Goal: Transaction & Acquisition: Book appointment/travel/reservation

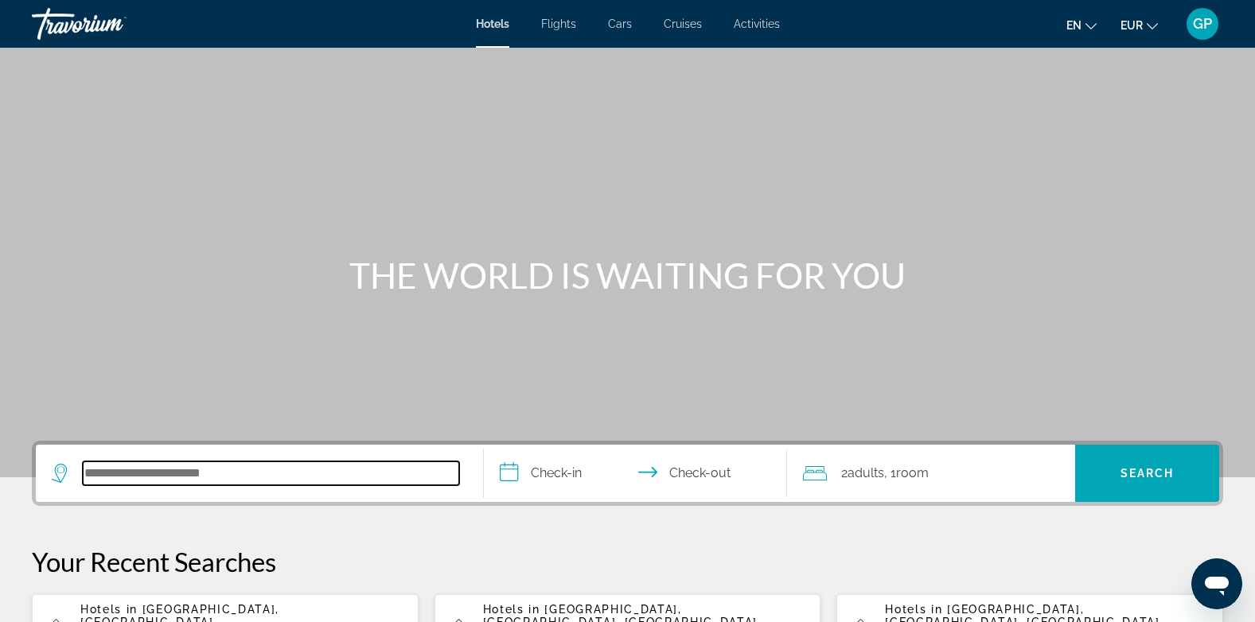
click at [111, 470] on input "Search hotel destination" at bounding box center [271, 474] width 376 height 24
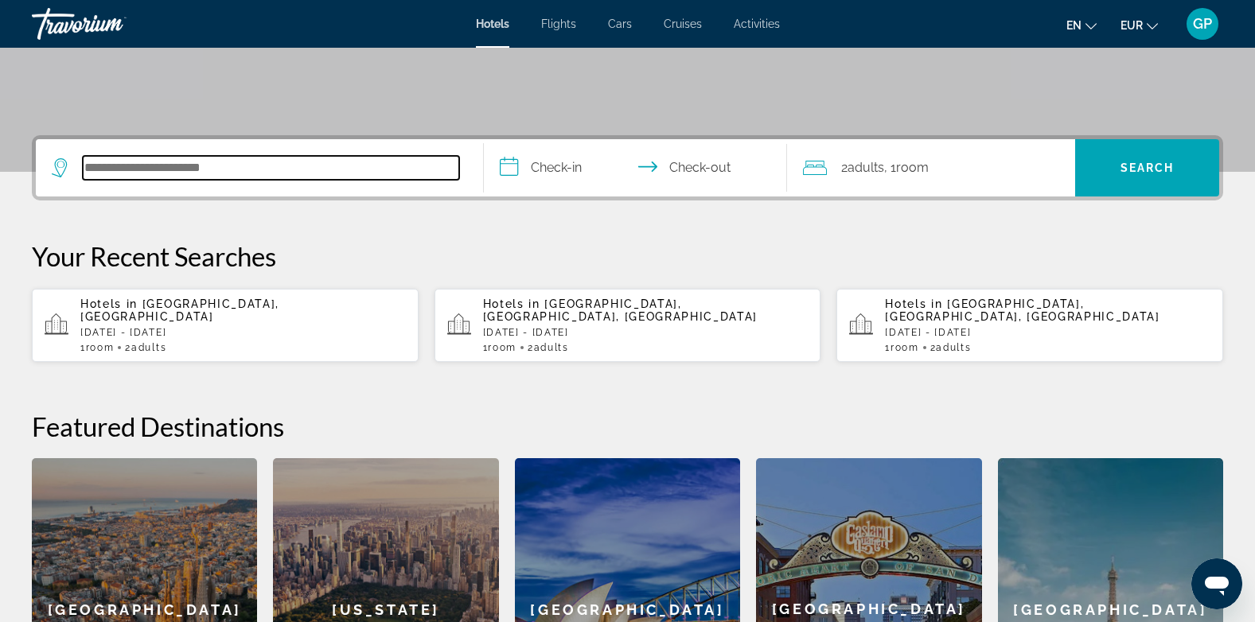
scroll to position [389, 0]
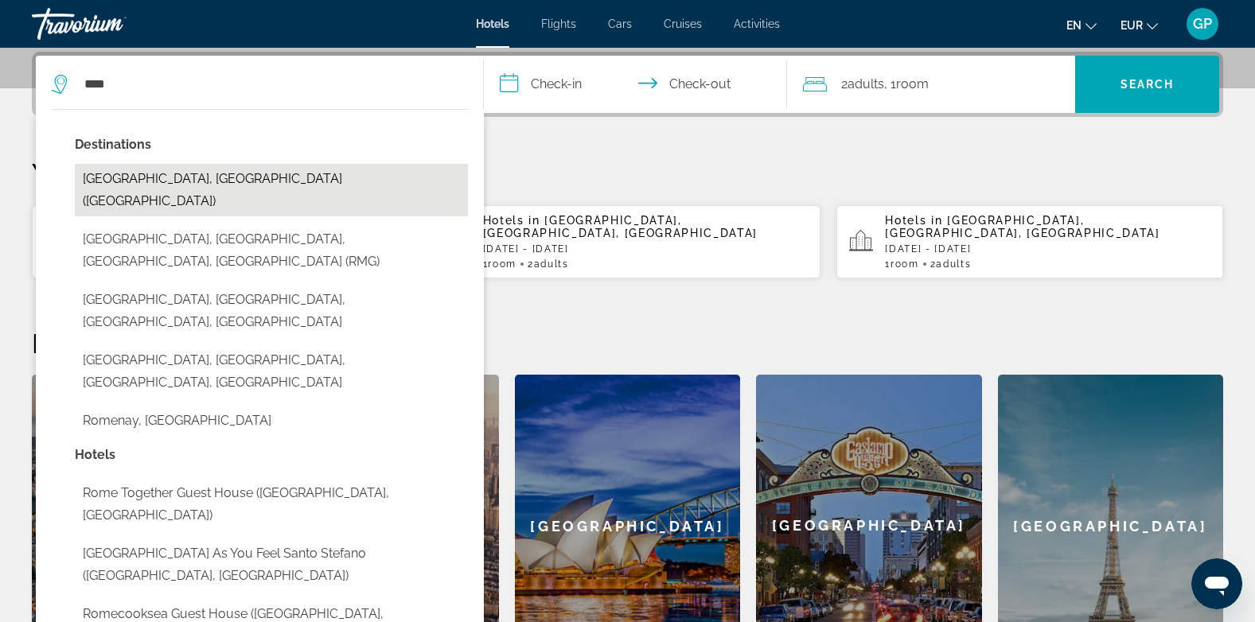
click at [129, 173] on button "[GEOGRAPHIC_DATA], [GEOGRAPHIC_DATA] ([GEOGRAPHIC_DATA])" at bounding box center [271, 190] width 393 height 53
type input "**********"
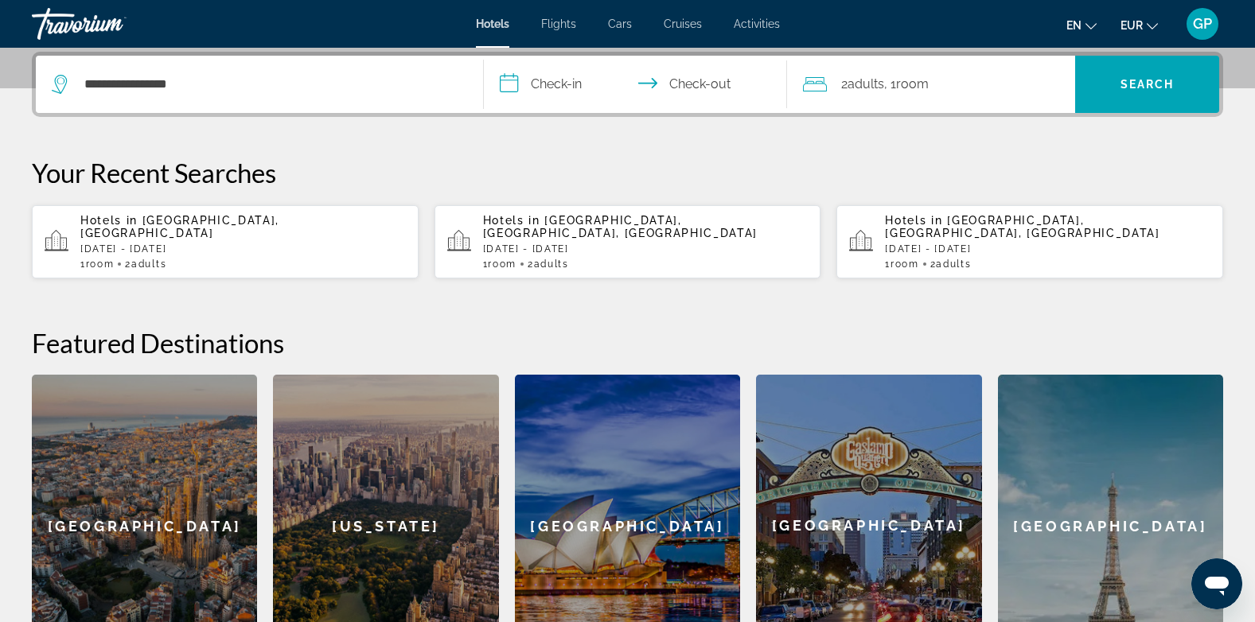
click at [562, 76] on input "**********" at bounding box center [639, 87] width 310 height 62
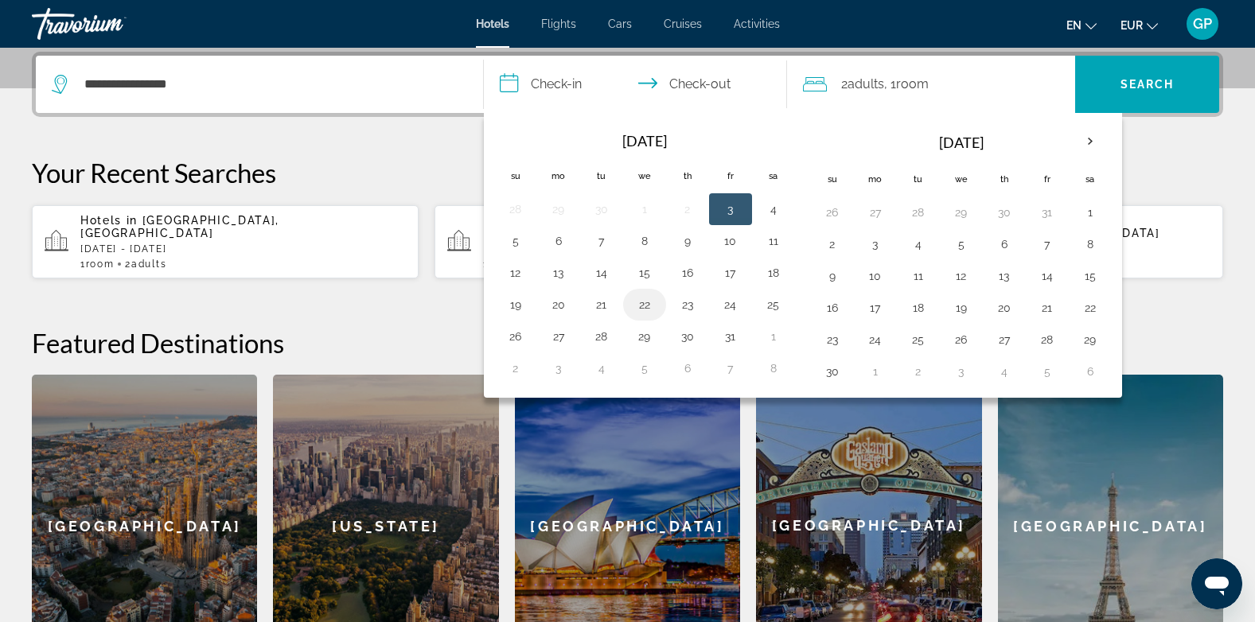
click at [647, 304] on button "22" at bounding box center [644, 305] width 25 height 22
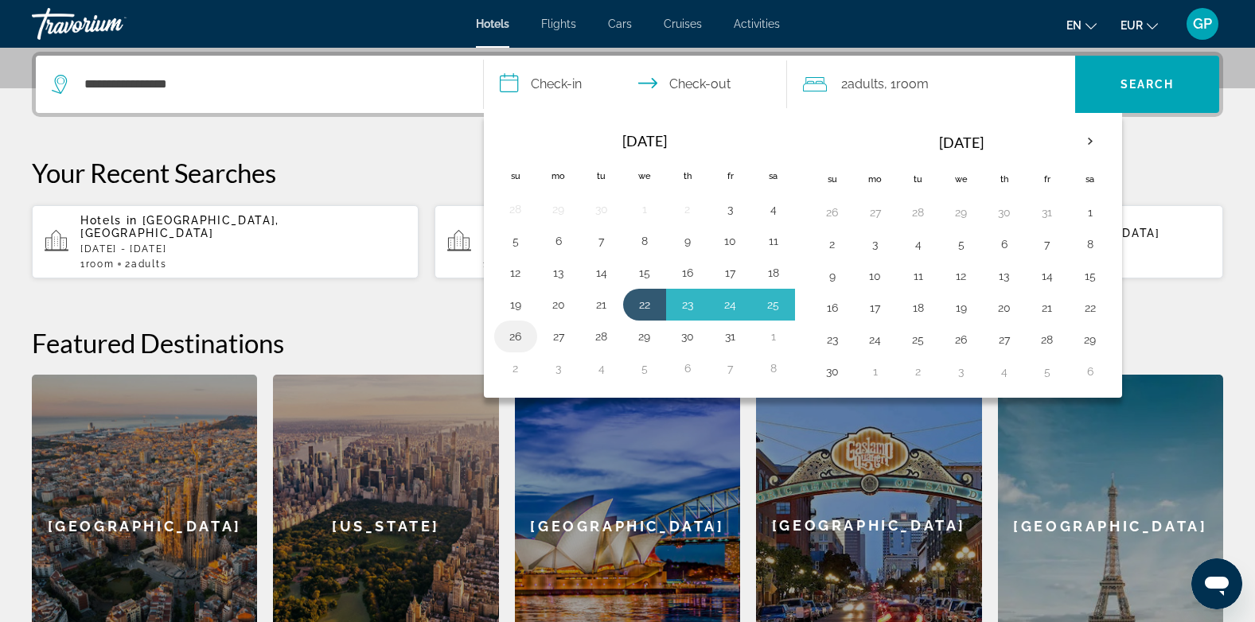
click at [509, 335] on button "26" at bounding box center [515, 336] width 25 height 22
type input "**********"
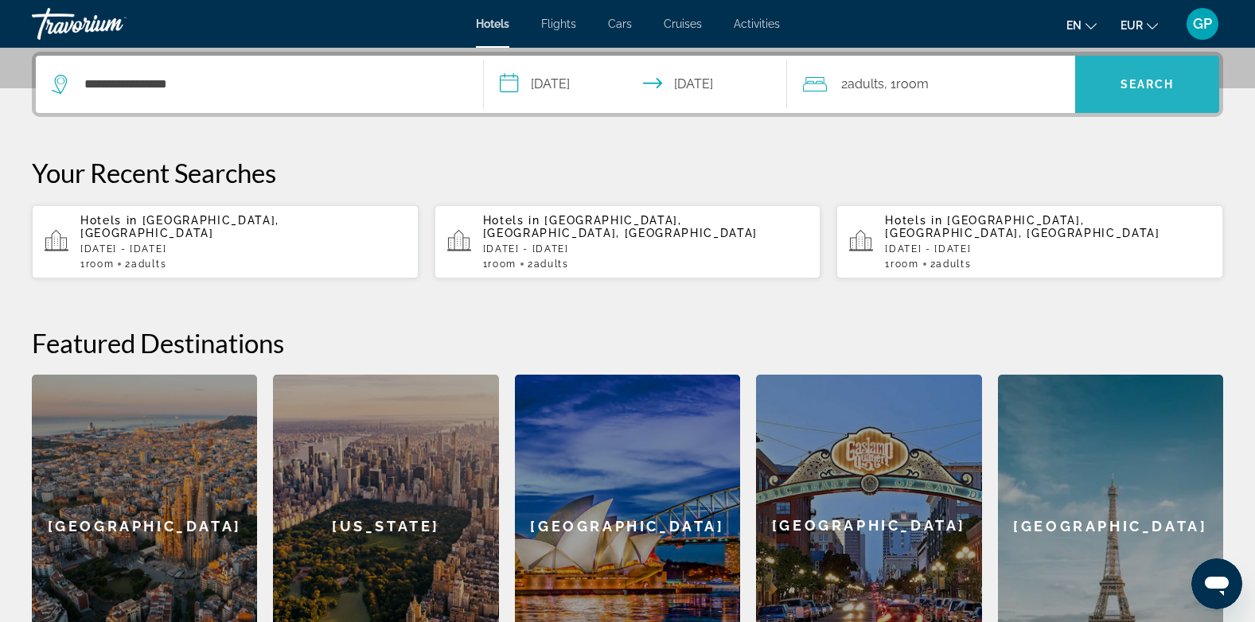
click at [1135, 89] on span "Search" at bounding box center [1147, 84] width 54 height 13
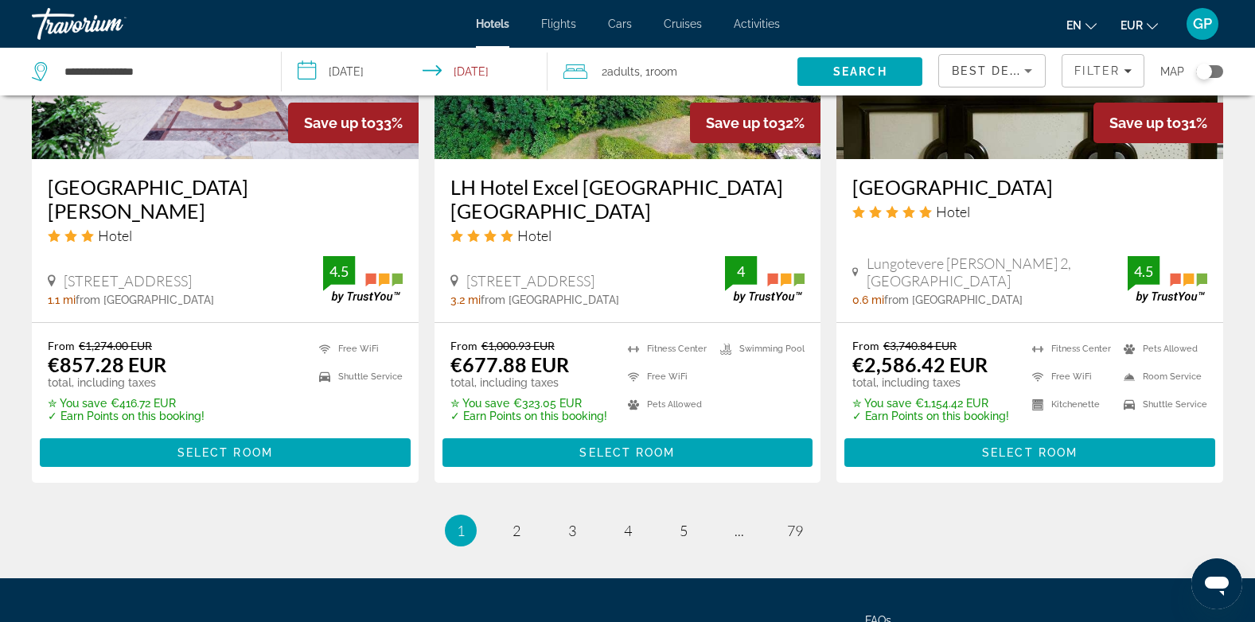
scroll to position [2159, 0]
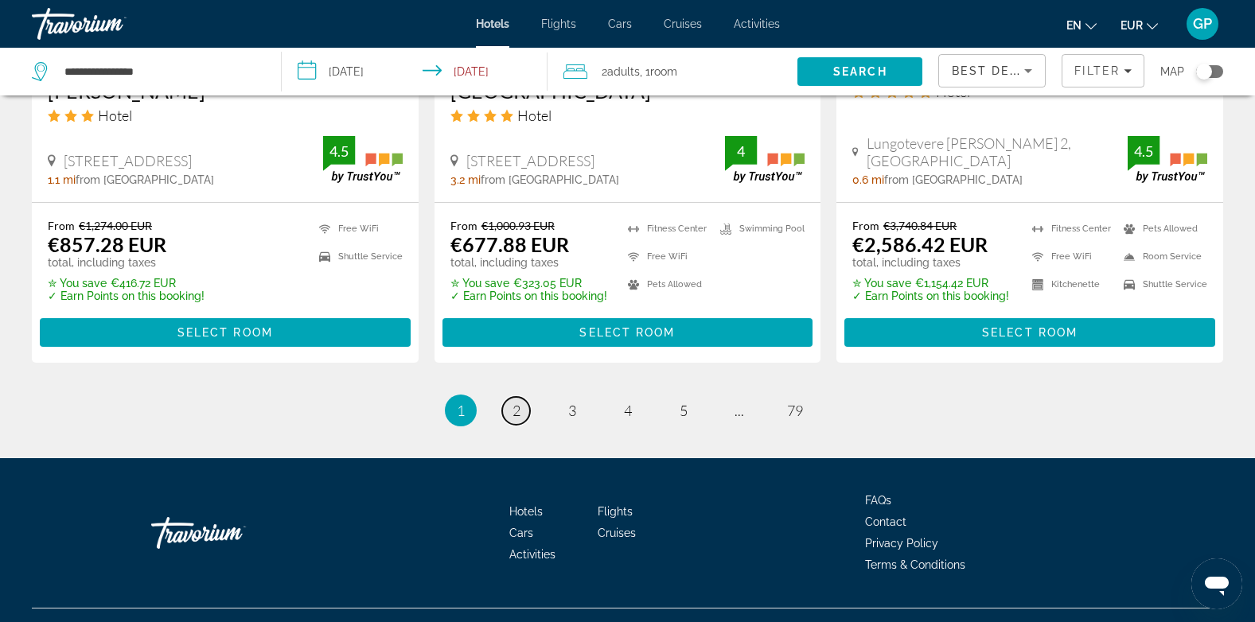
click at [518, 402] on span "2" at bounding box center [516, 411] width 8 height 18
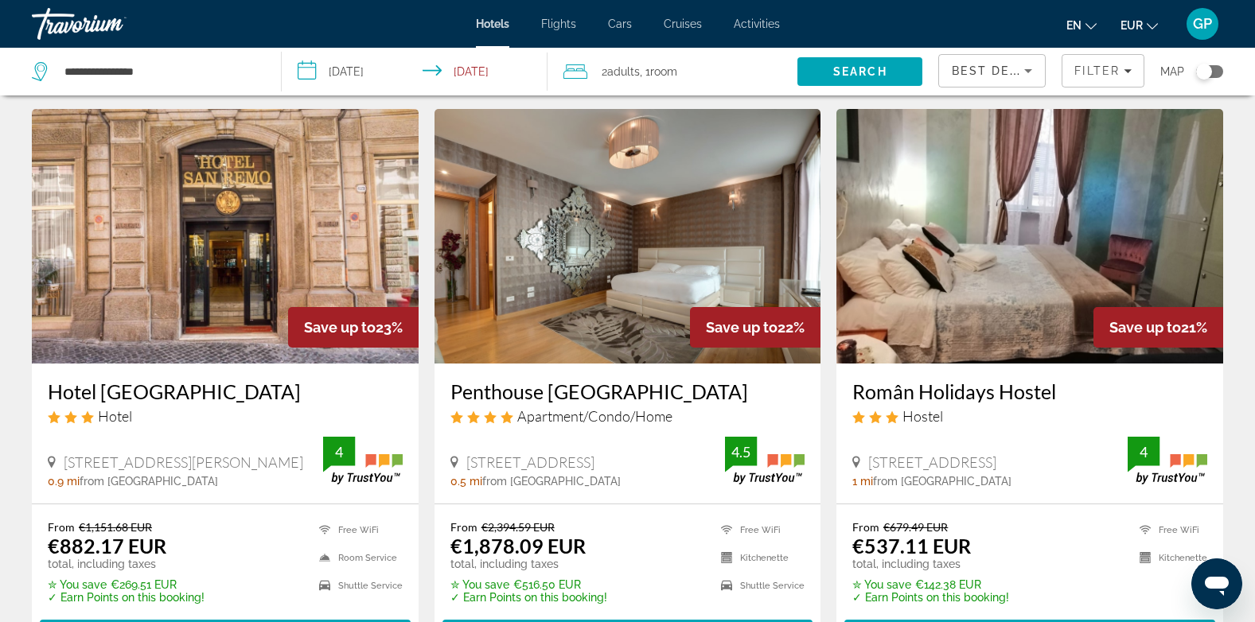
scroll to position [1830, 0]
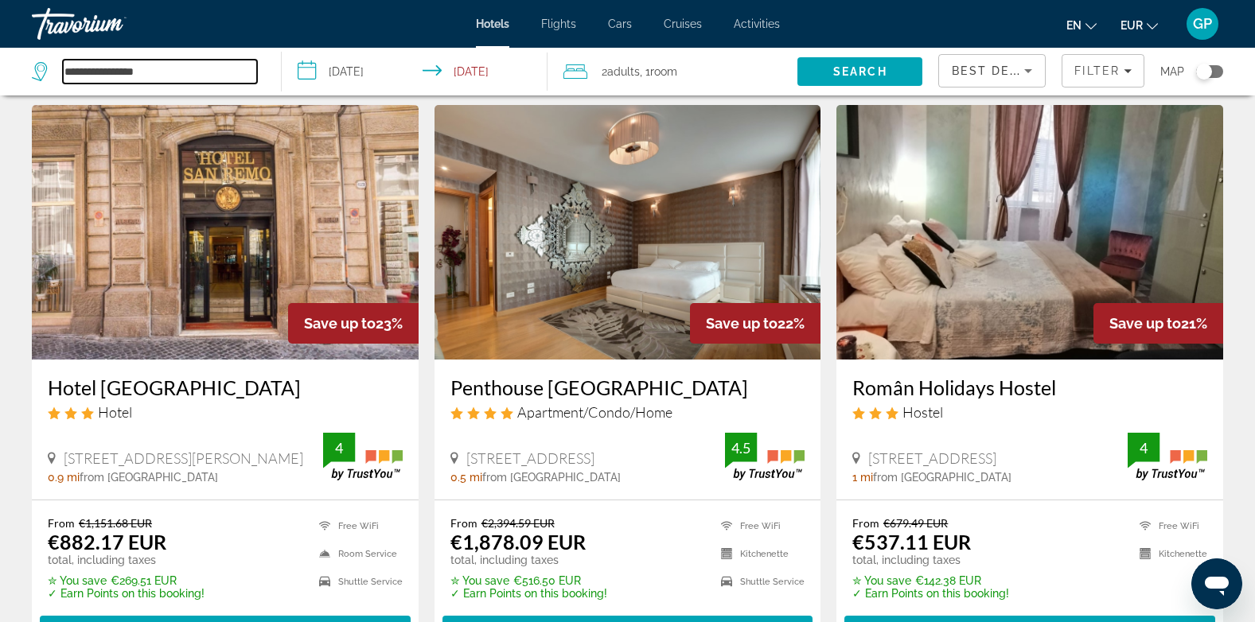
drag, startPoint x: 171, startPoint y: 68, endPoint x: 58, endPoint y: 68, distance: 113.0
click at [58, 68] on div "**********" at bounding box center [144, 72] width 225 height 24
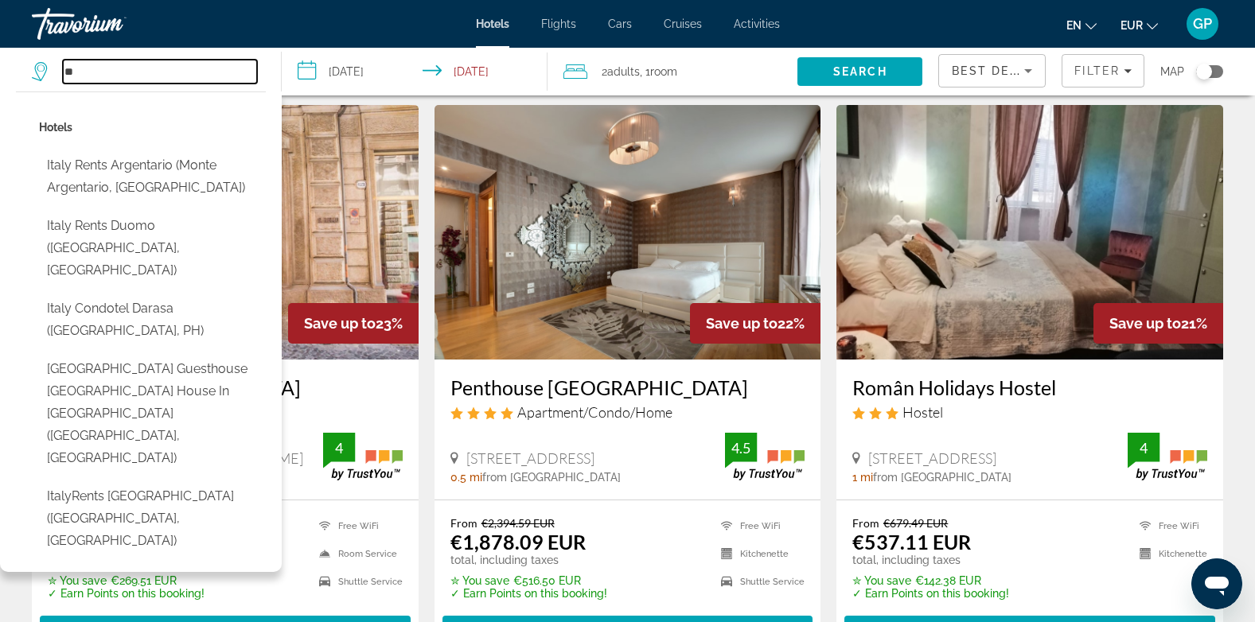
type input "*"
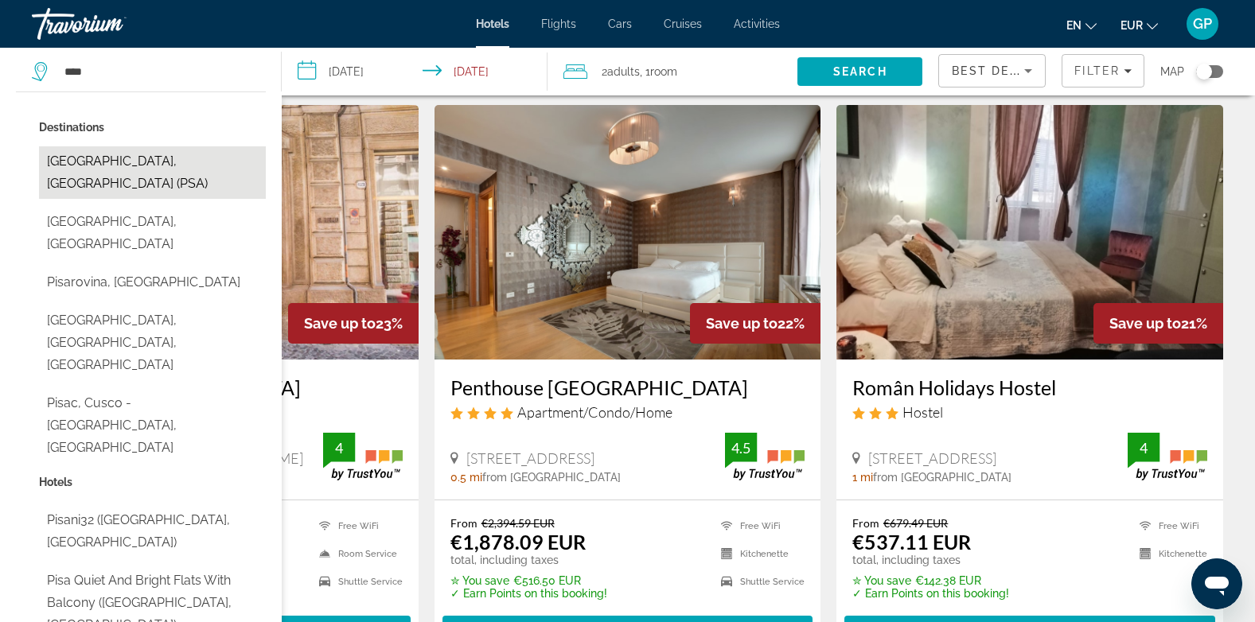
click at [89, 154] on button "[GEOGRAPHIC_DATA], [GEOGRAPHIC_DATA] (PSA)" at bounding box center [152, 172] width 227 height 53
type input "**********"
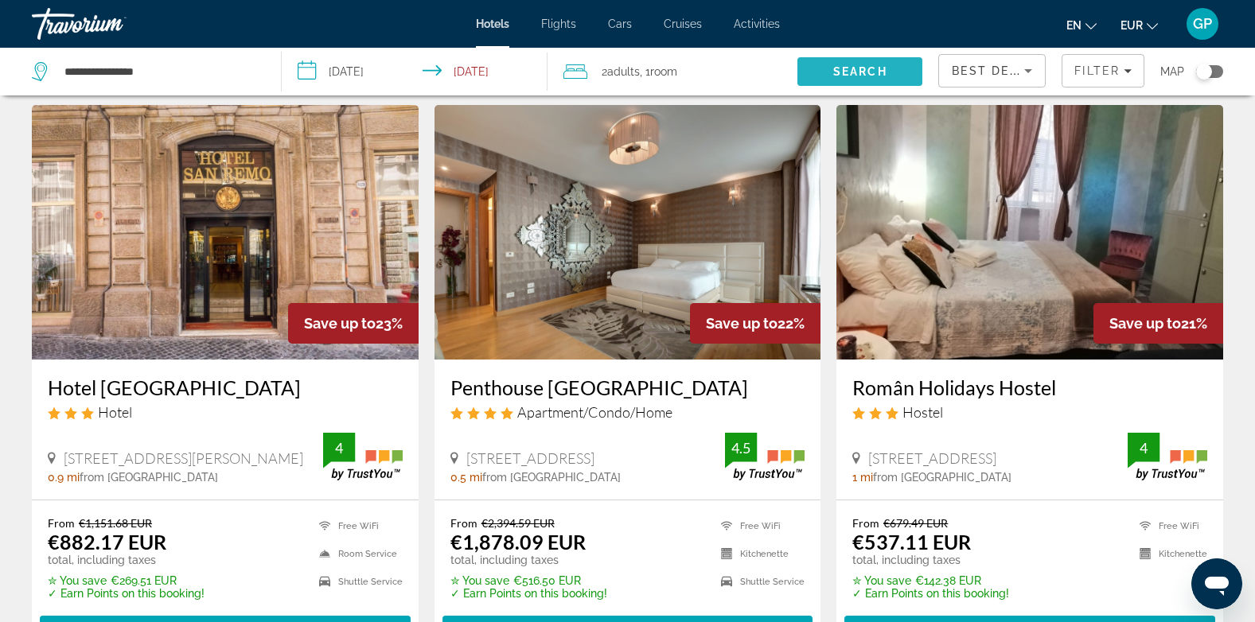
click at [883, 75] on span "Search" at bounding box center [860, 71] width 54 height 13
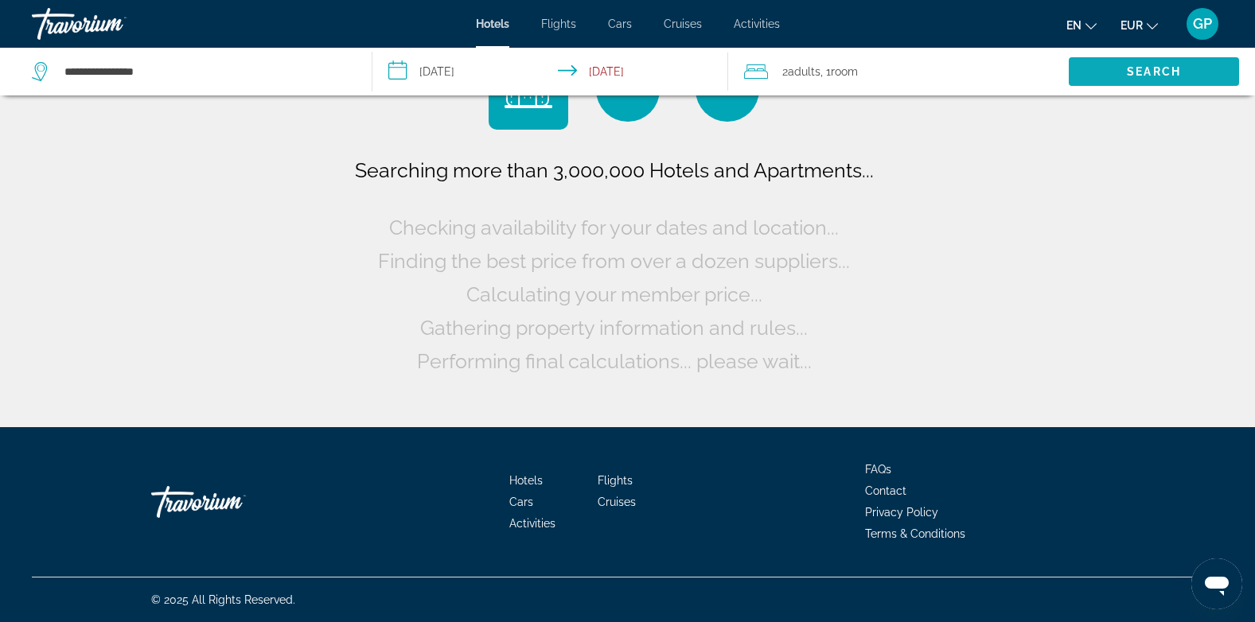
scroll to position [0, 0]
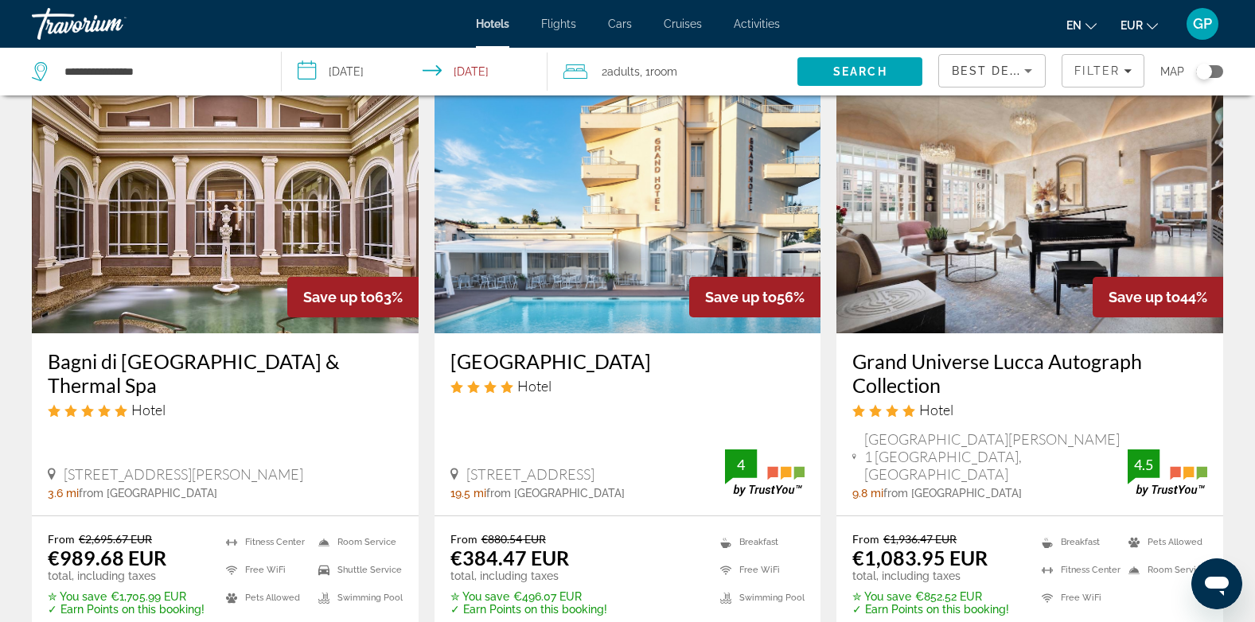
scroll to position [159, 0]
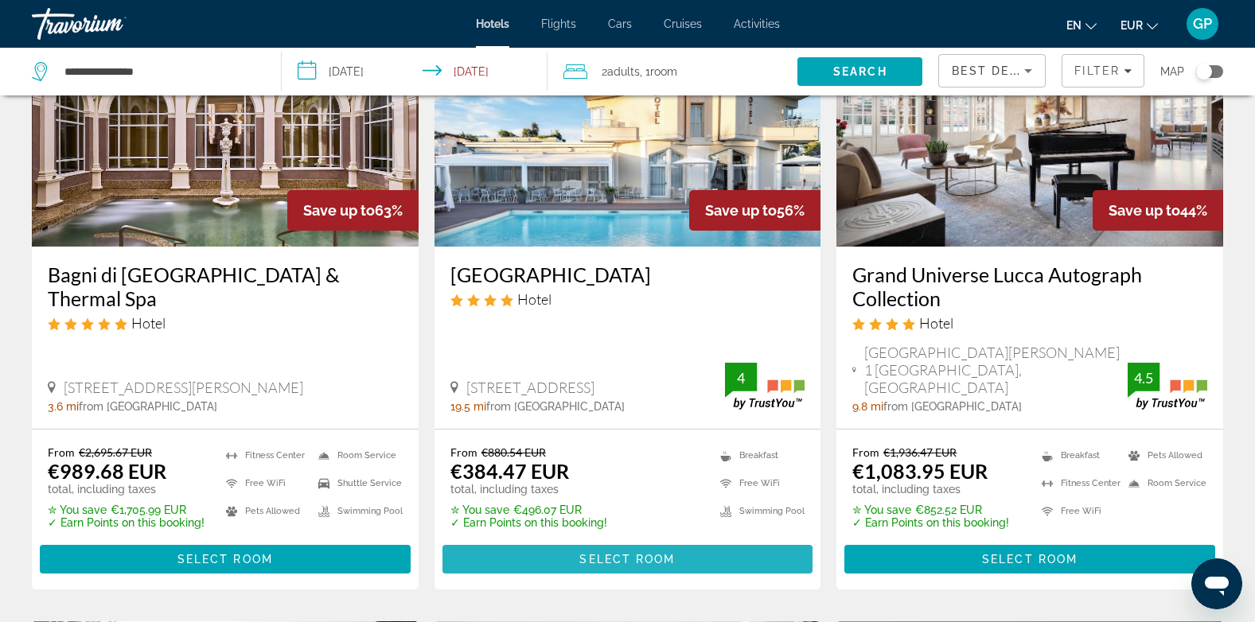
click at [620, 553] on span "Select Room" at bounding box center [626, 559] width 95 height 13
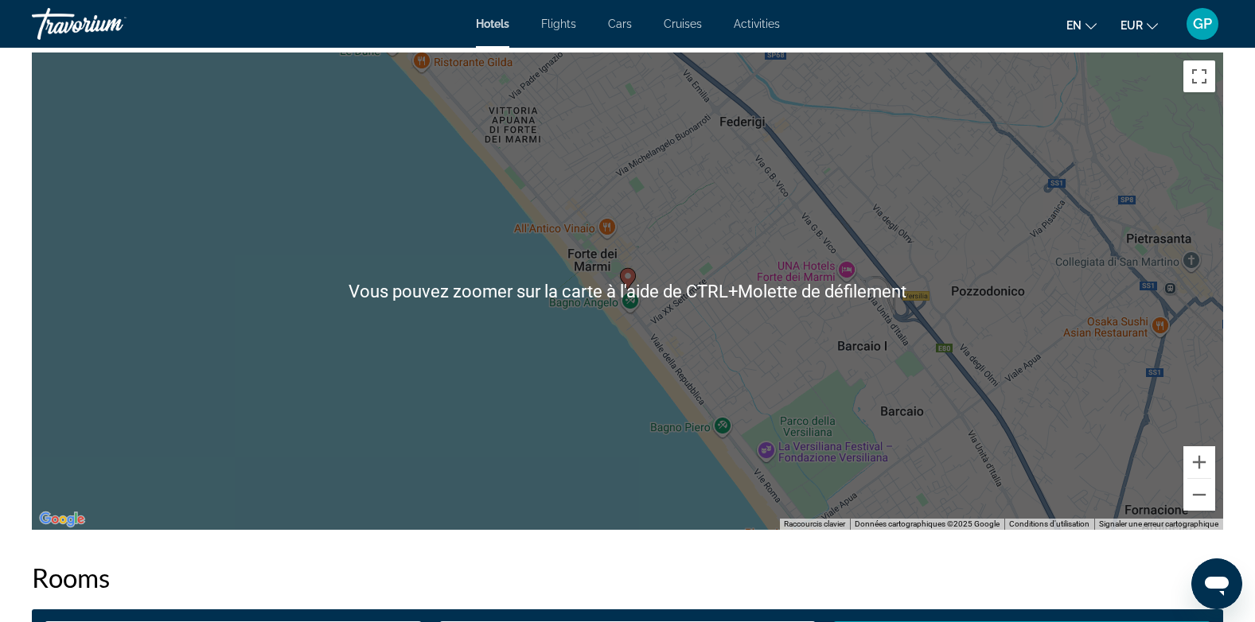
scroll to position [1592, 0]
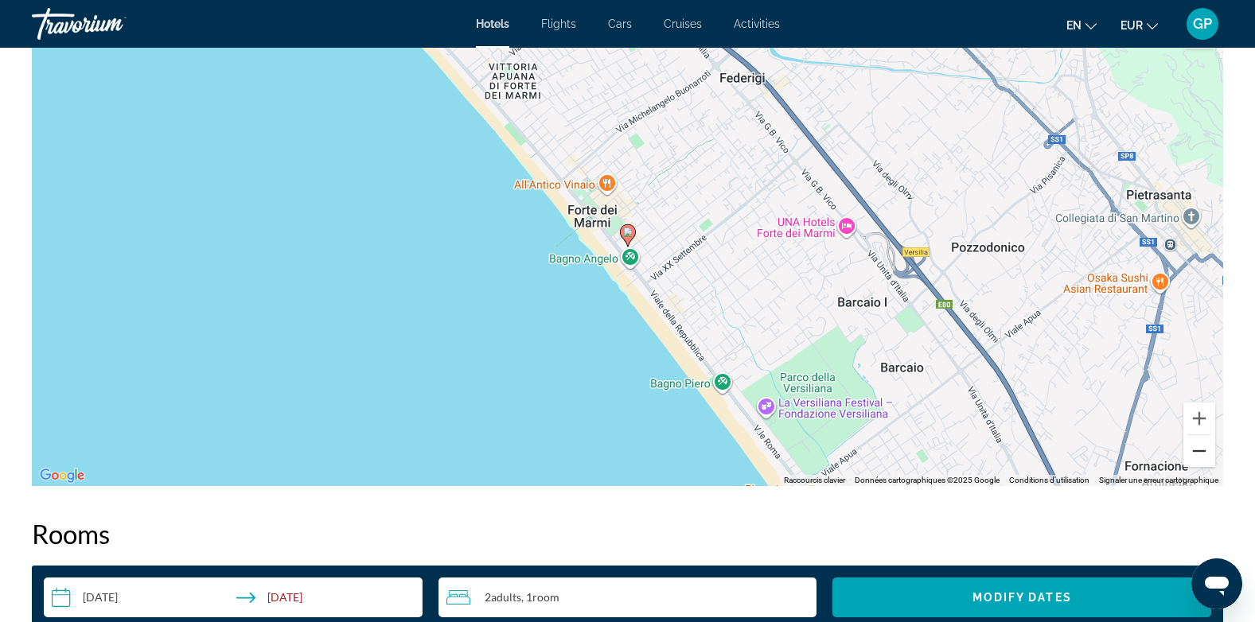
click at [1192, 454] on button "Zoom arrière" at bounding box center [1199, 451] width 32 height 32
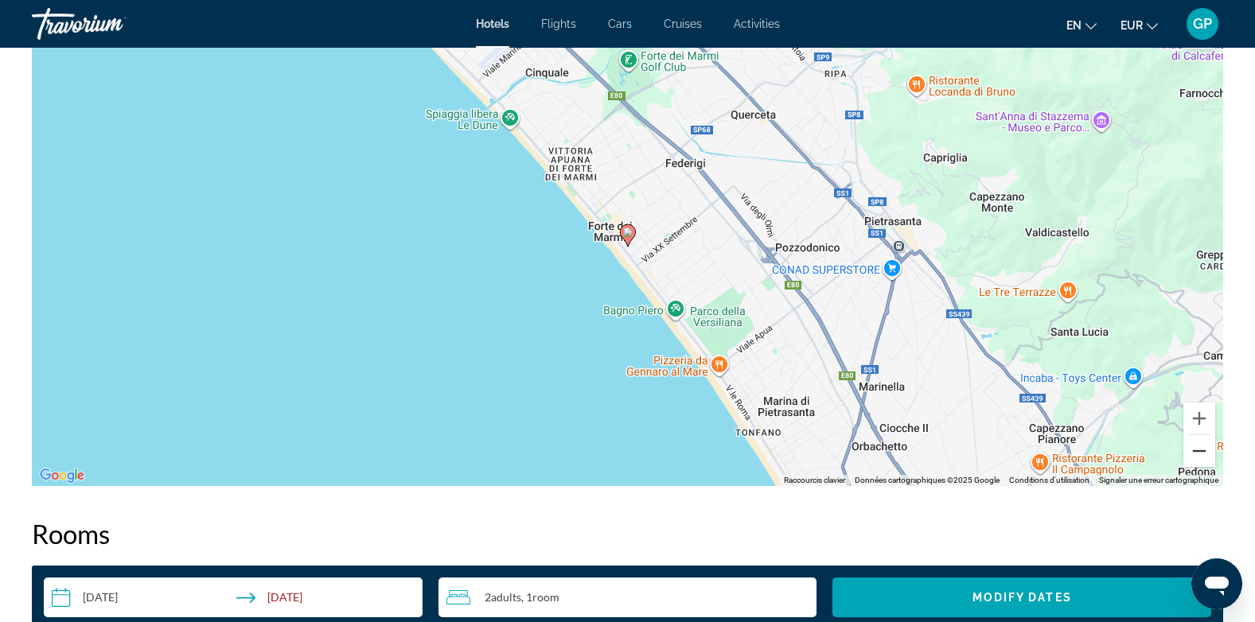
click at [1191, 453] on button "Zoom arrière" at bounding box center [1199, 451] width 32 height 32
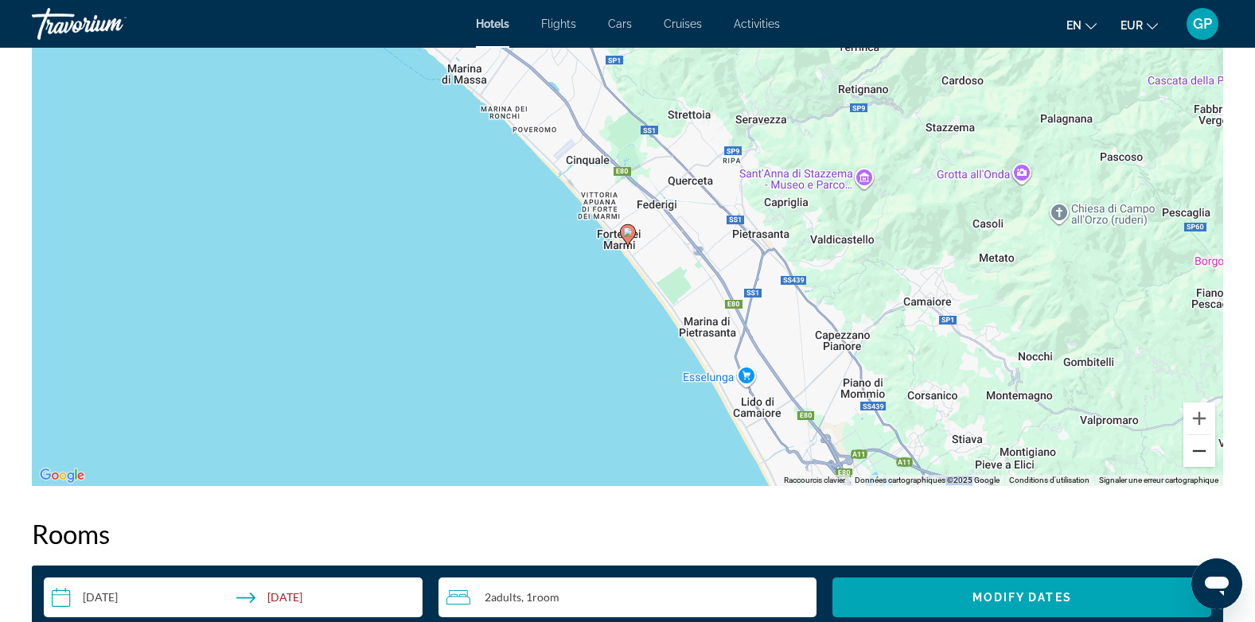
click at [1191, 453] on button "Zoom arrière" at bounding box center [1199, 451] width 32 height 32
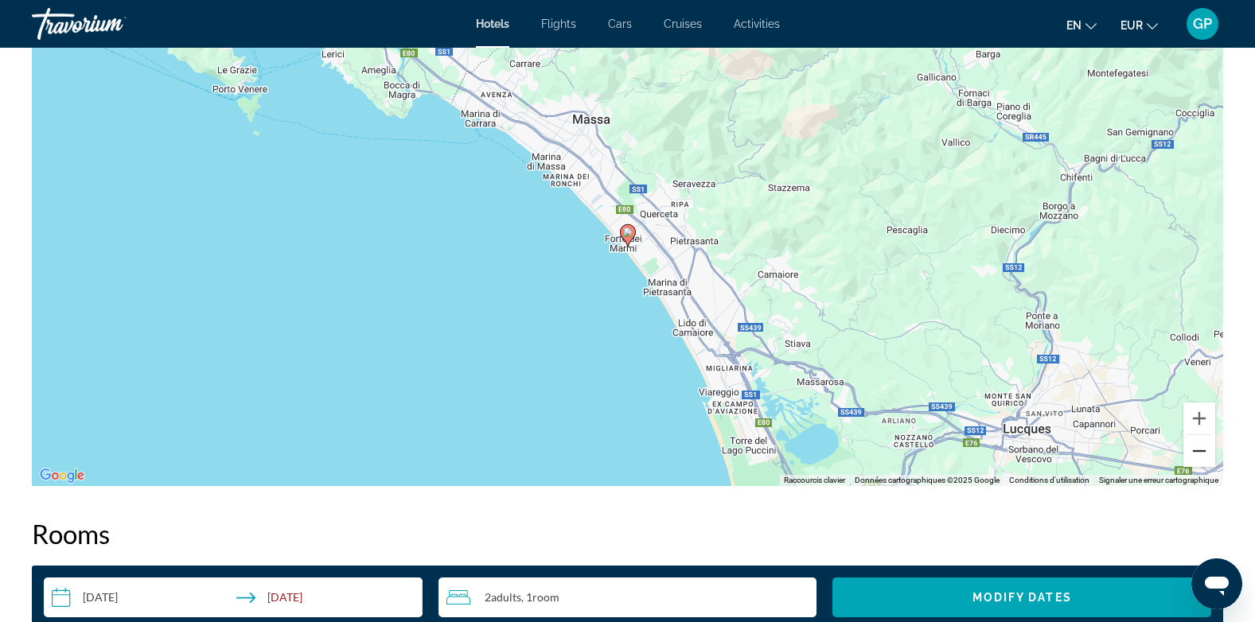
click at [1191, 453] on button "Zoom arrière" at bounding box center [1199, 451] width 32 height 32
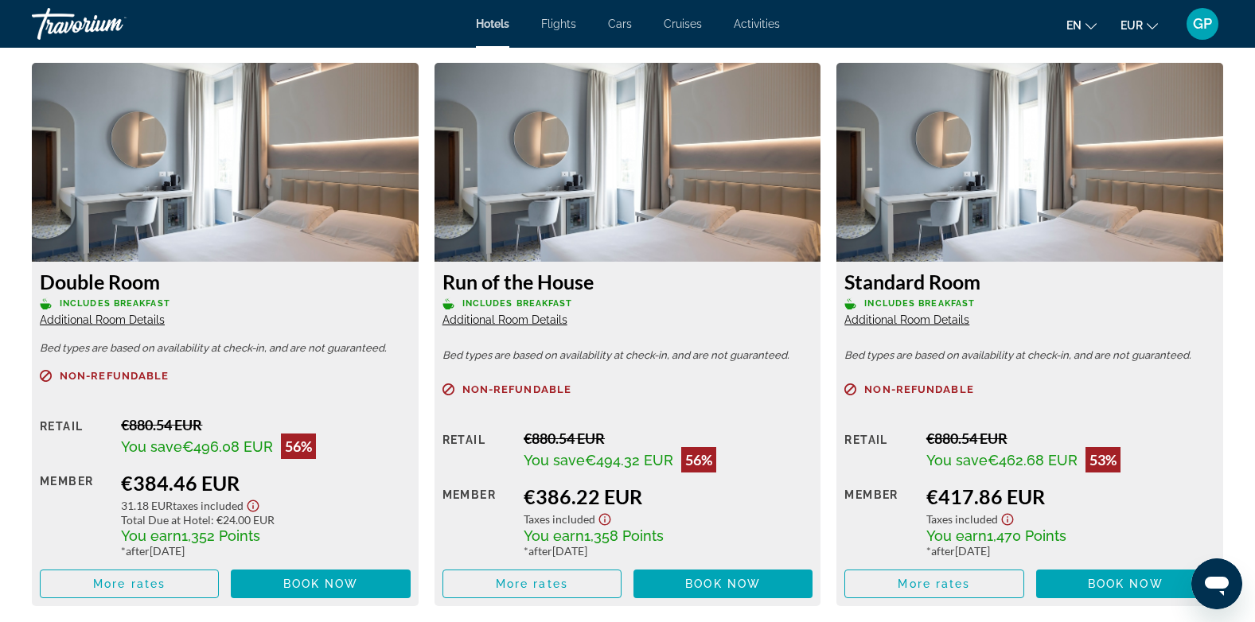
scroll to position [2228, 0]
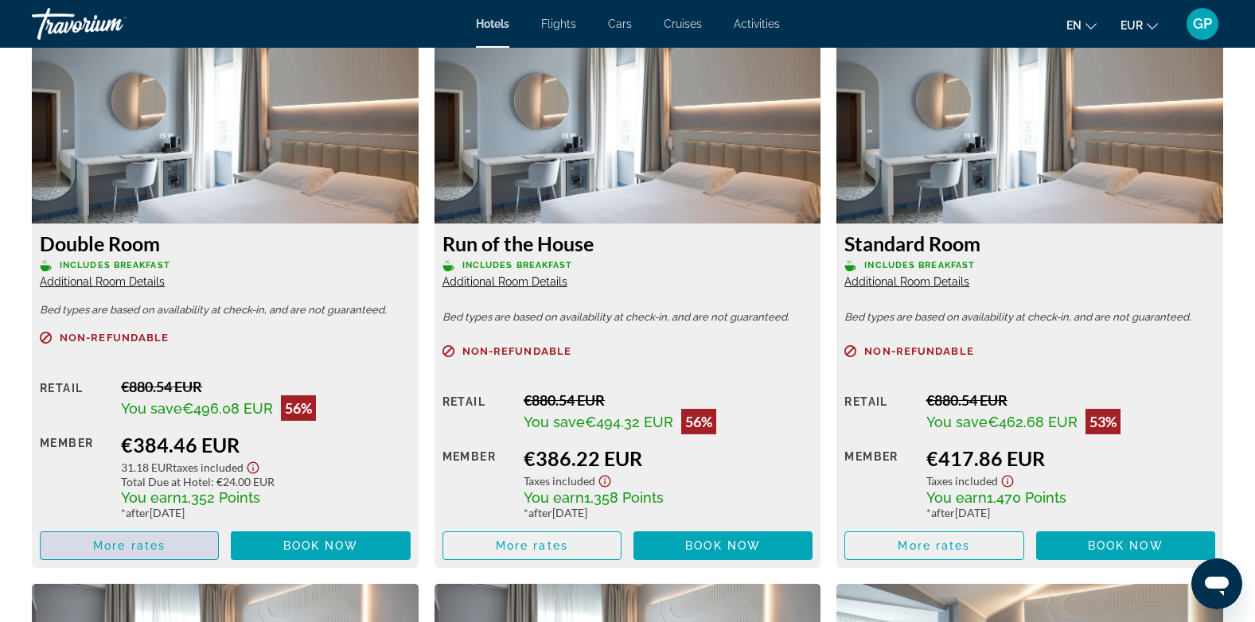
click at [161, 551] on span "More rates" at bounding box center [129, 546] width 72 height 13
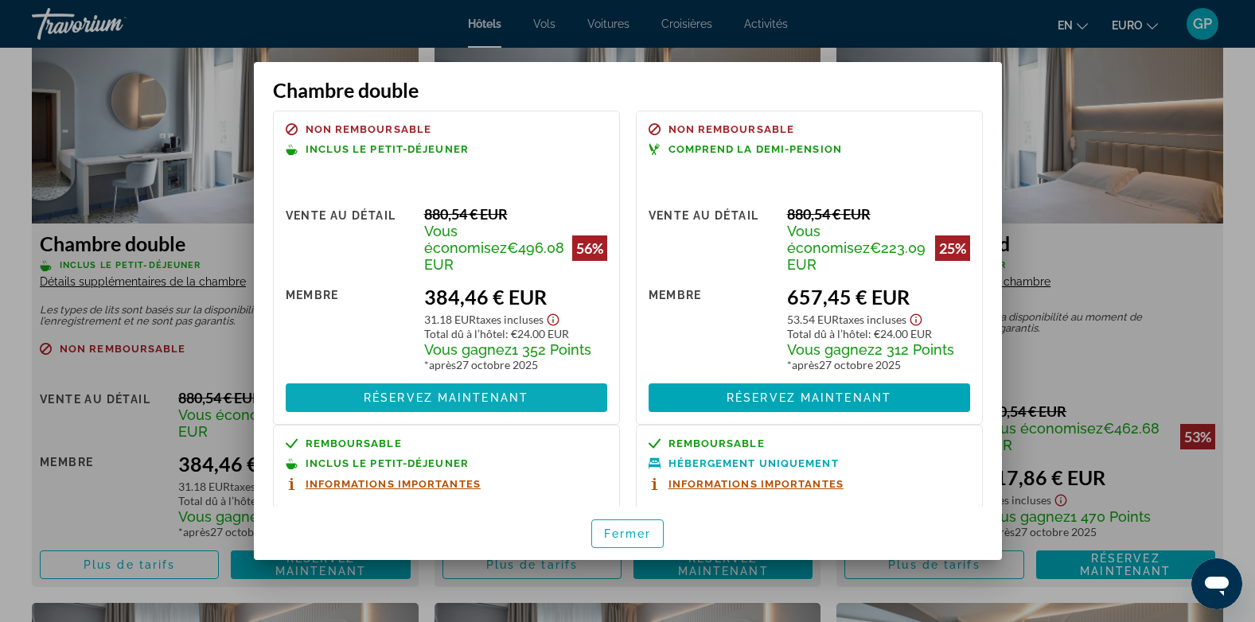
scroll to position [0, 0]
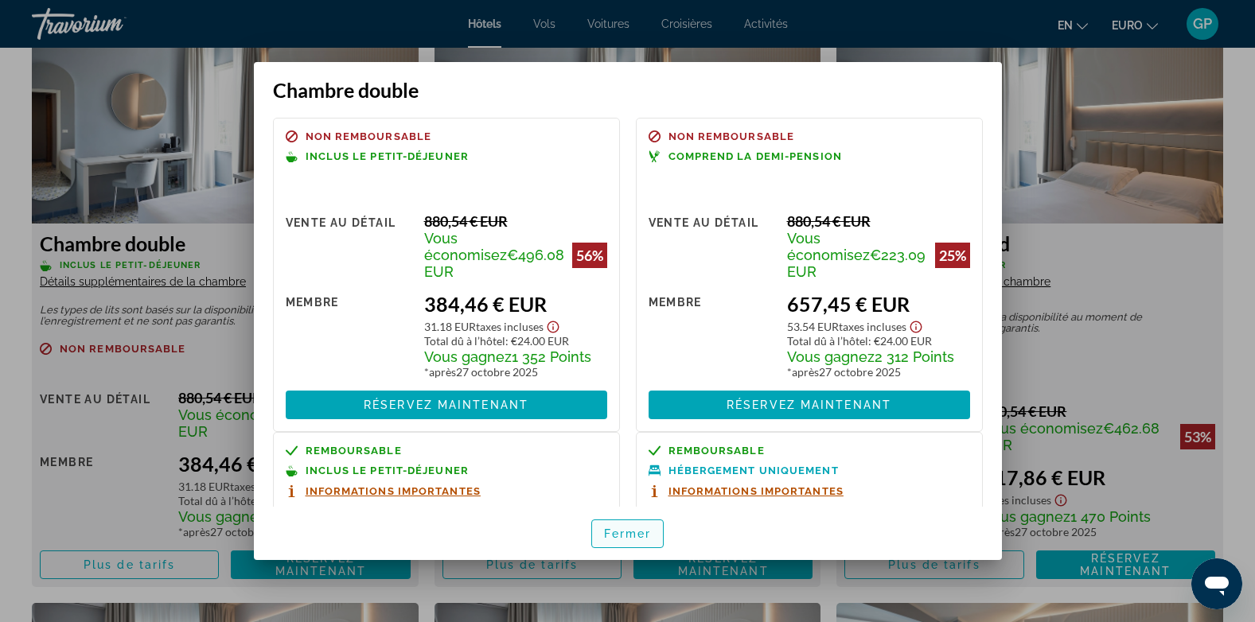
click at [640, 528] on span "Fermer" at bounding box center [628, 534] width 48 height 13
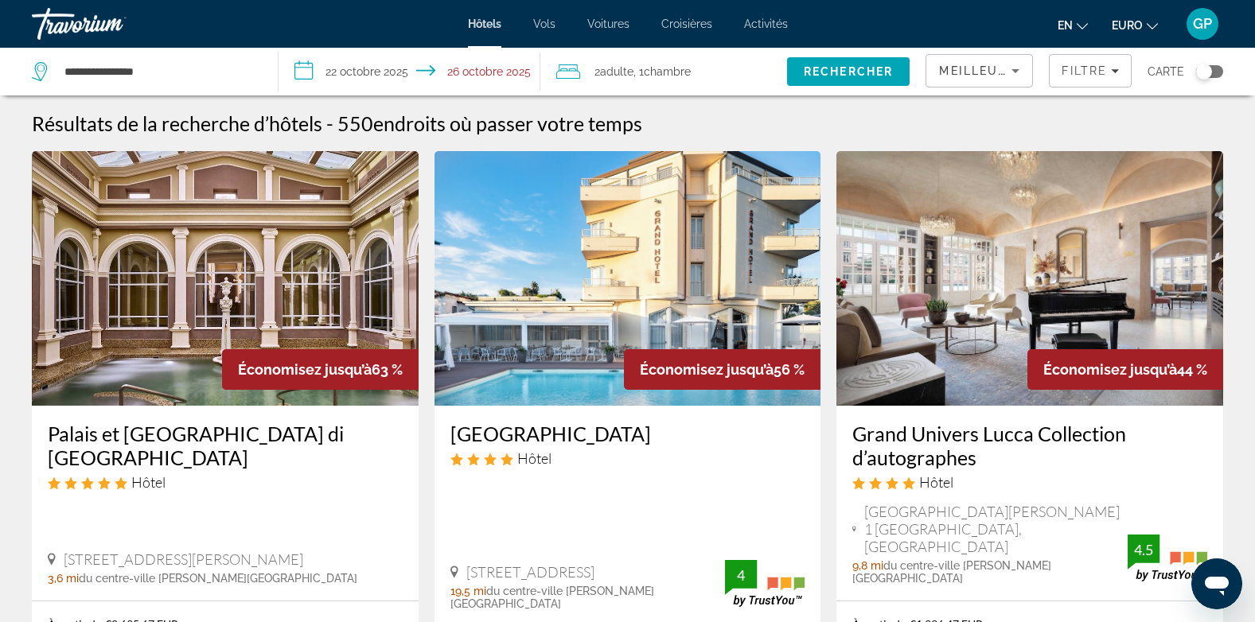
click at [567, 318] on img "Contenu principal" at bounding box center [628, 278] width 387 height 255
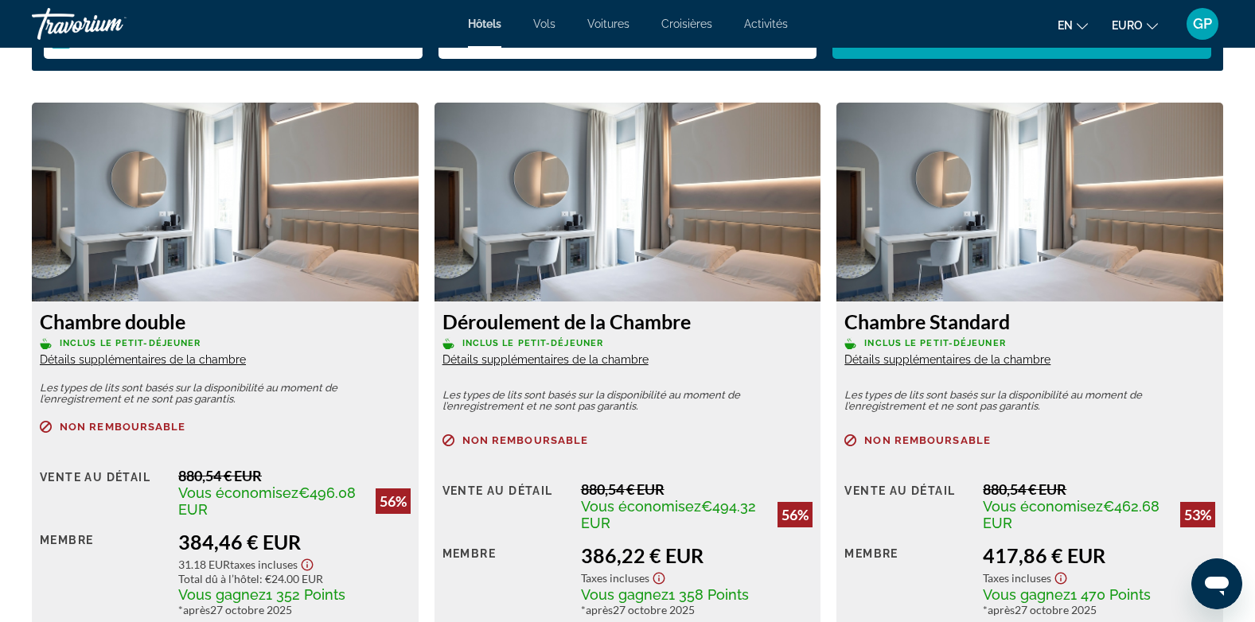
scroll to position [2149, 0]
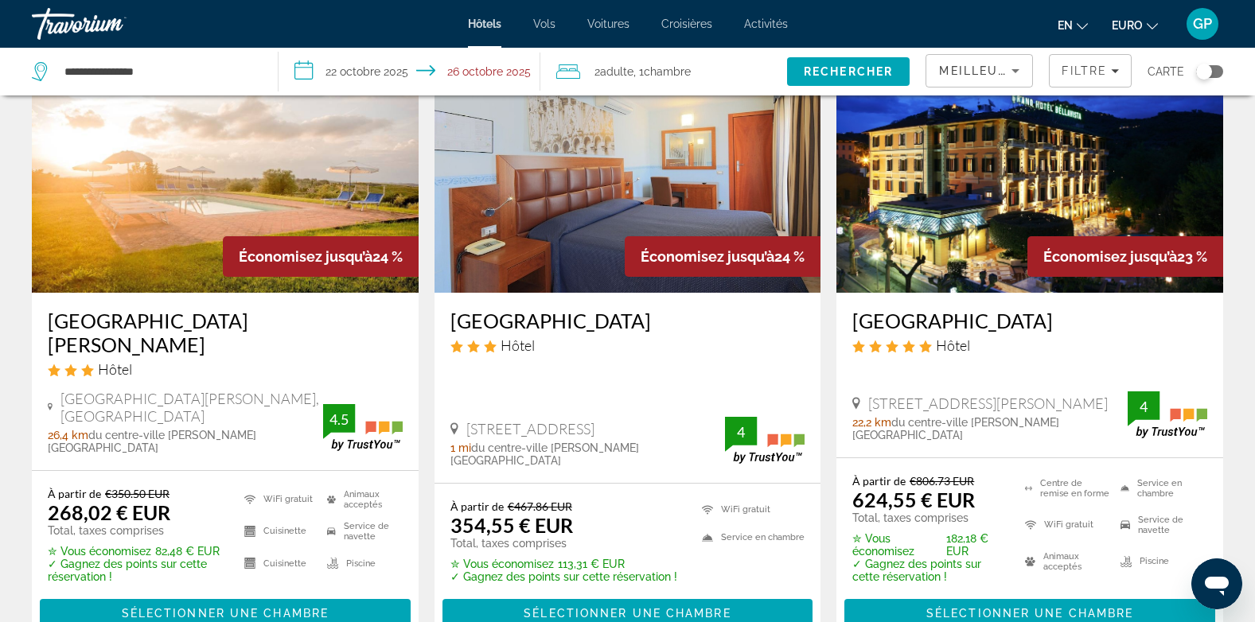
scroll to position [2149, 0]
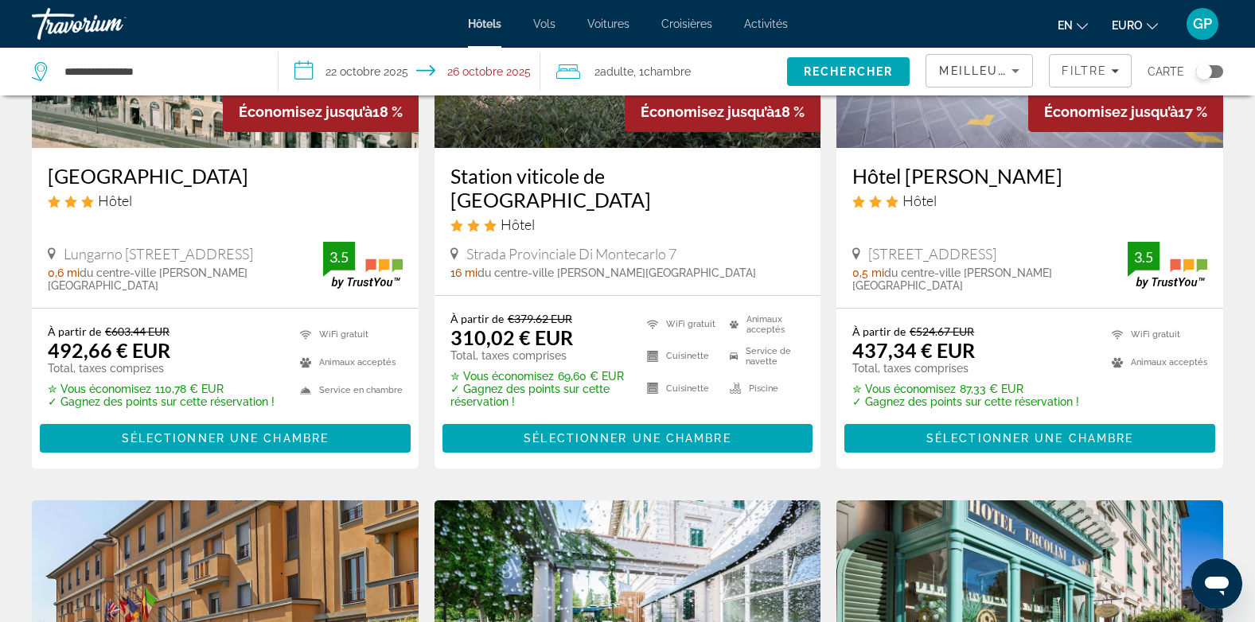
scroll to position [870, 0]
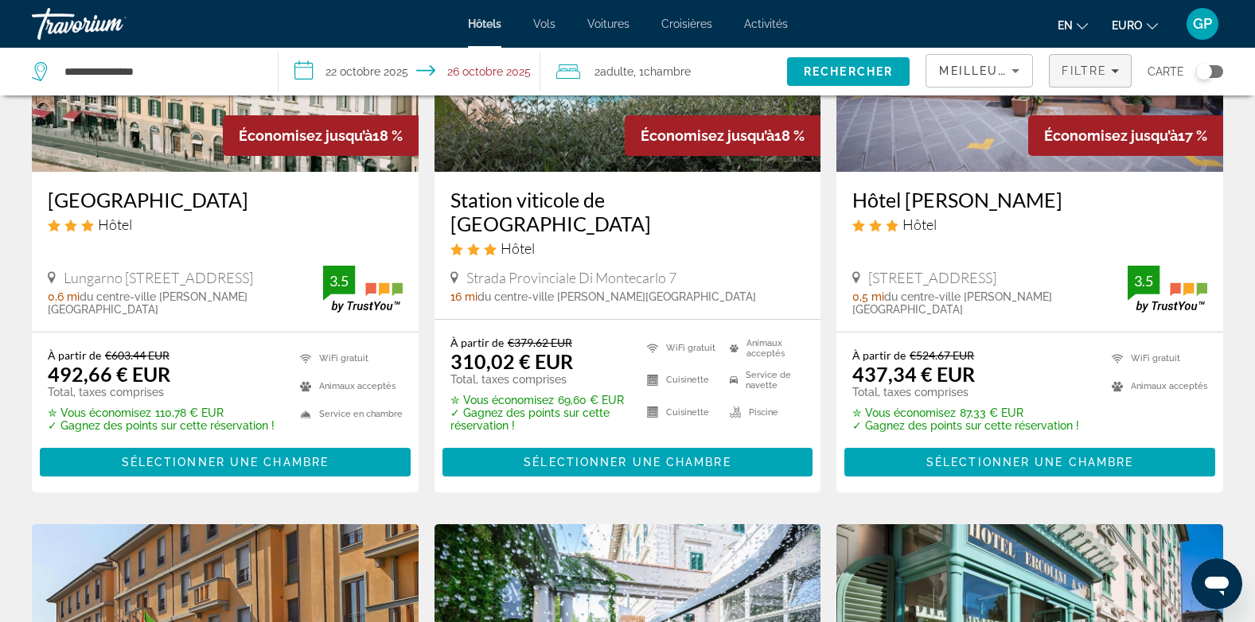
click at [1078, 64] on span "Filtre" at bounding box center [1084, 70] width 45 height 13
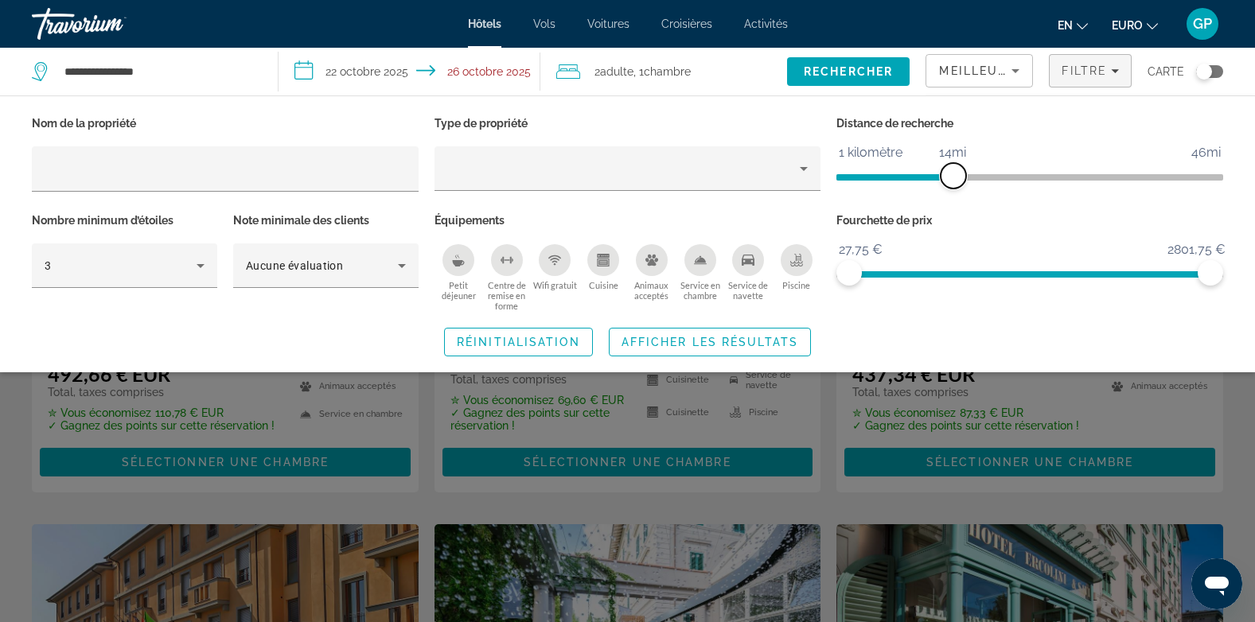
drag, startPoint x: 1089, startPoint y: 177, endPoint x: 949, endPoint y: 173, distance: 139.3
click at [949, 173] on span "ngx-slider" at bounding box center [953, 175] width 25 height 25
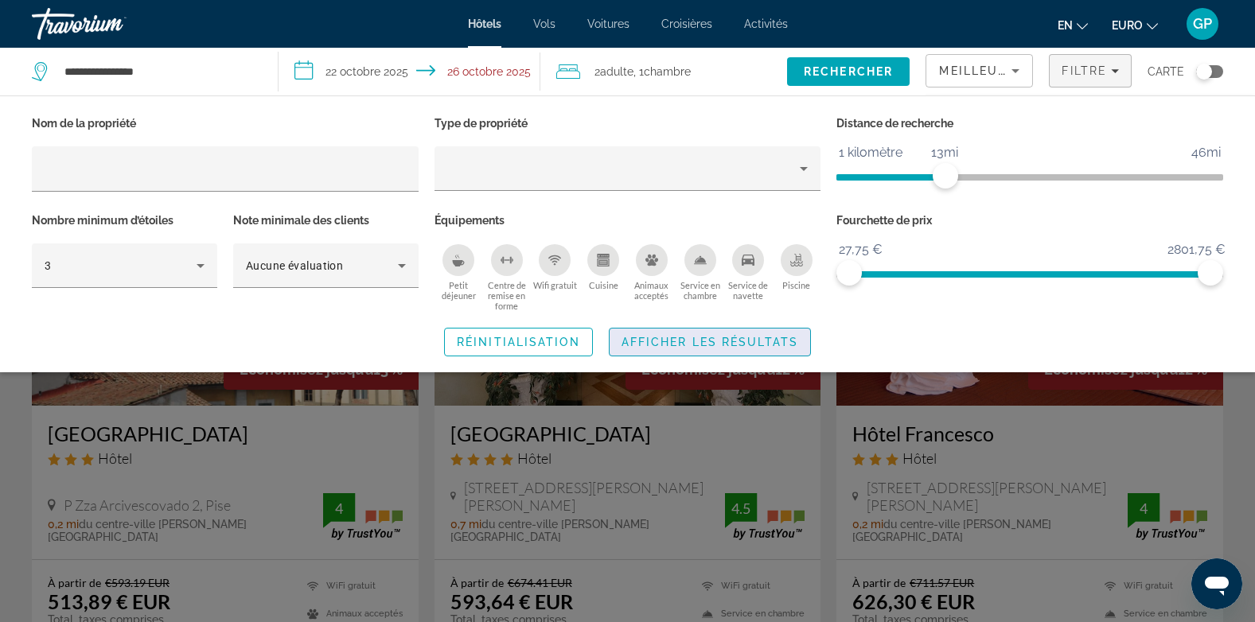
click at [755, 338] on span "Afficher les résultats" at bounding box center [710, 342] width 177 height 13
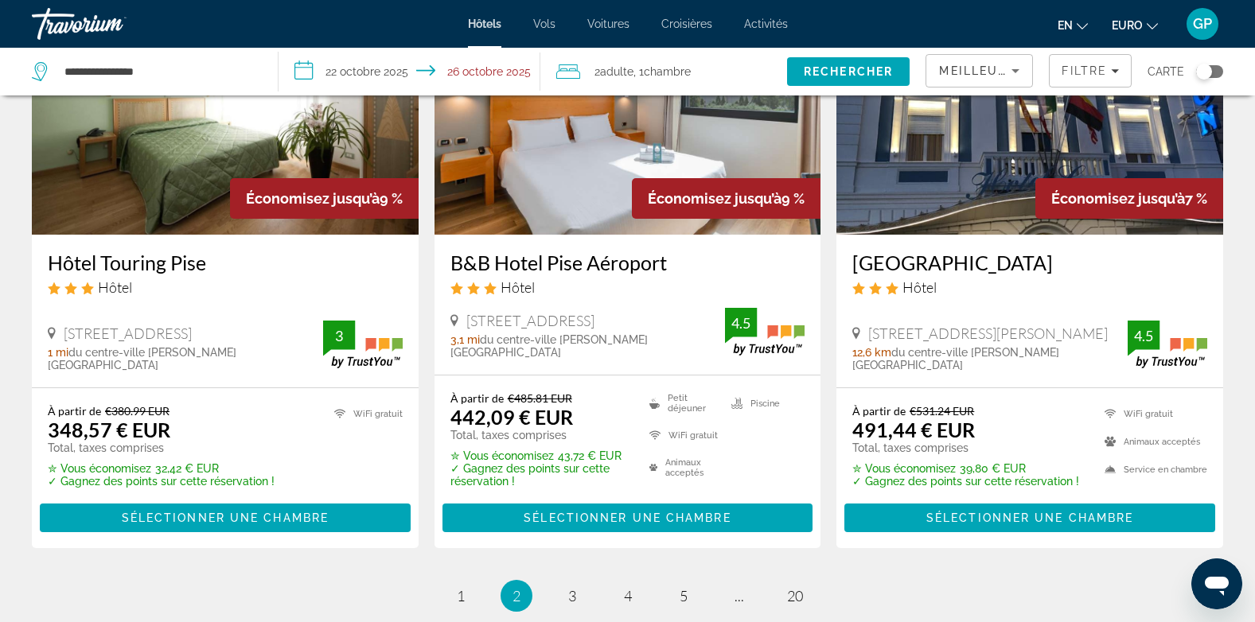
scroll to position [2174, 0]
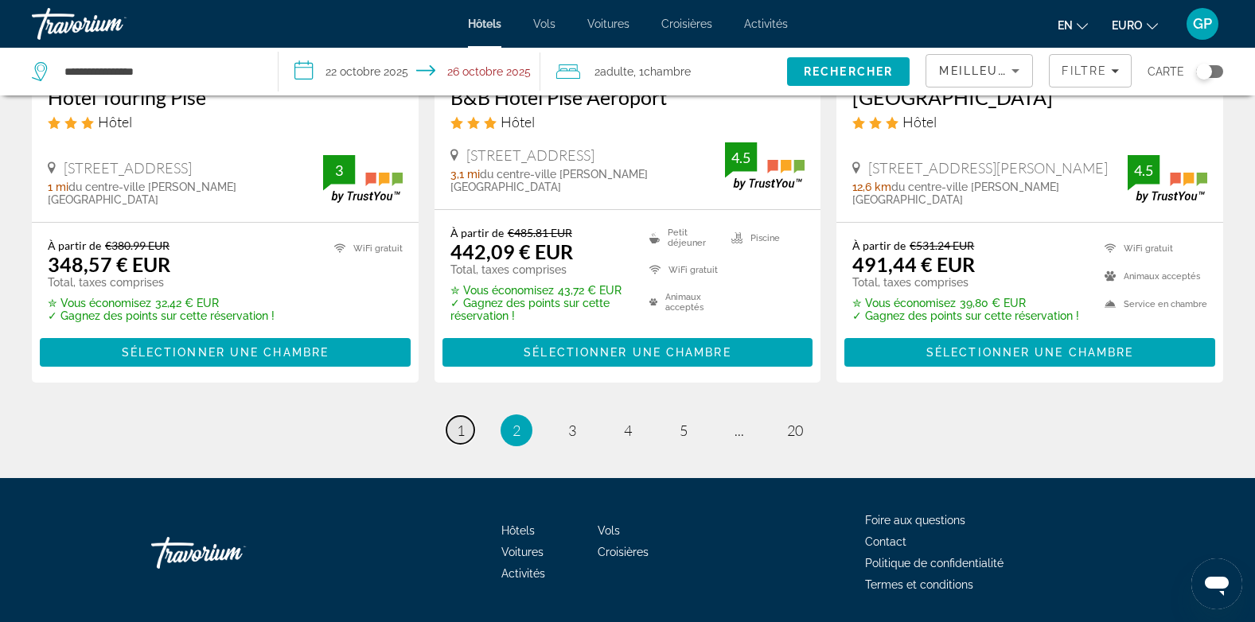
click at [460, 422] on span "1" at bounding box center [461, 431] width 8 height 18
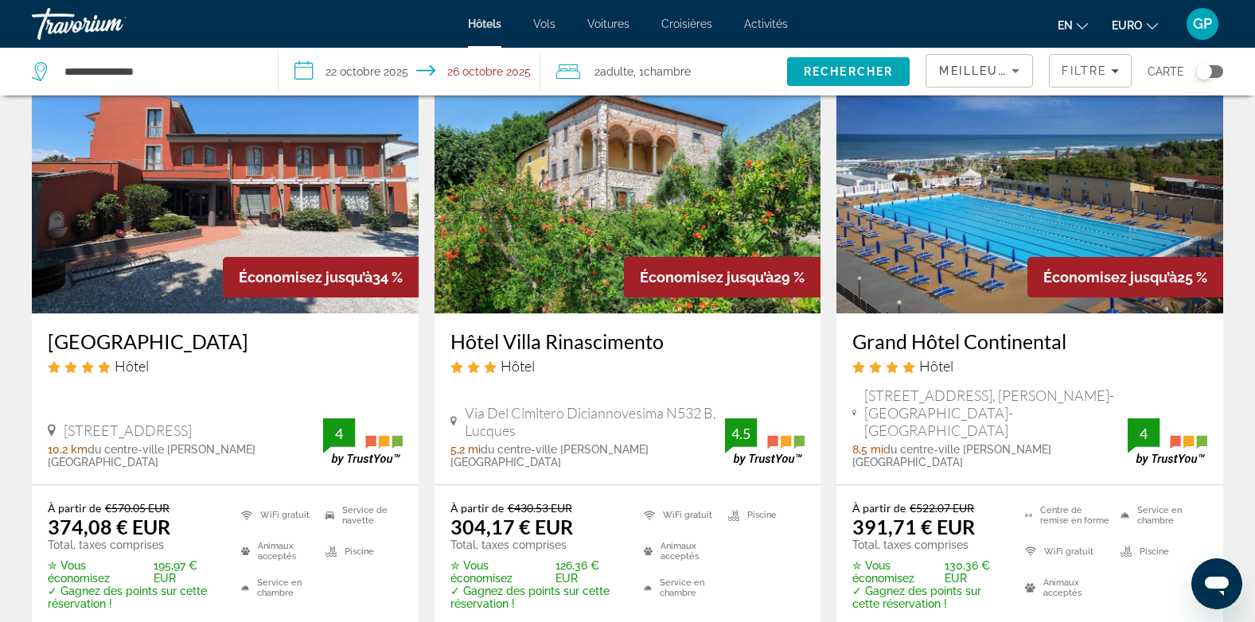
scroll to position [796, 0]
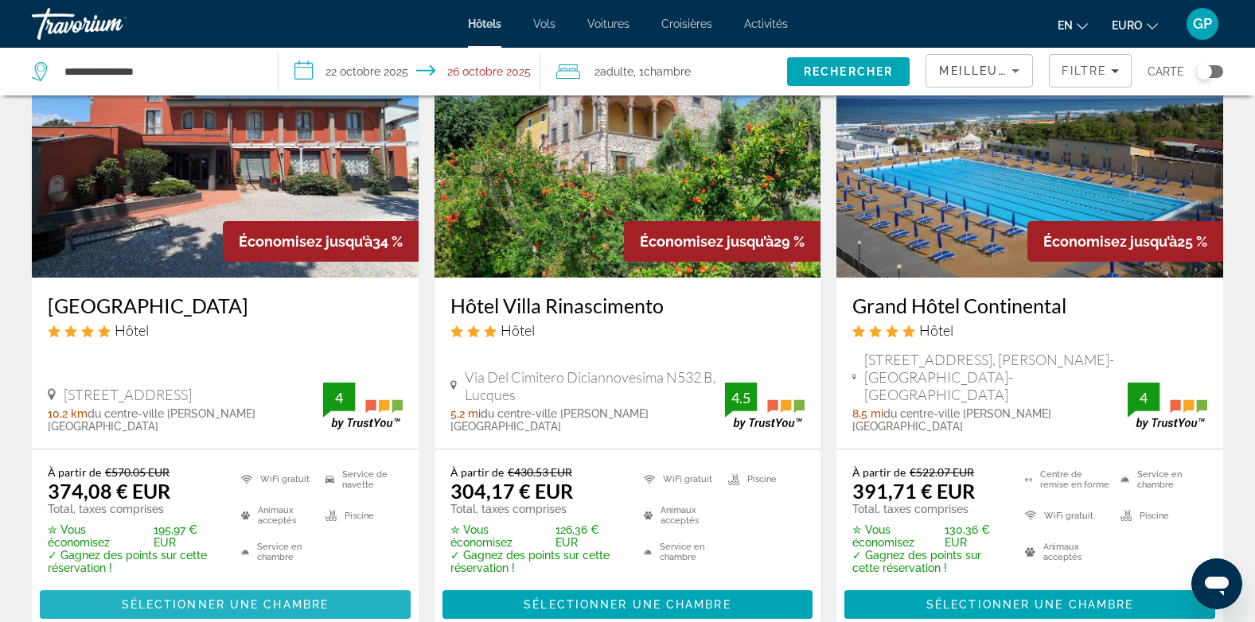
click at [225, 598] on span "Sélectionner une chambre" at bounding box center [225, 604] width 207 height 13
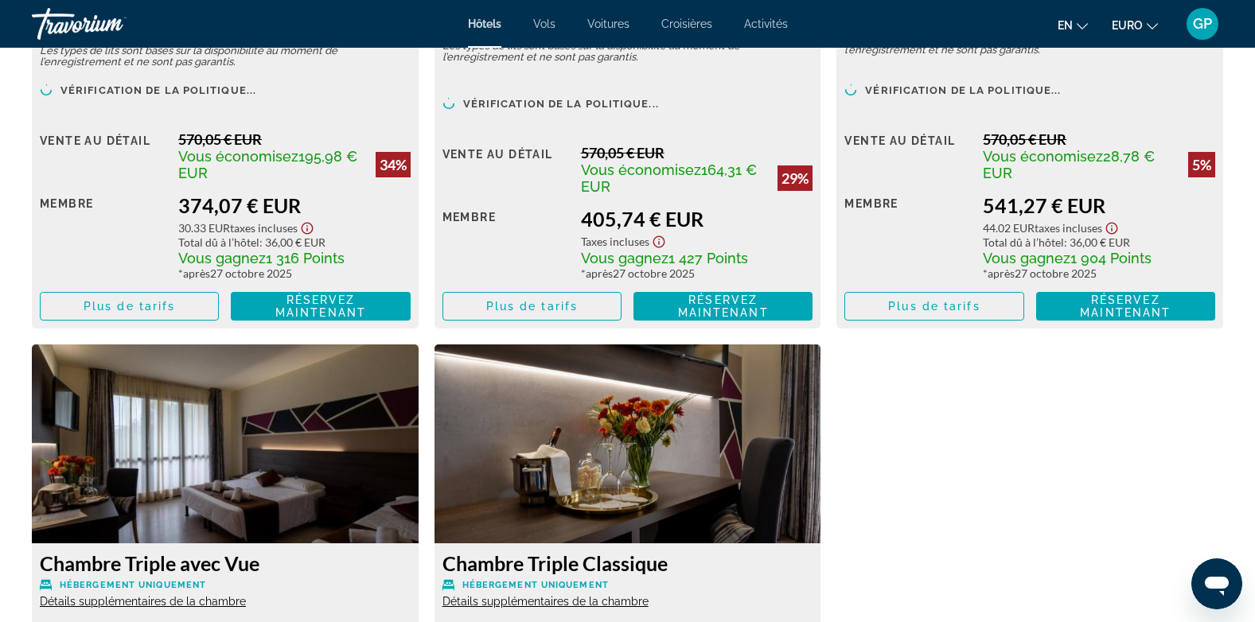
scroll to position [2626, 0]
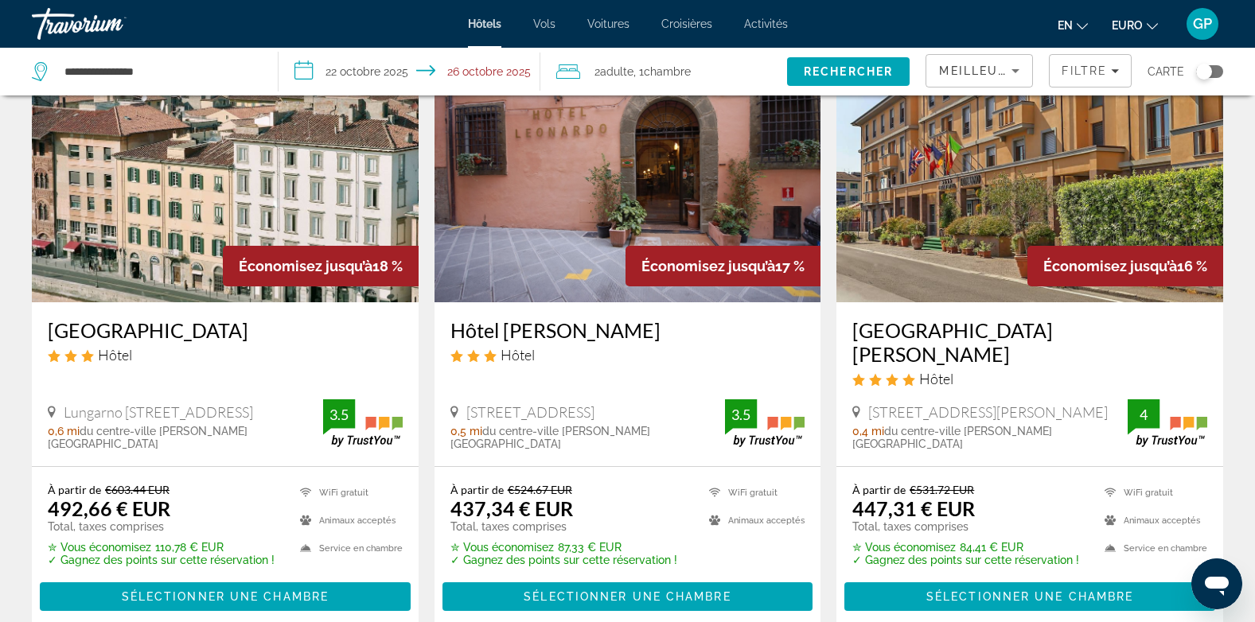
scroll to position [2069, 0]
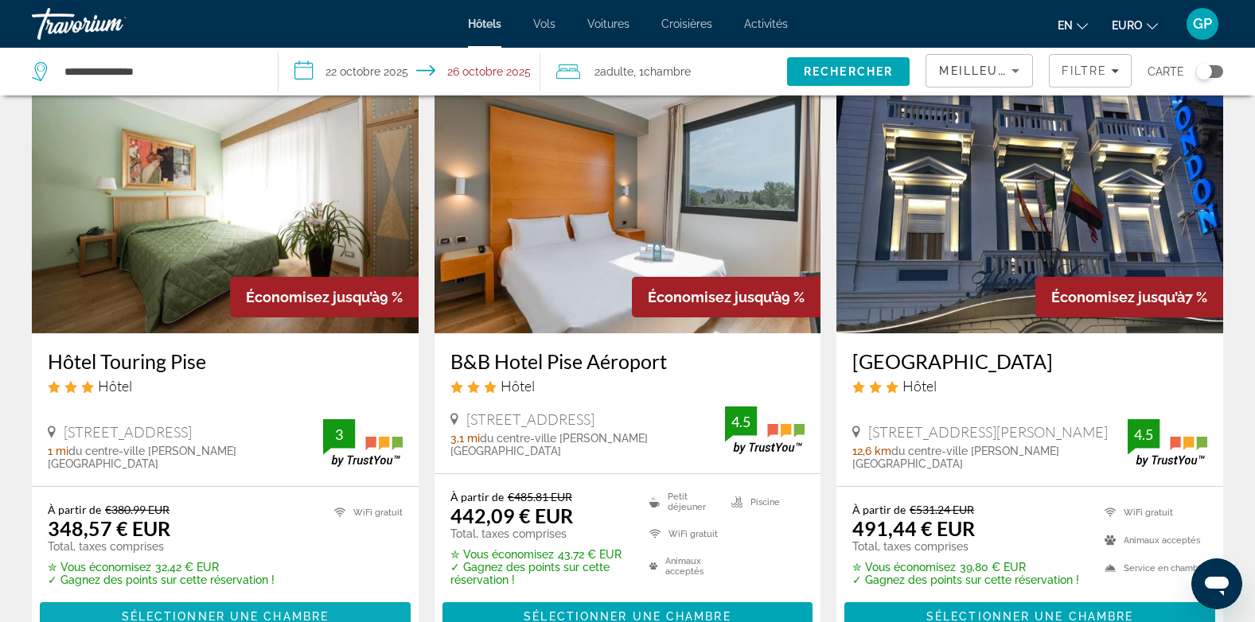
scroll to position [2174, 0]
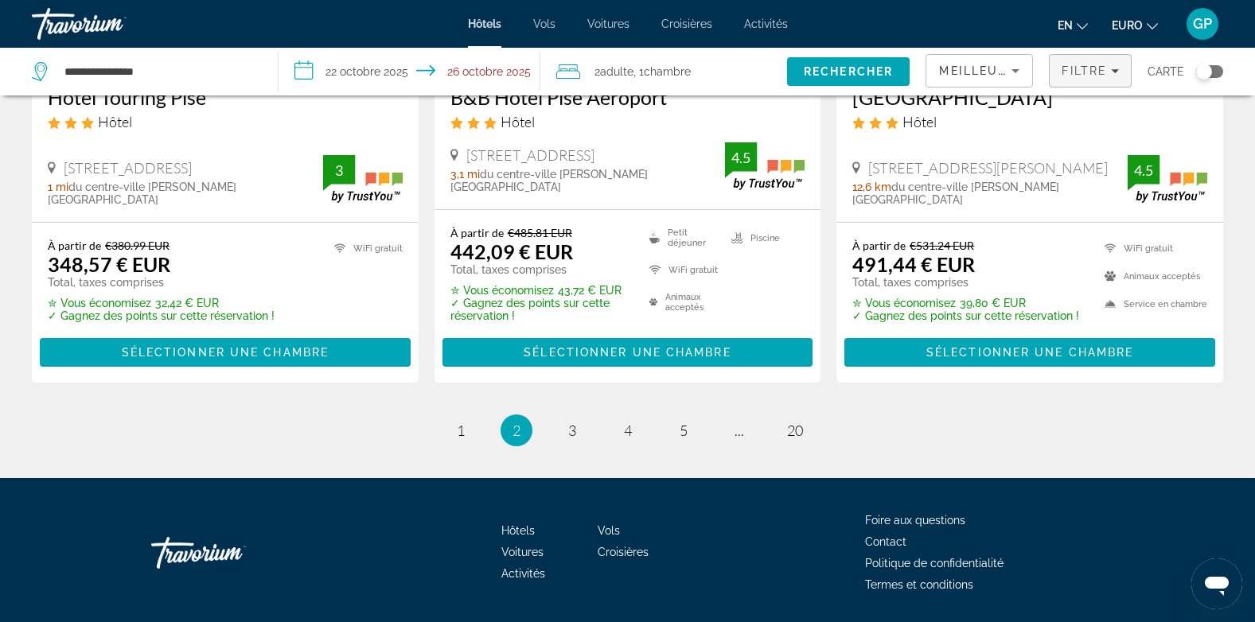
click at [1099, 75] on span "Filtre" at bounding box center [1084, 70] width 45 height 13
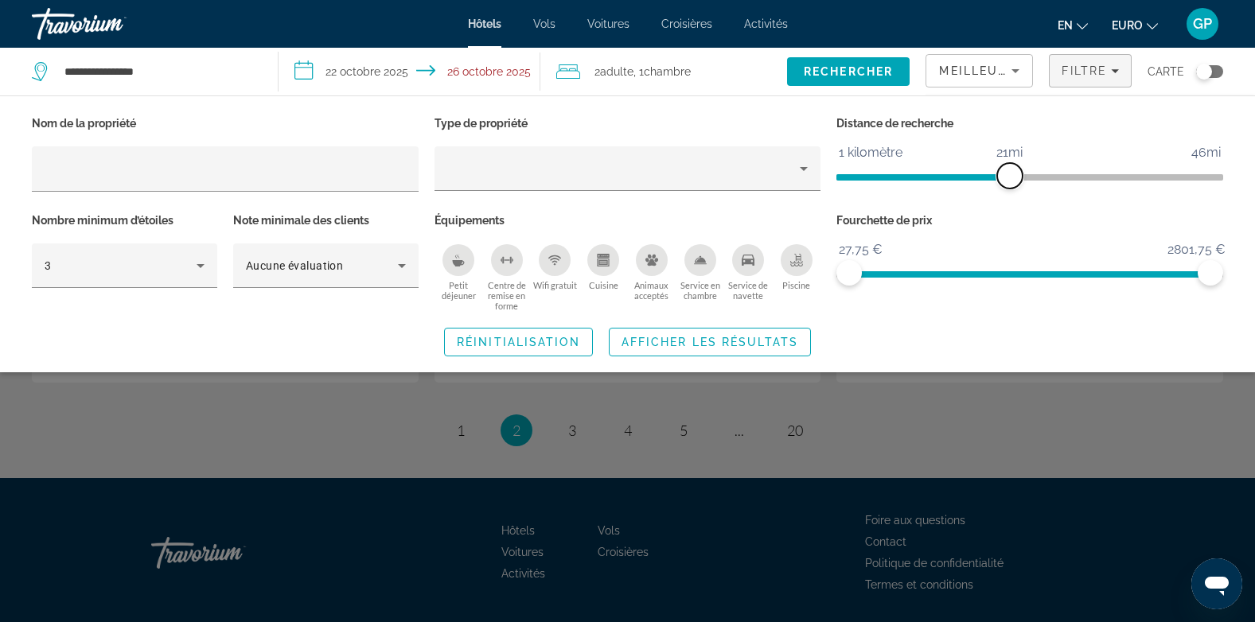
drag, startPoint x: 945, startPoint y: 175, endPoint x: 1008, endPoint y: 173, distance: 63.7
click at [1008, 173] on span "ngx-slider" at bounding box center [1009, 175] width 25 height 25
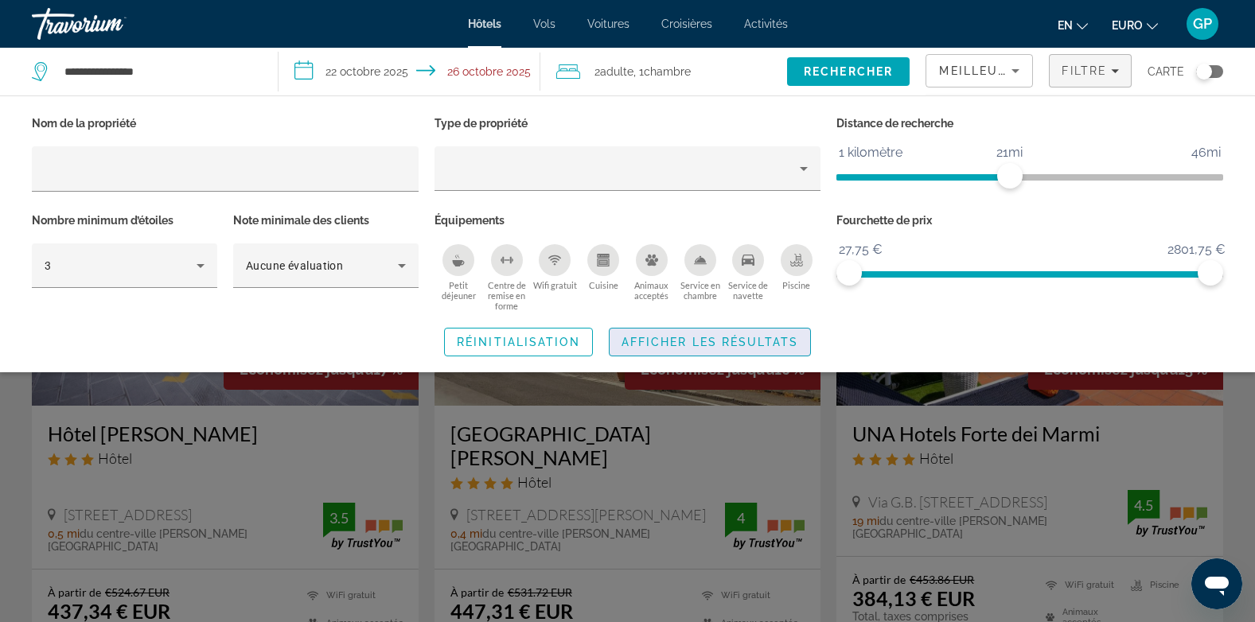
click at [708, 341] on span "Afficher les résultats" at bounding box center [710, 342] width 177 height 13
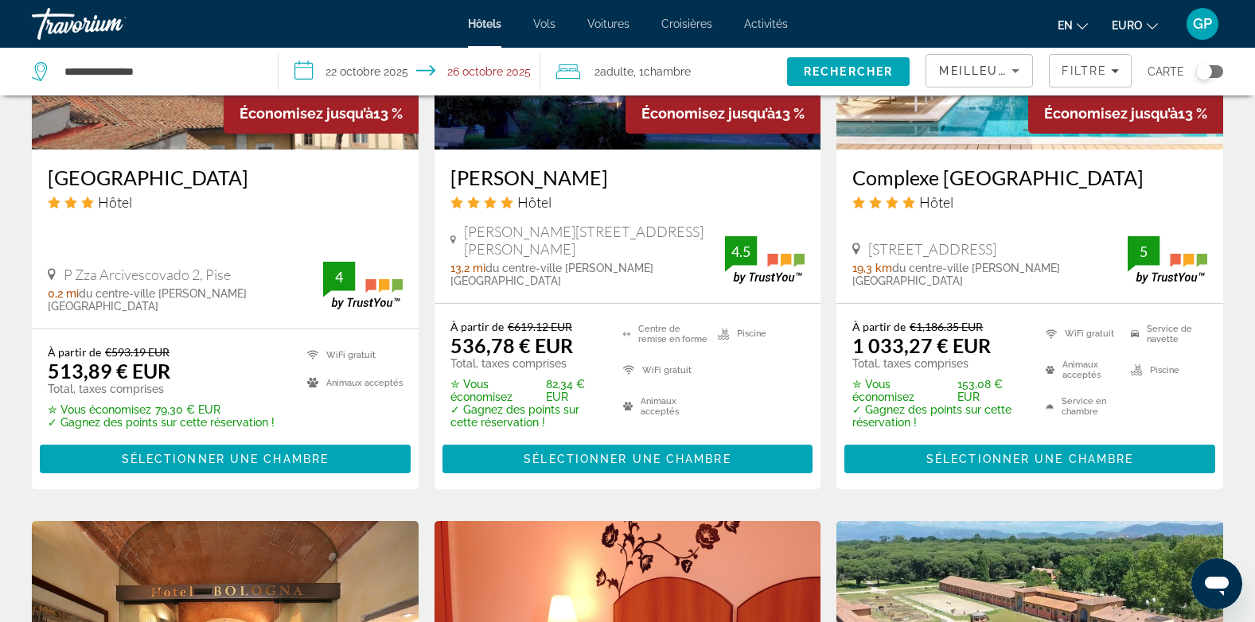
scroll to position [1194, 0]
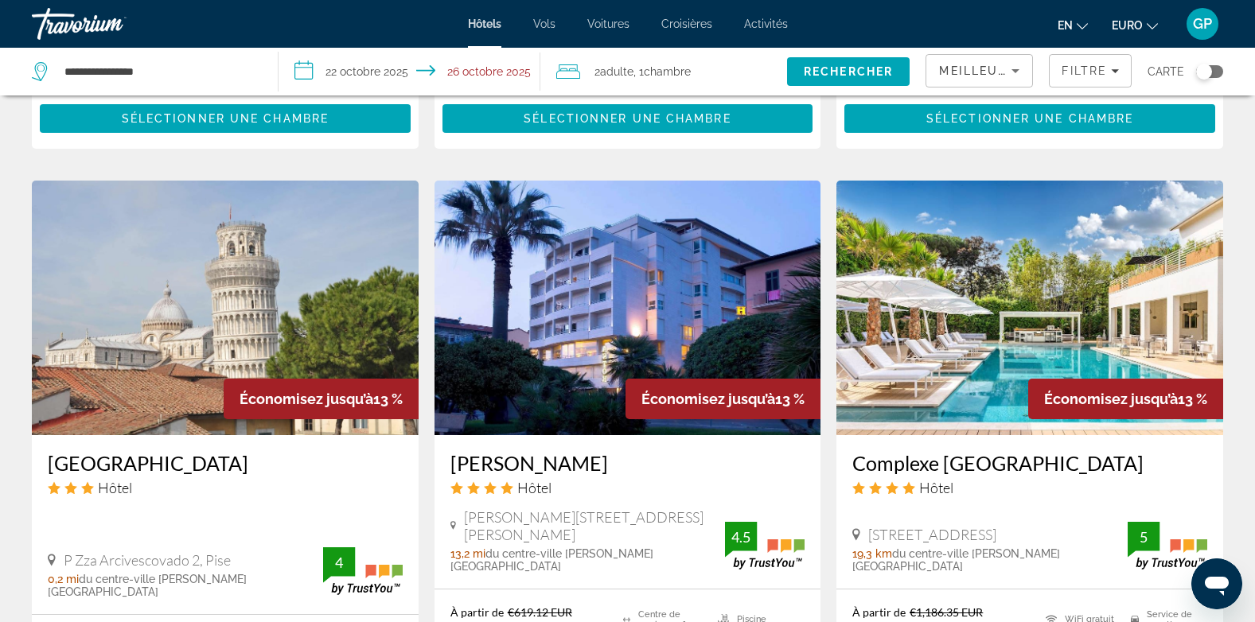
click at [1215, 70] on div "Basculer la carte" at bounding box center [1209, 71] width 27 height 13
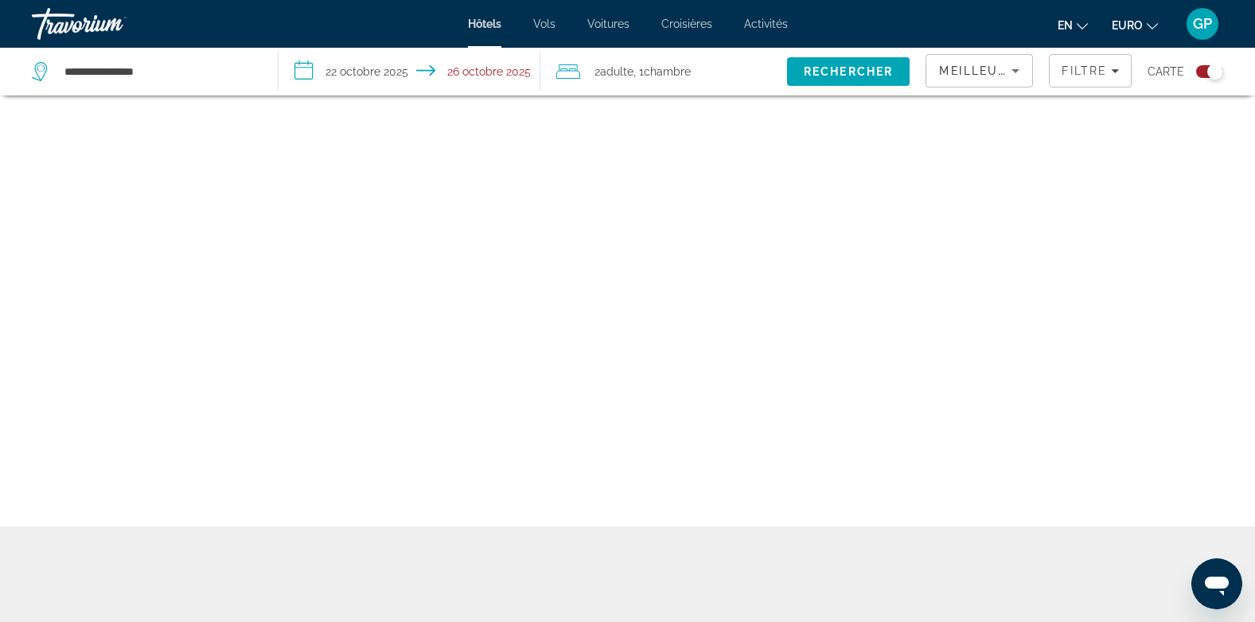
scroll to position [95, 0]
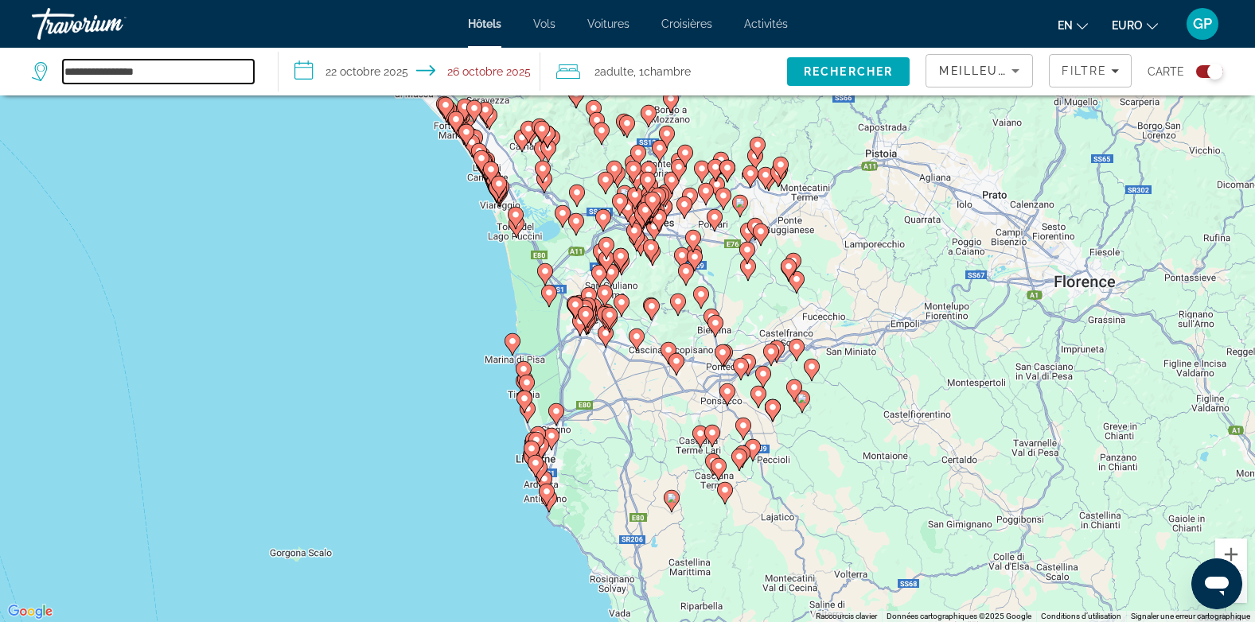
drag, startPoint x: 155, startPoint y: 71, endPoint x: 58, endPoint y: 68, distance: 97.1
click at [58, 68] on div "**********" at bounding box center [143, 72] width 222 height 24
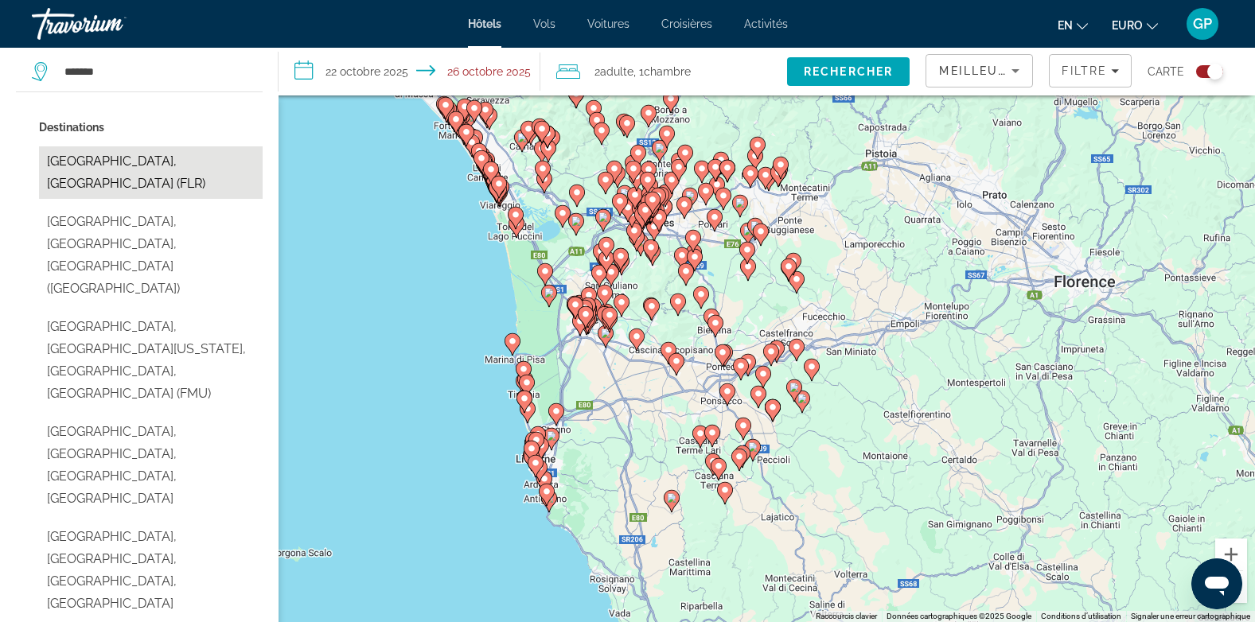
click at [97, 164] on button "[GEOGRAPHIC_DATA], [GEOGRAPHIC_DATA] (FLR)" at bounding box center [151, 172] width 224 height 53
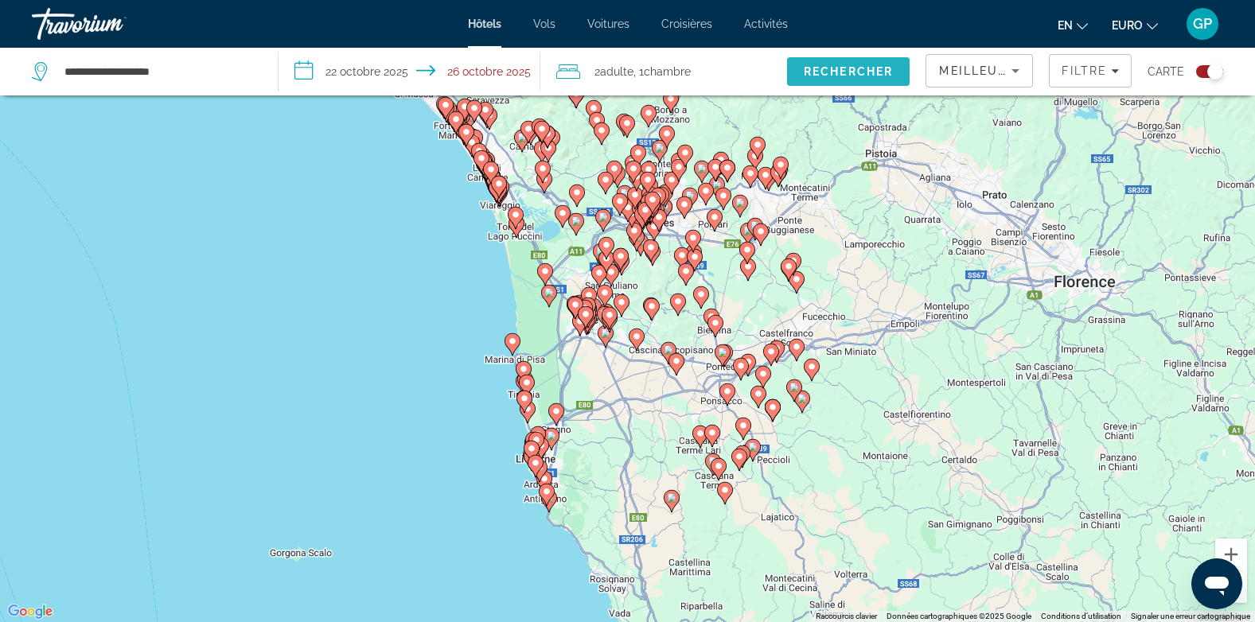
click at [841, 65] on span "Rechercher" at bounding box center [848, 71] width 89 height 13
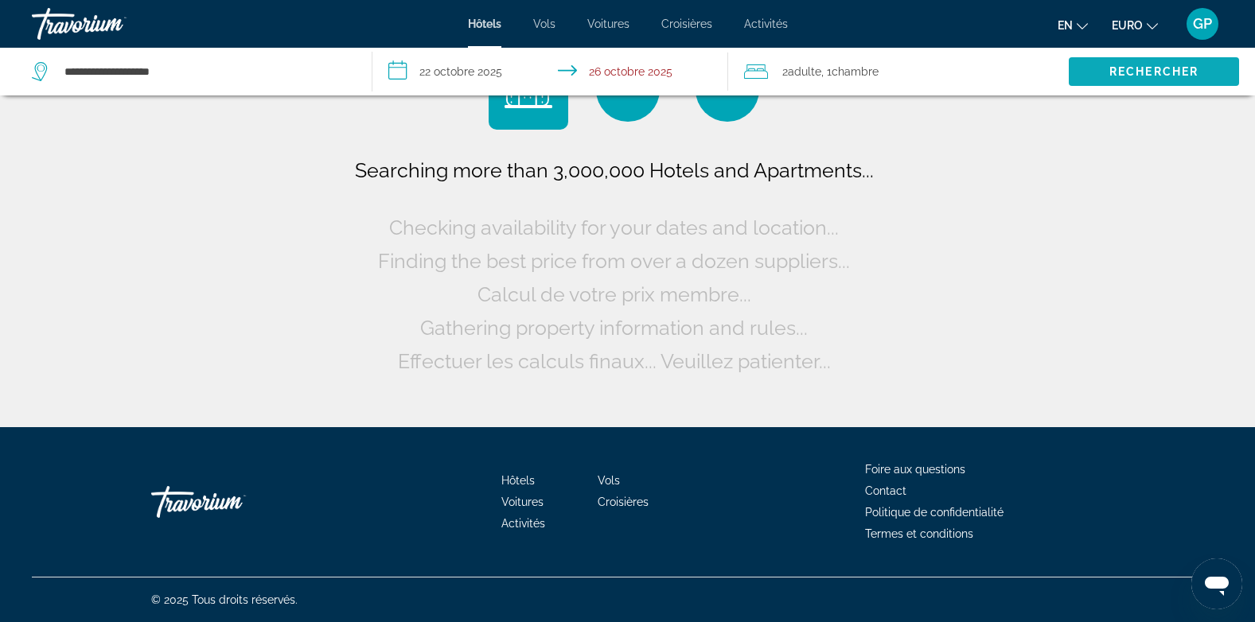
scroll to position [0, 0]
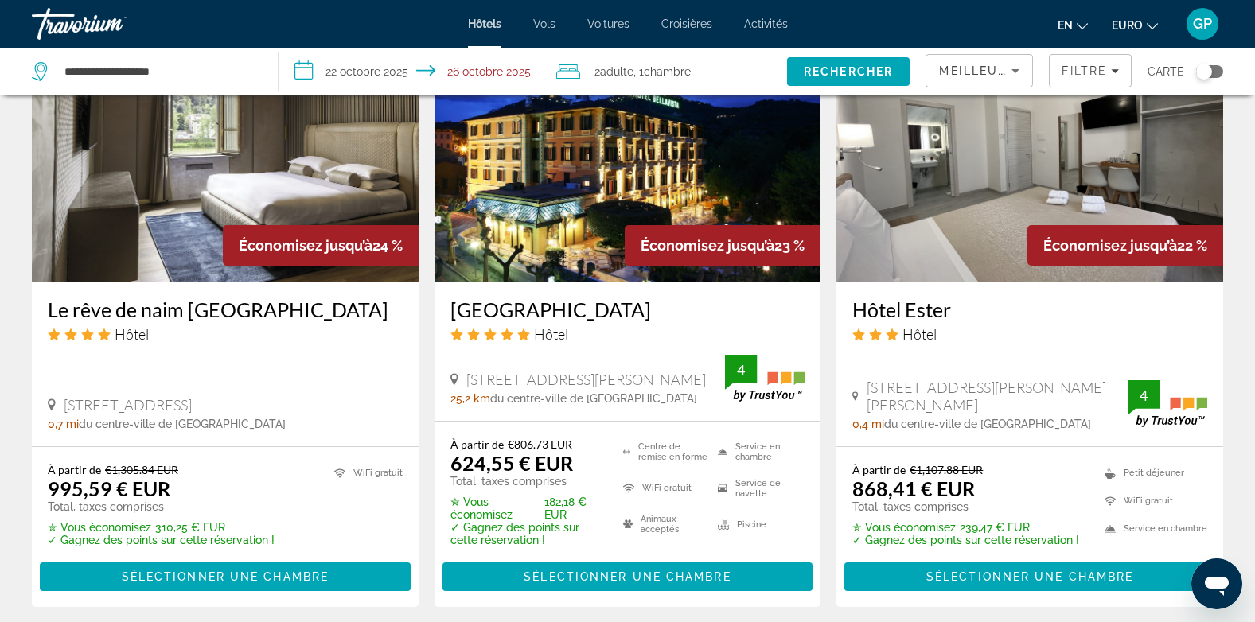
scroll to position [2069, 0]
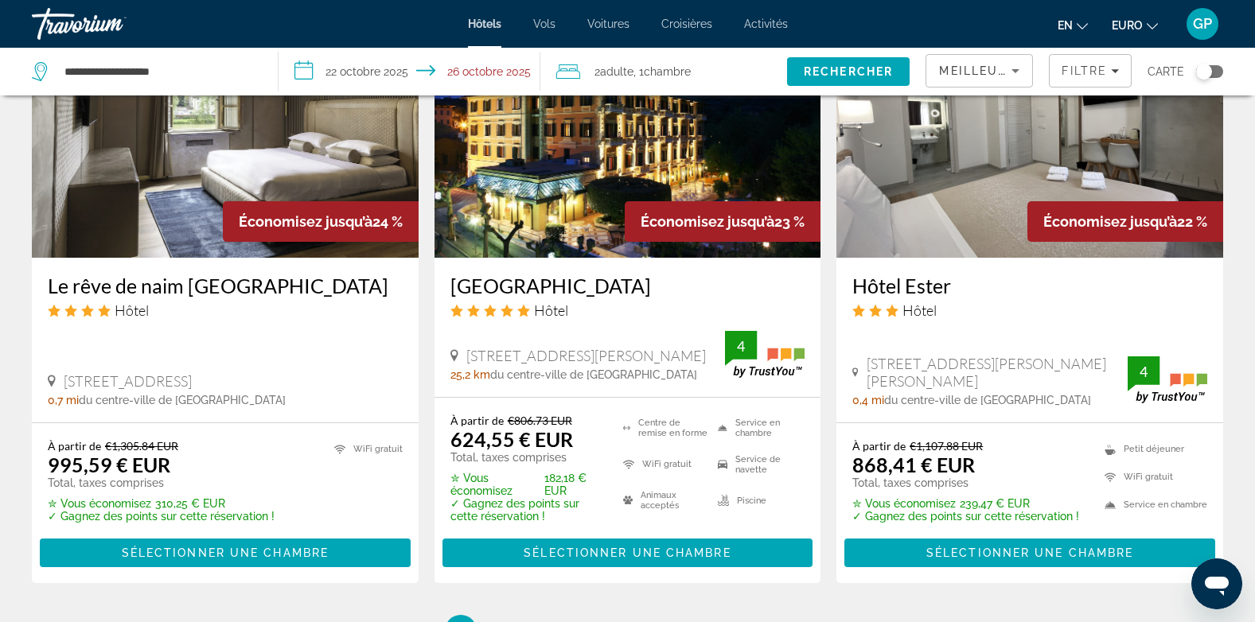
click at [1215, 72] on div "Basculer la carte" at bounding box center [1209, 71] width 27 height 13
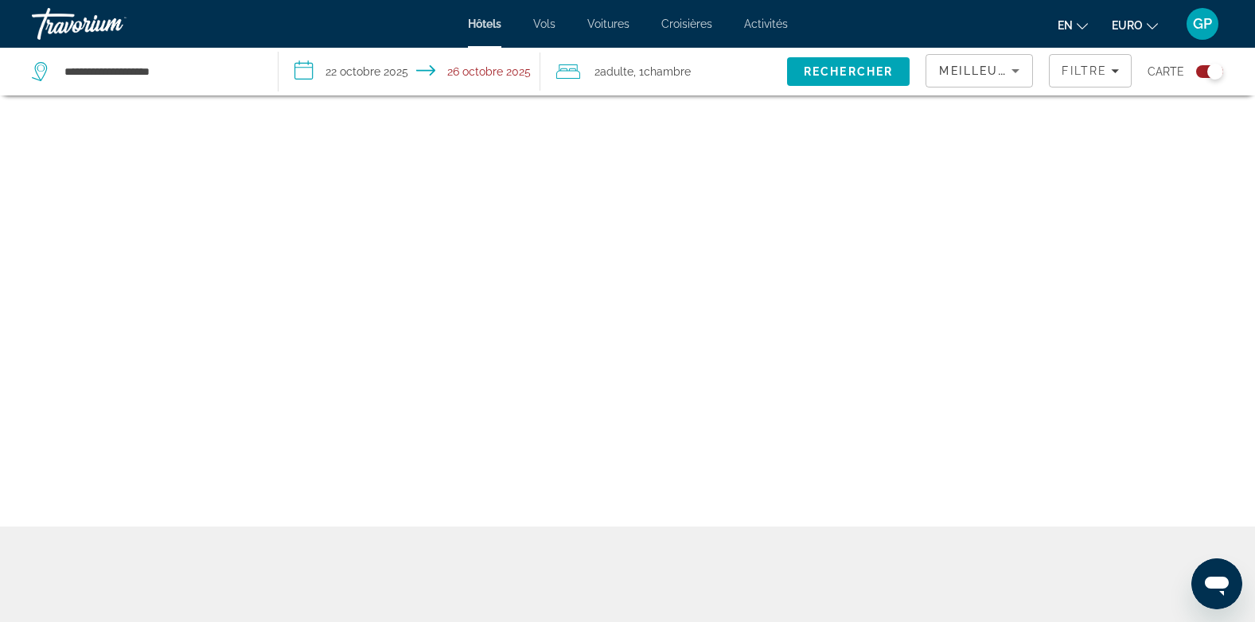
scroll to position [95, 0]
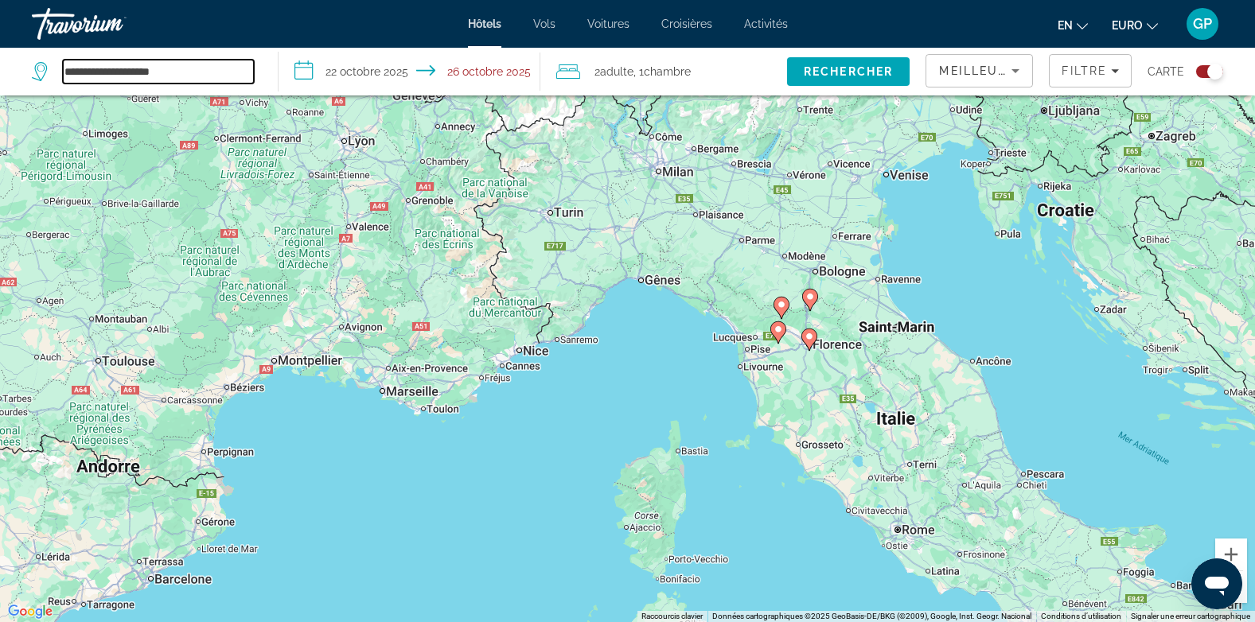
drag, startPoint x: 180, startPoint y: 76, endPoint x: 59, endPoint y: 78, distance: 121.0
click at [59, 78] on div "**********" at bounding box center [143, 72] width 222 height 24
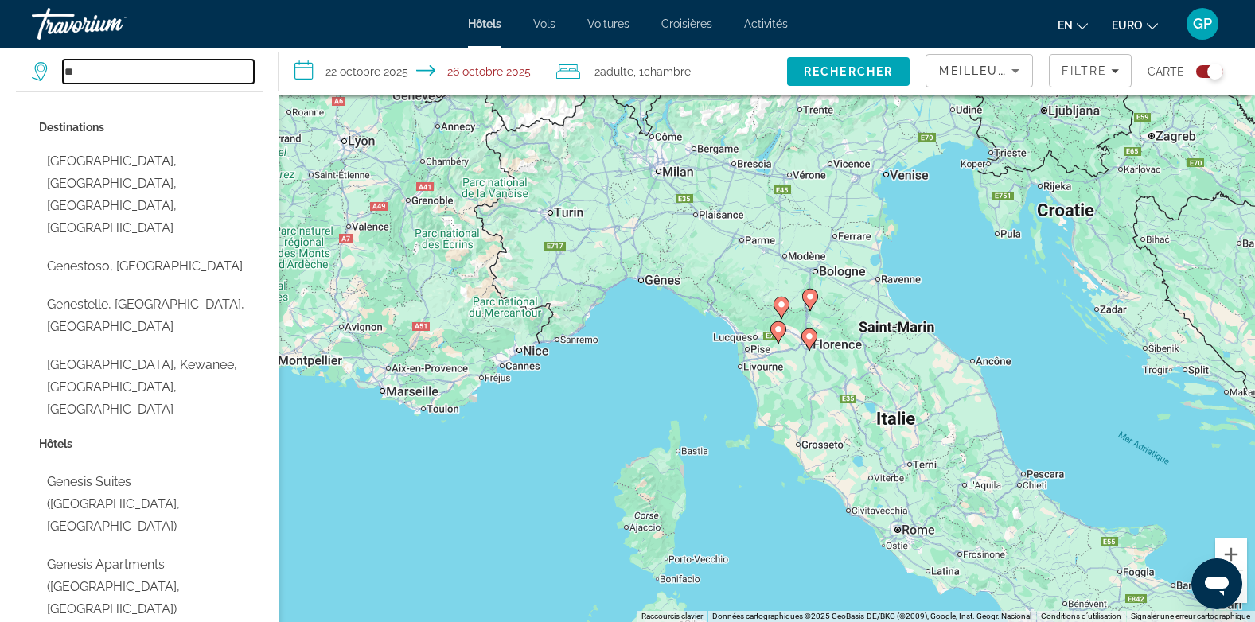
type input "*"
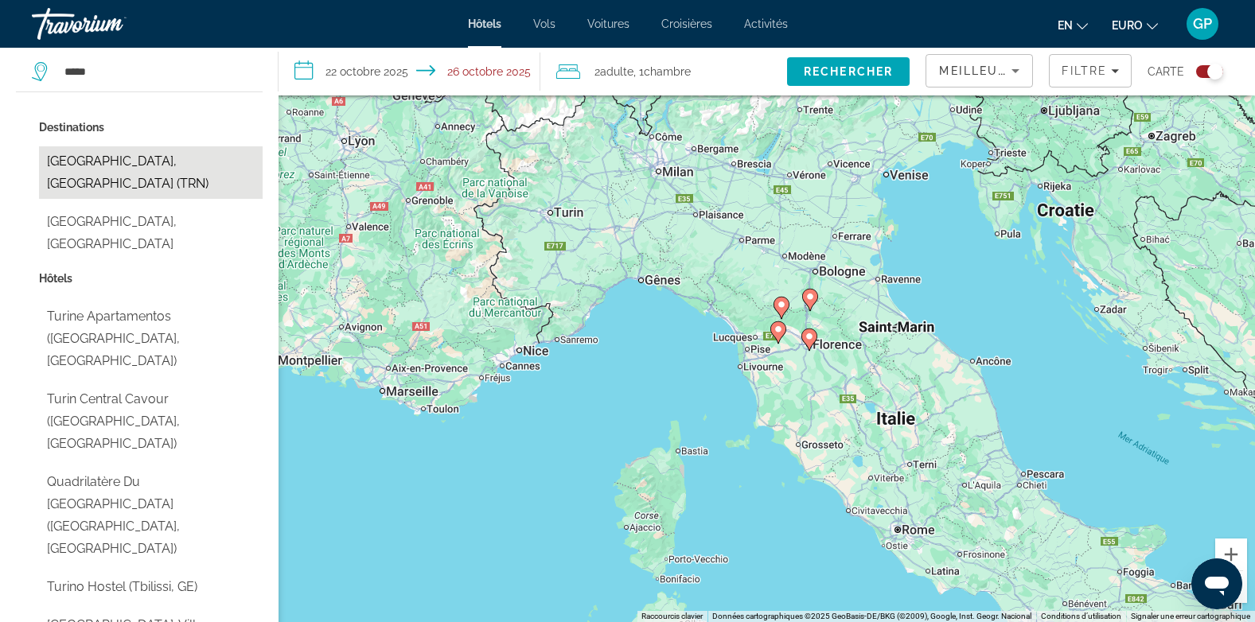
click at [109, 156] on button "[GEOGRAPHIC_DATA], [GEOGRAPHIC_DATA] (TRN)" at bounding box center [151, 172] width 224 height 53
type input "**********"
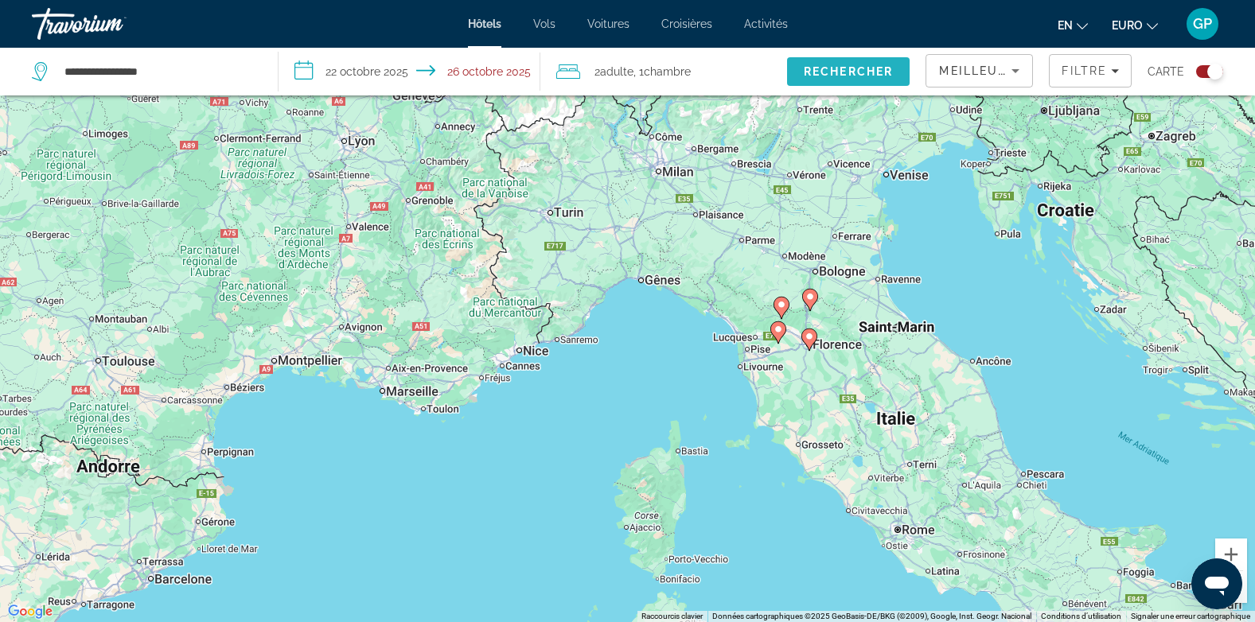
click at [859, 64] on span "Rechercher" at bounding box center [848, 72] width 123 height 38
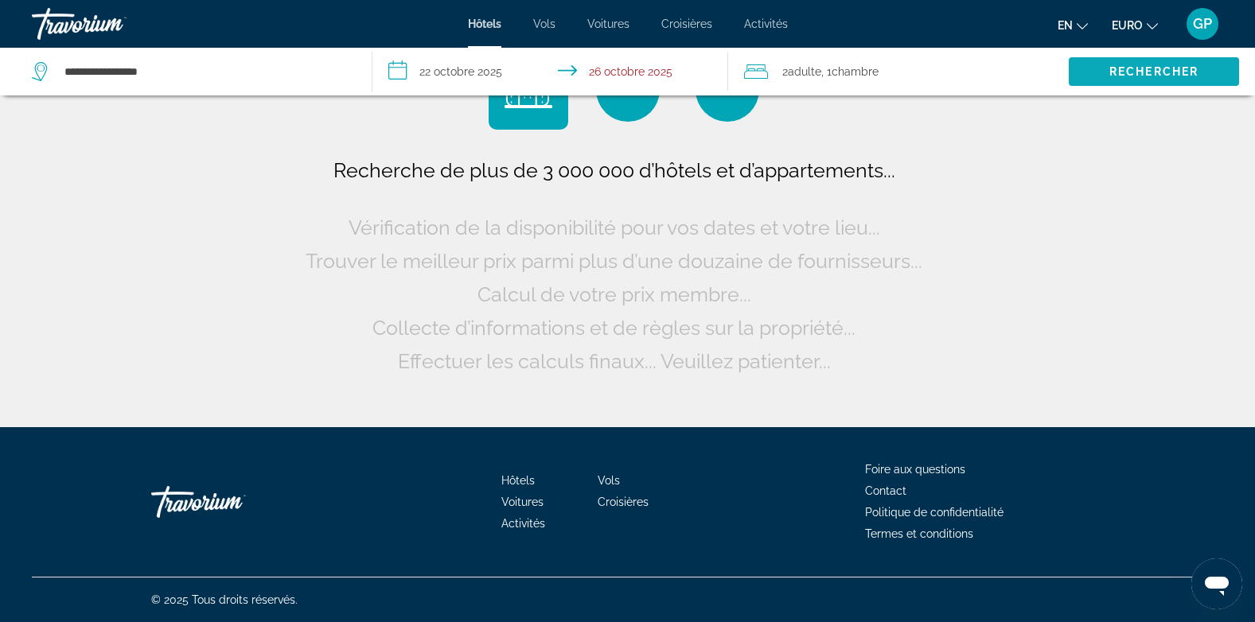
scroll to position [0, 0]
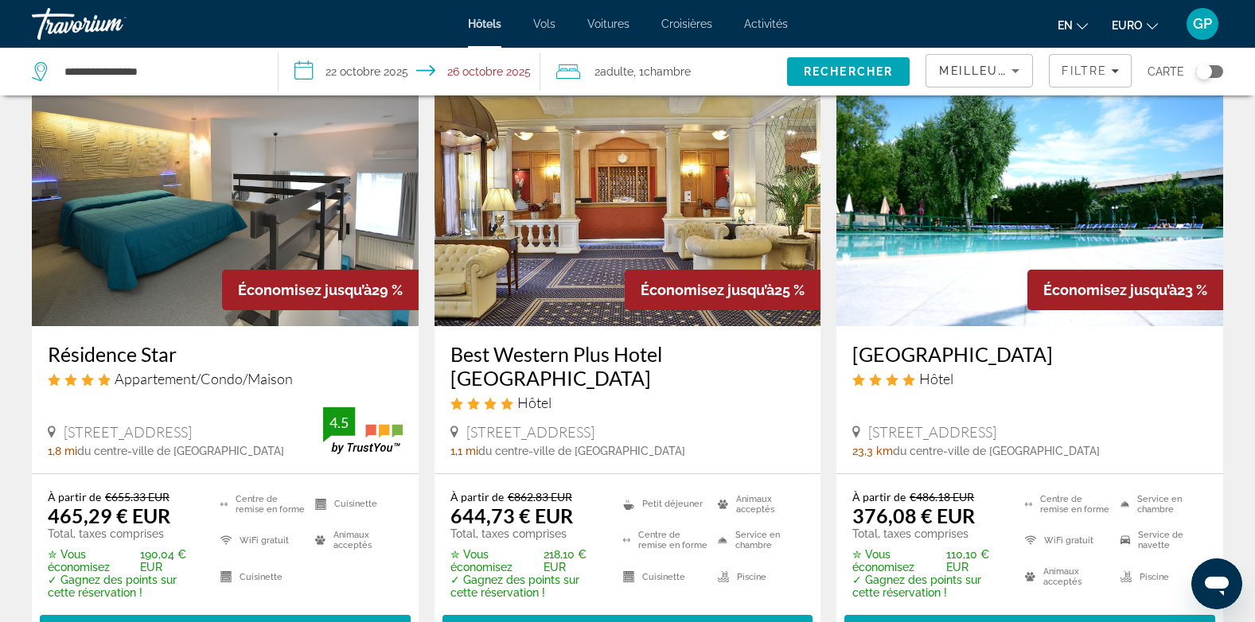
scroll to position [159, 0]
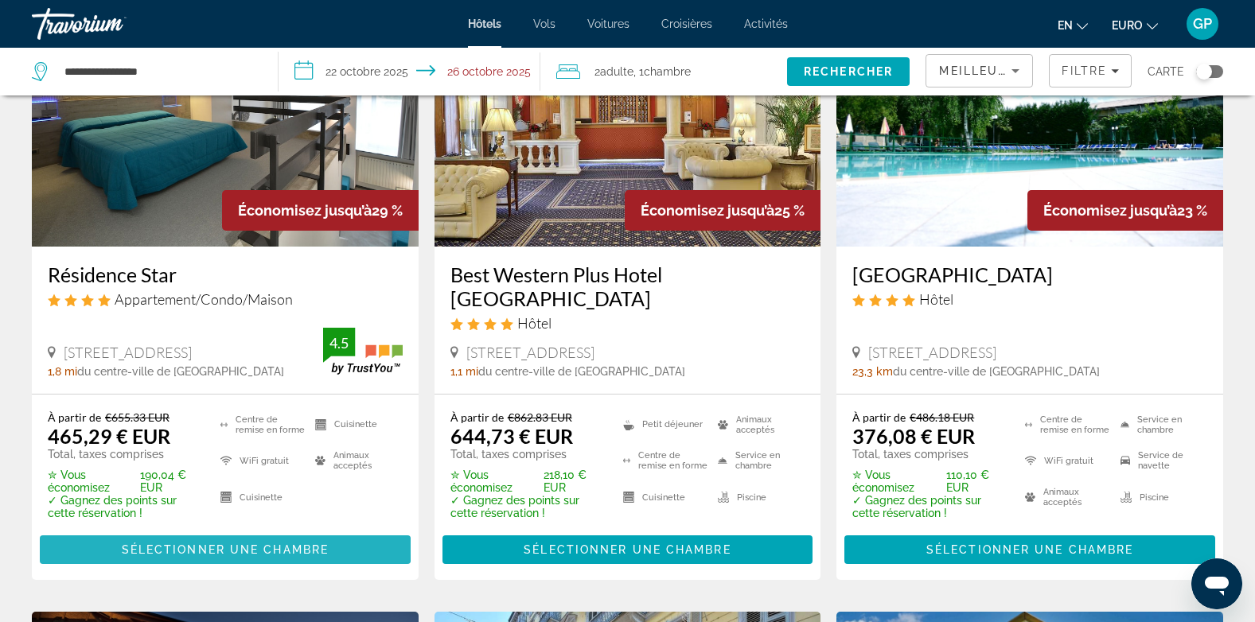
click at [198, 544] on span "Sélectionner une chambre" at bounding box center [225, 550] width 207 height 13
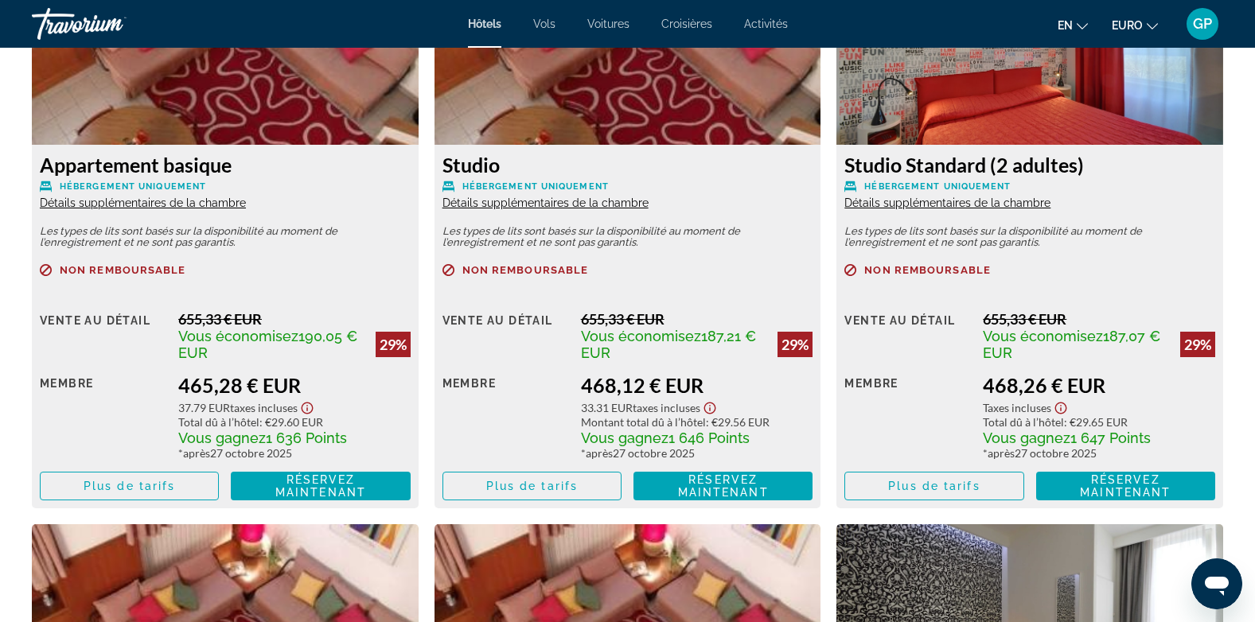
scroll to position [2308, 0]
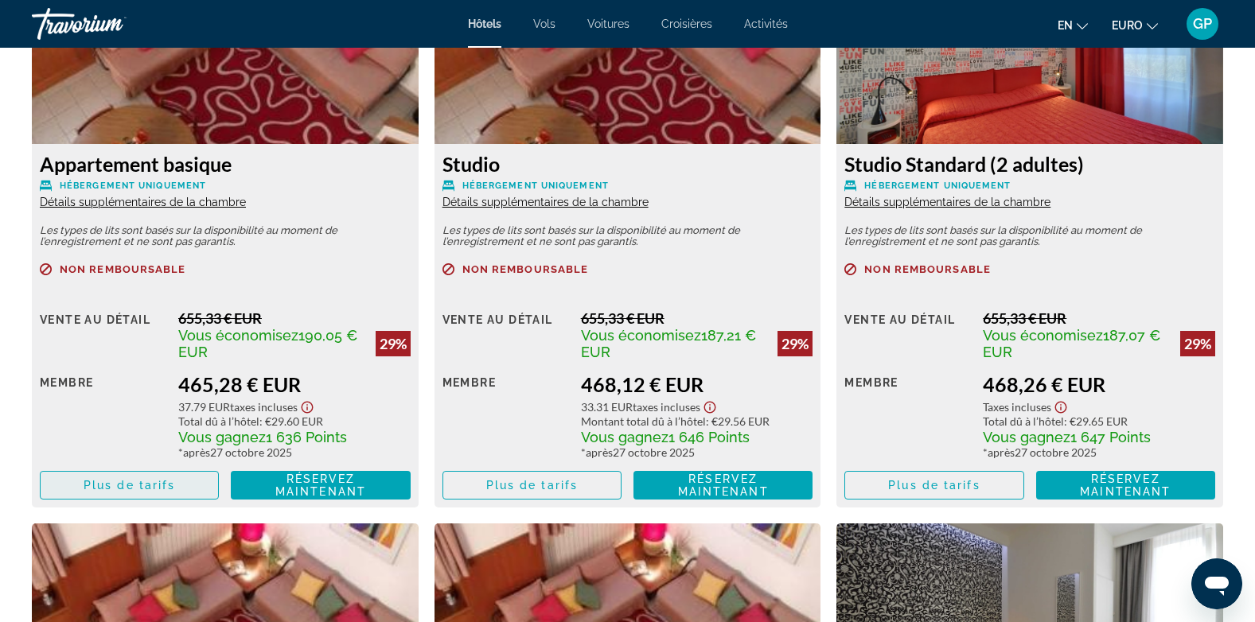
click at [123, 489] on span "Plus de tarifs" at bounding box center [130, 485] width 92 height 13
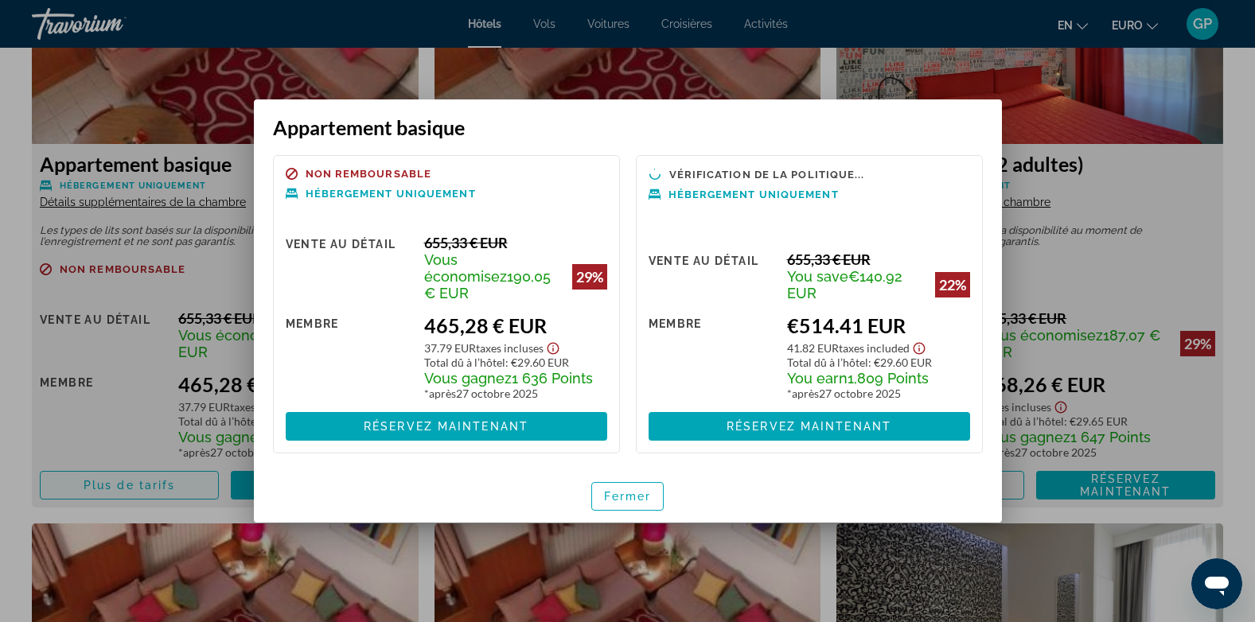
scroll to position [0, 0]
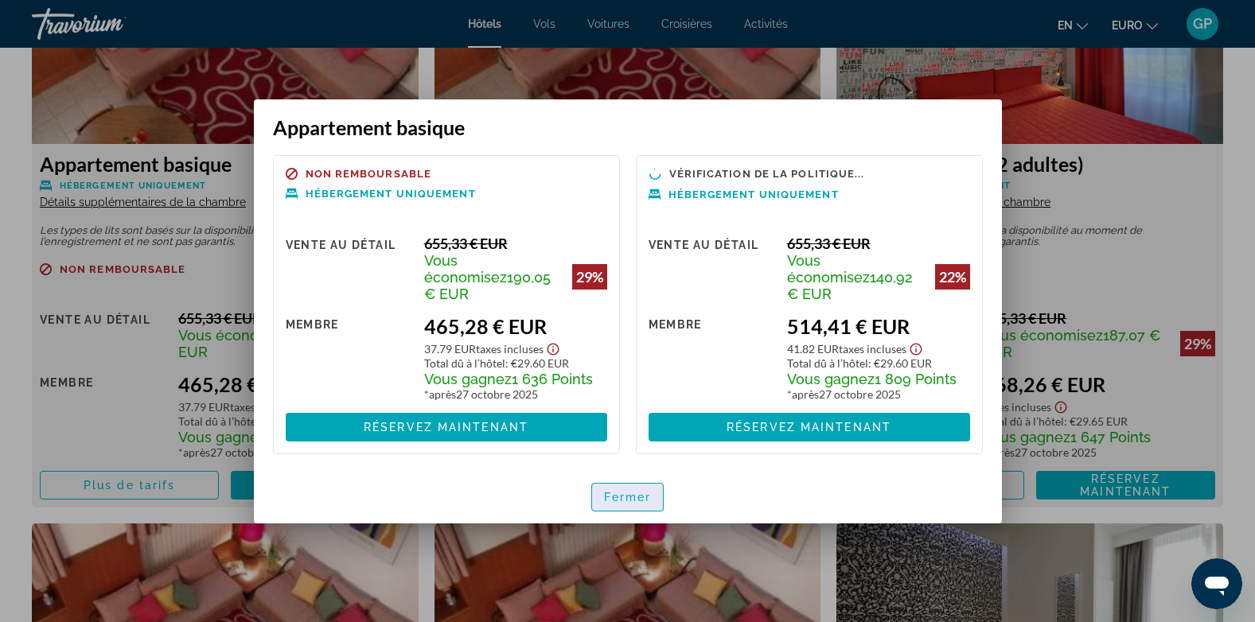
click at [639, 491] on span "Fermer" at bounding box center [628, 497] width 48 height 13
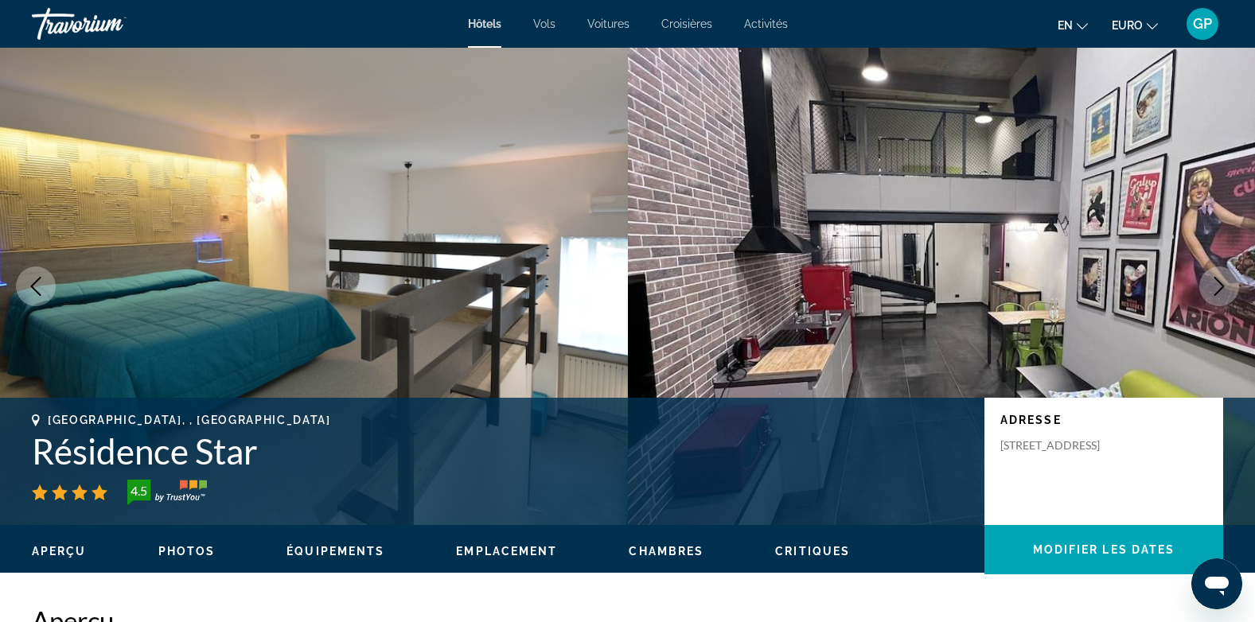
scroll to position [2308, 0]
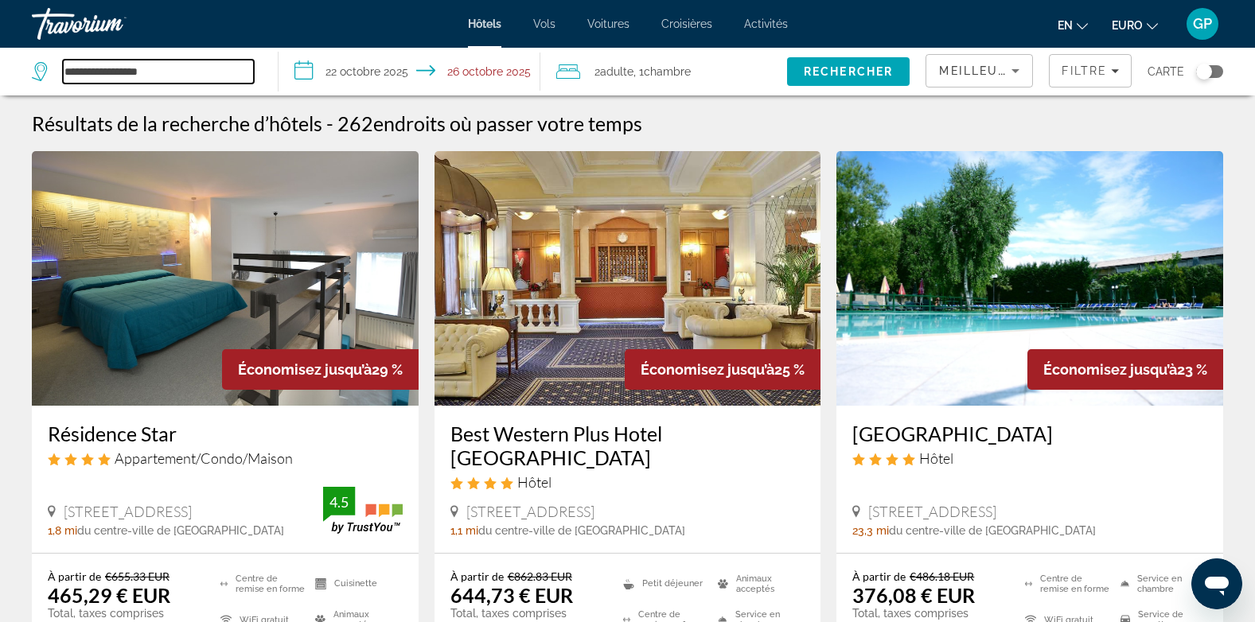
drag, startPoint x: 152, startPoint y: 68, endPoint x: 55, endPoint y: 68, distance: 97.1
click at [55, 68] on div "**********" at bounding box center [143, 72] width 222 height 24
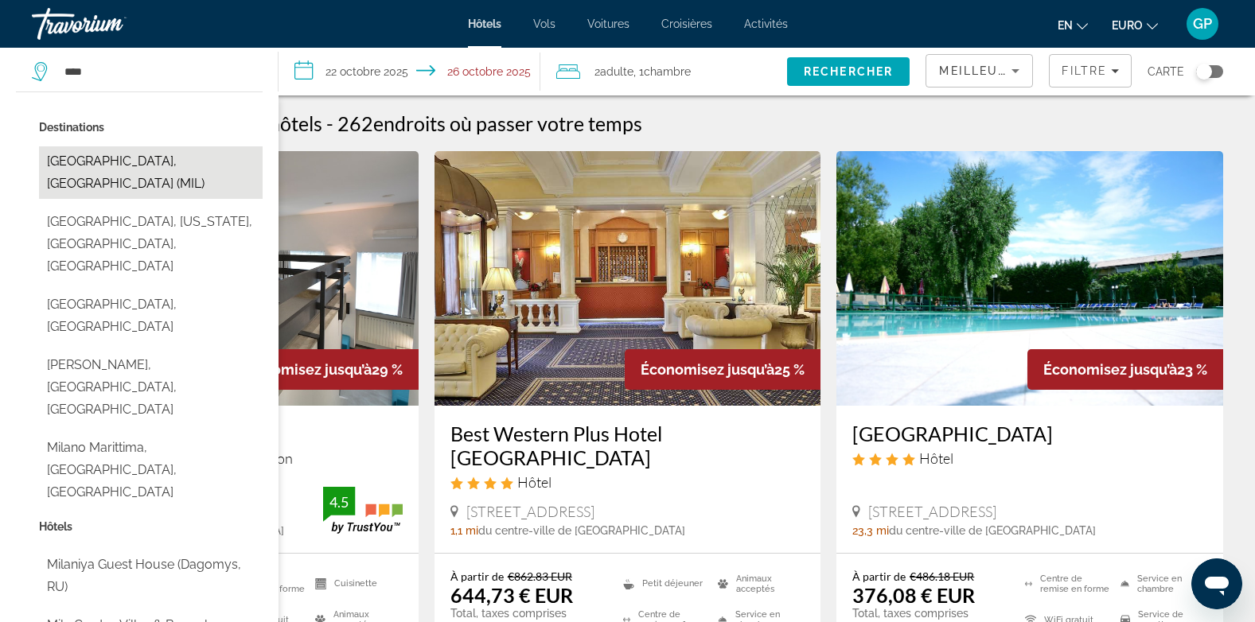
click at [106, 160] on button "[GEOGRAPHIC_DATA], [GEOGRAPHIC_DATA] (MIL)" at bounding box center [151, 172] width 224 height 53
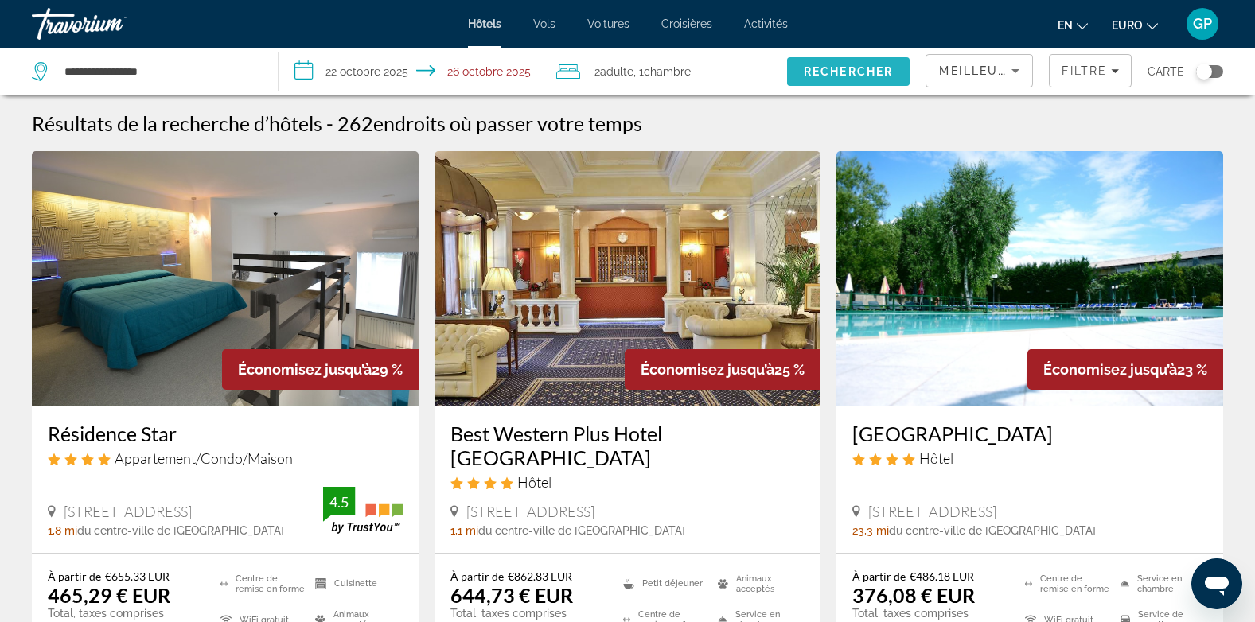
click at [842, 78] on span "Rechercher" at bounding box center [848, 72] width 123 height 38
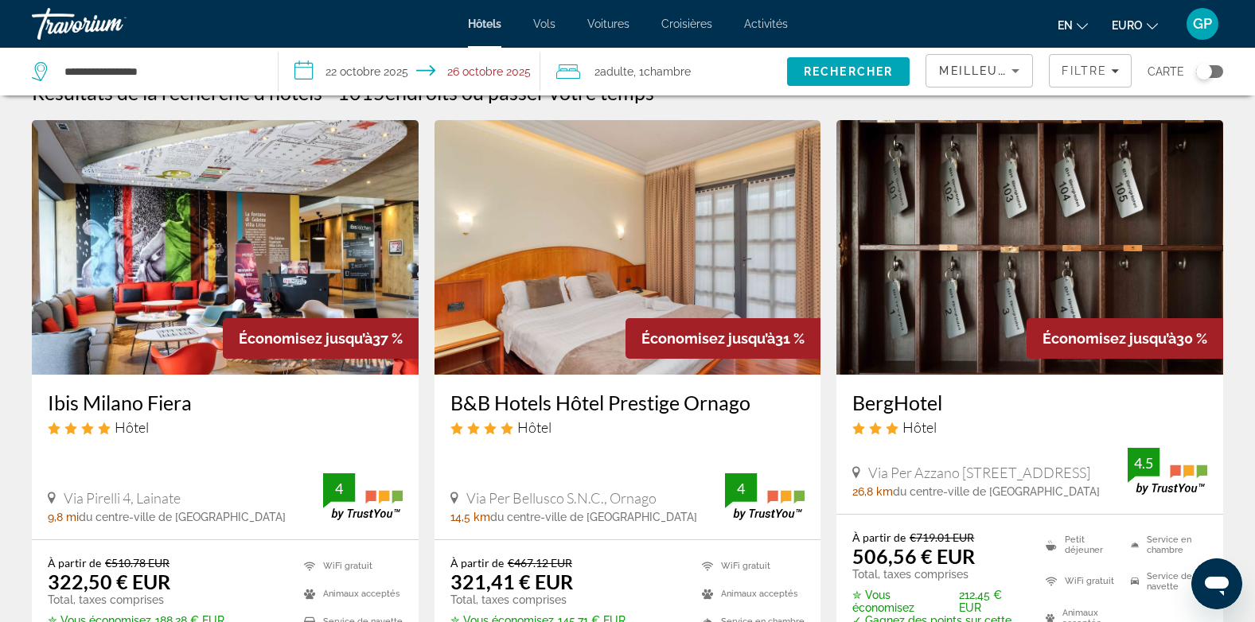
scroll to position [6, 0]
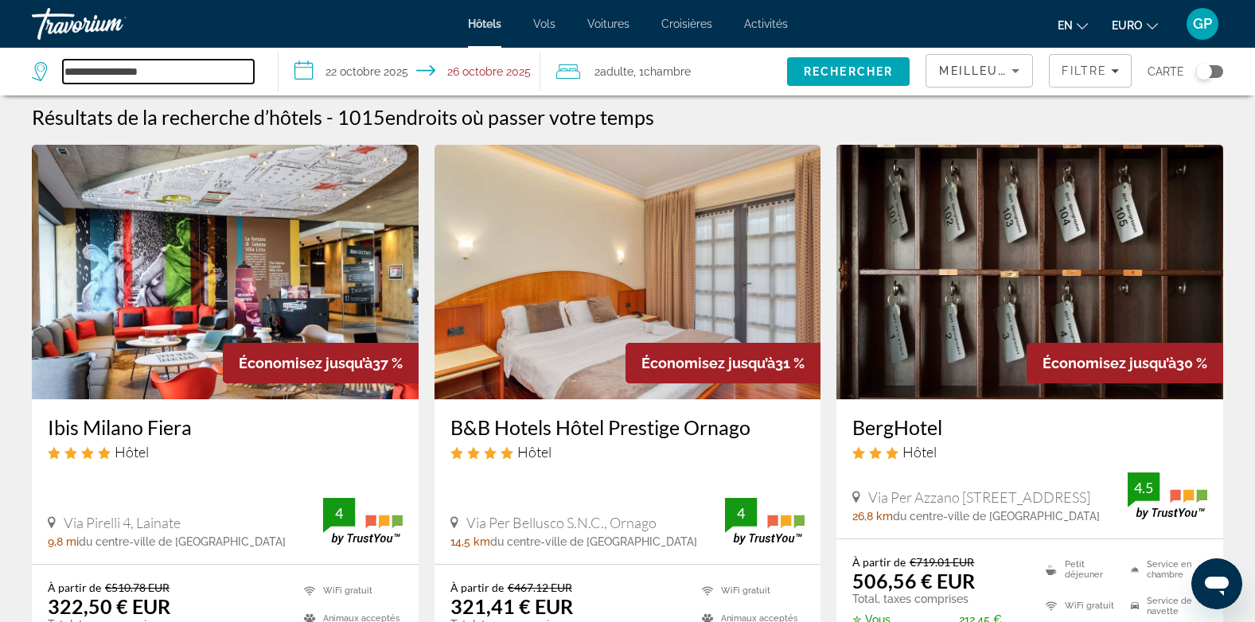
drag, startPoint x: 164, startPoint y: 76, endPoint x: 50, endPoint y: 85, distance: 114.1
click at [50, 85] on div "**********" at bounding box center [147, 72] width 230 height 48
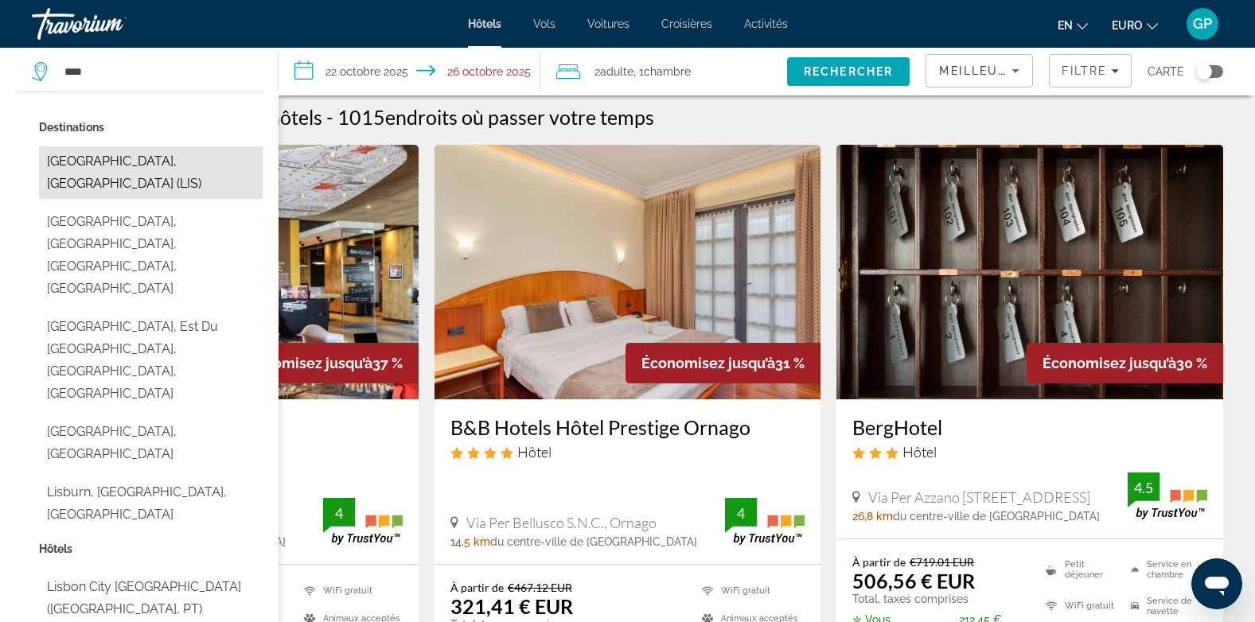
click at [125, 154] on button "[GEOGRAPHIC_DATA], [GEOGRAPHIC_DATA] (LIS)" at bounding box center [151, 172] width 224 height 53
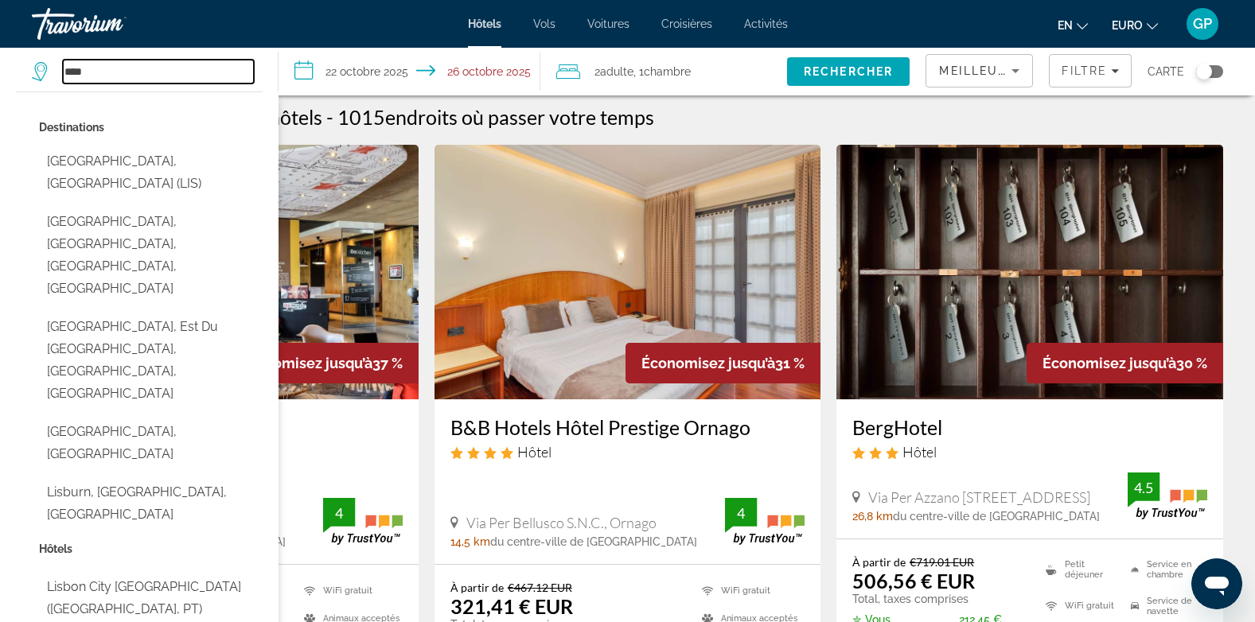
type input "**********"
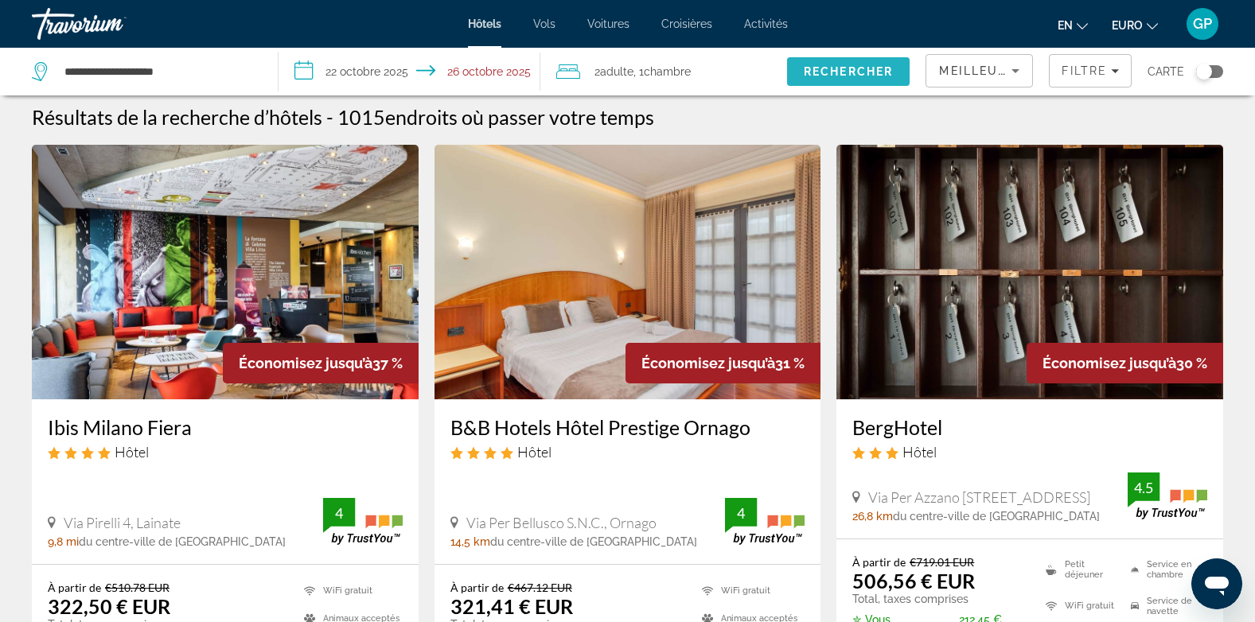
click at [848, 64] on span "Rechercher" at bounding box center [848, 72] width 123 height 38
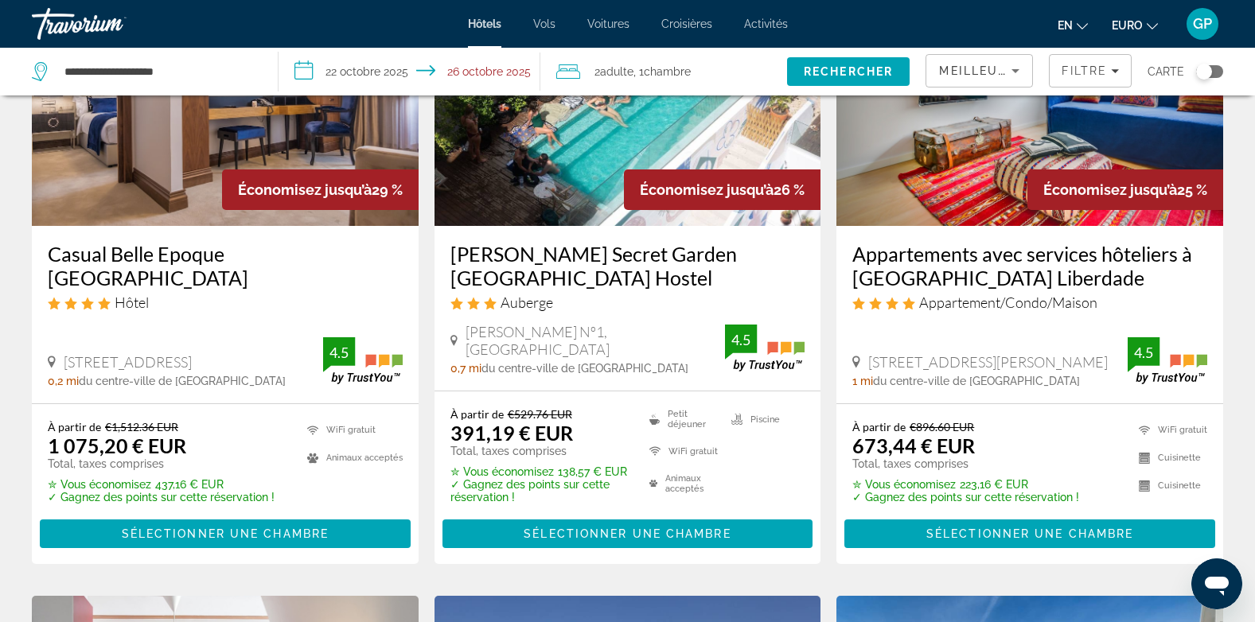
scroll to position [1432, 0]
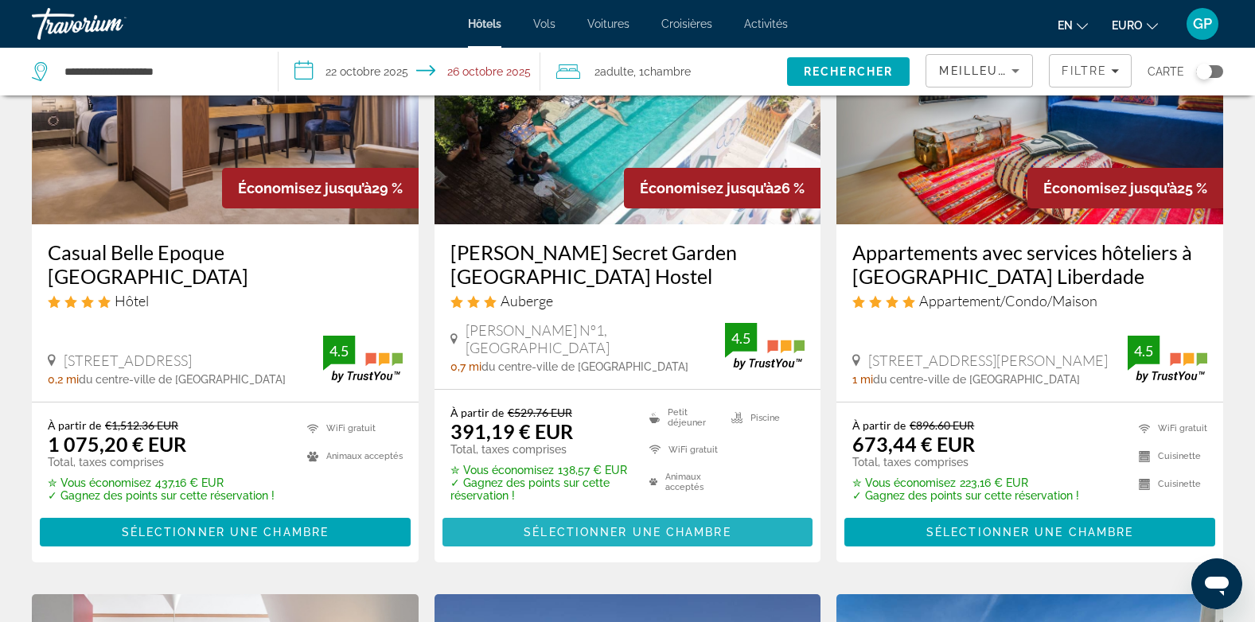
click at [629, 526] on span "Sélectionner une chambre" at bounding box center [627, 532] width 207 height 13
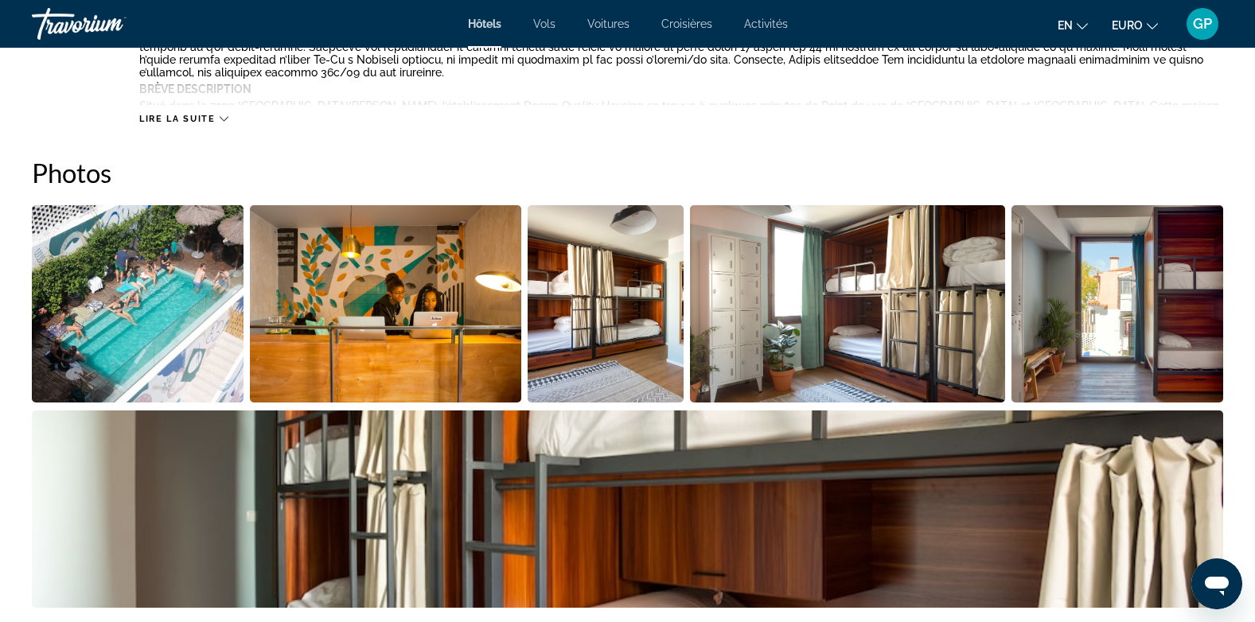
scroll to position [1035, 0]
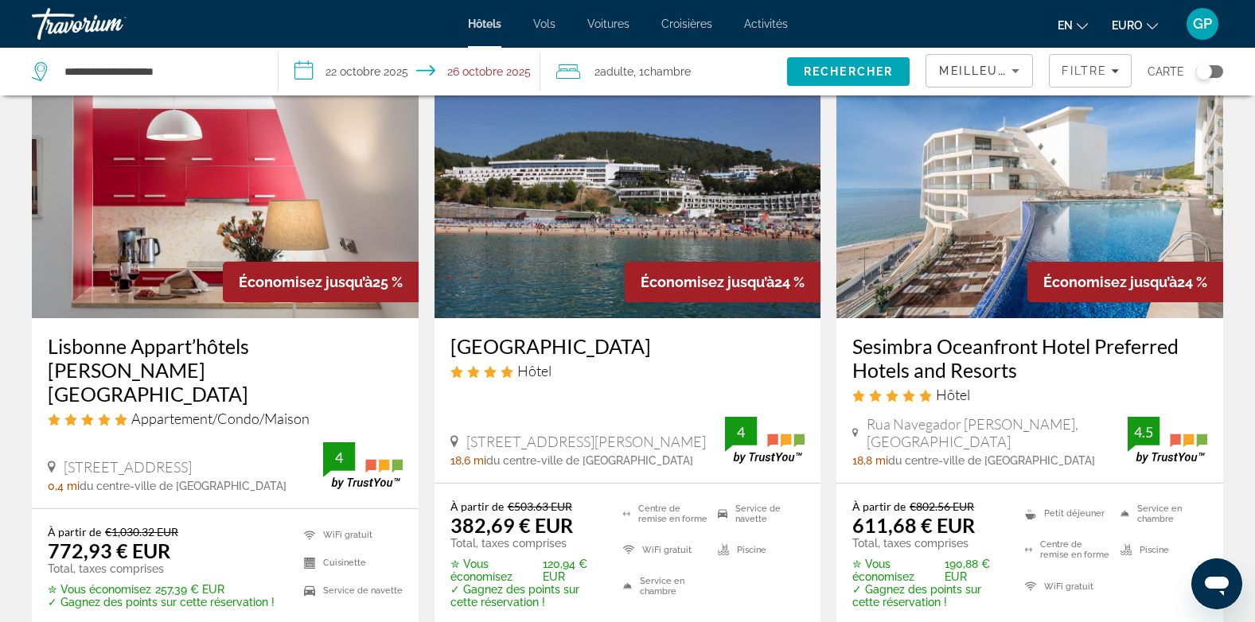
scroll to position [1990, 0]
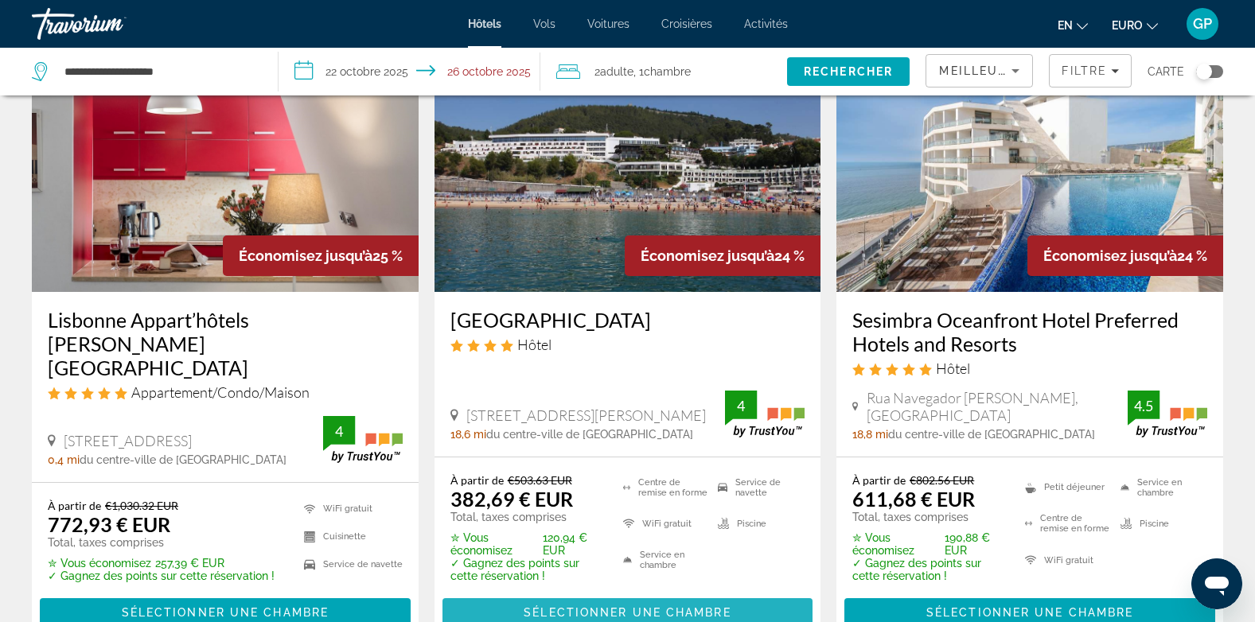
click at [639, 594] on span "Contenu principal" at bounding box center [627, 613] width 371 height 38
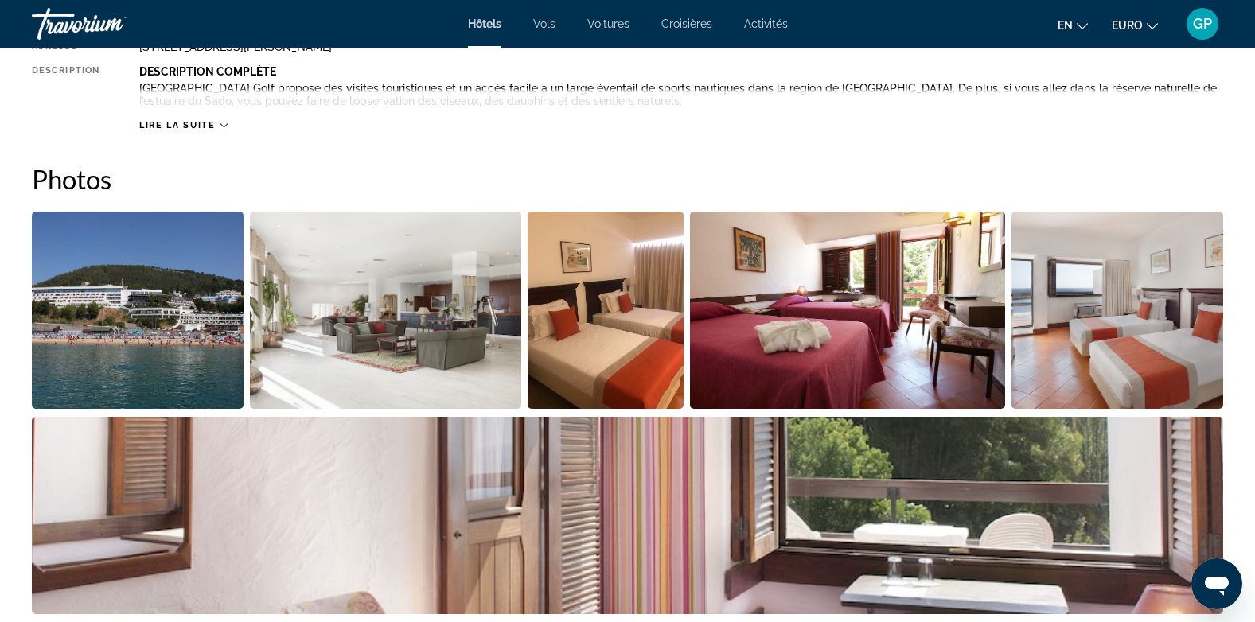
scroll to position [318, 0]
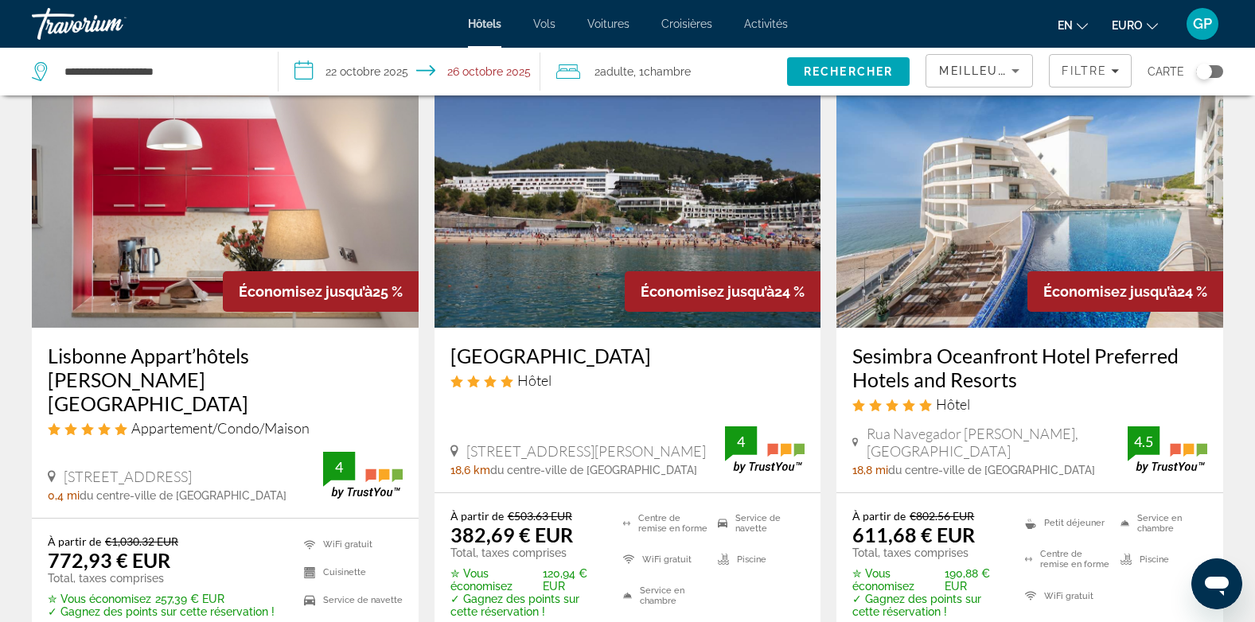
scroll to position [1874, 0]
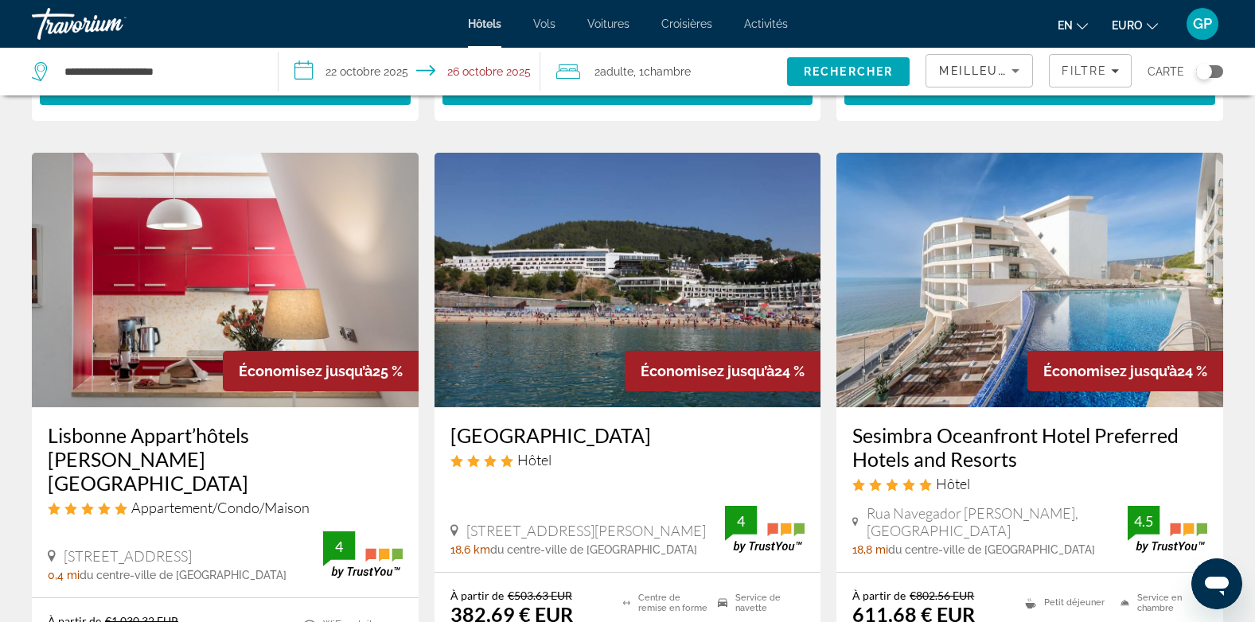
click at [578, 353] on img "Contenu principal" at bounding box center [628, 280] width 387 height 255
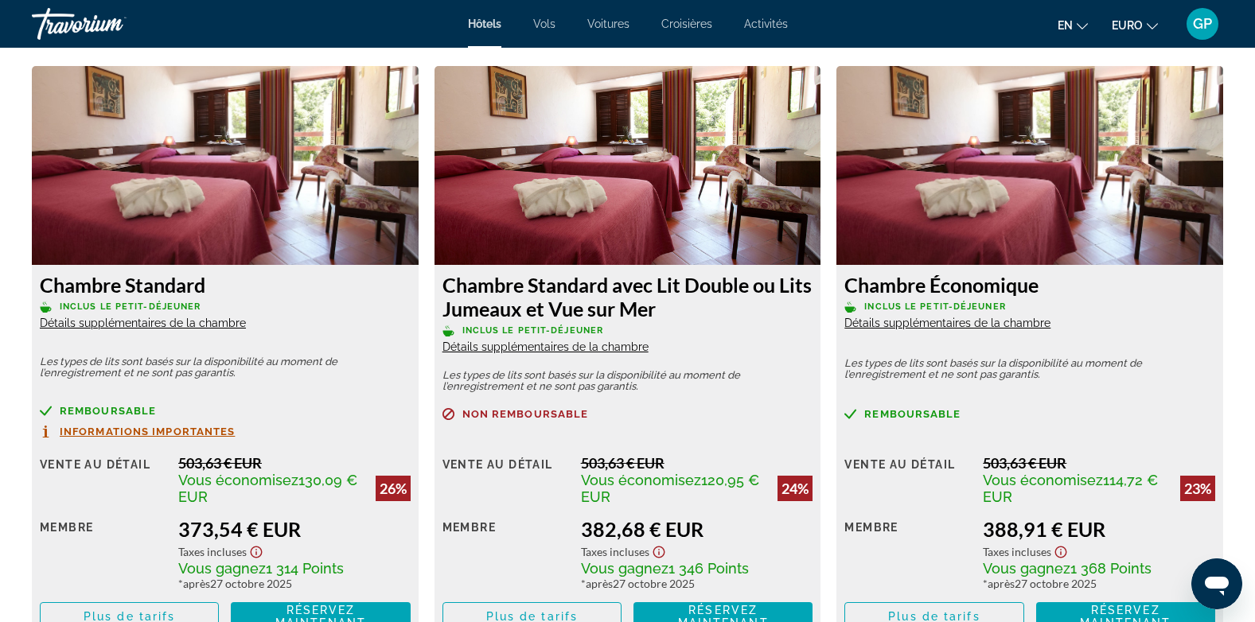
scroll to position [2107, 0]
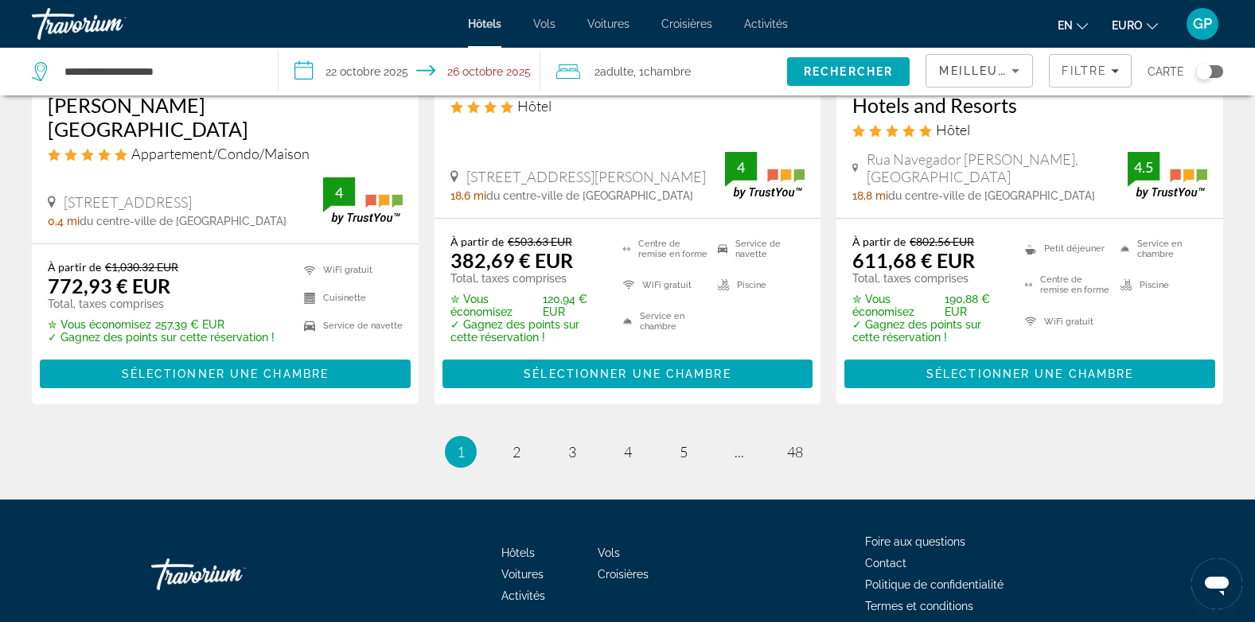
scroll to position [2262, 0]
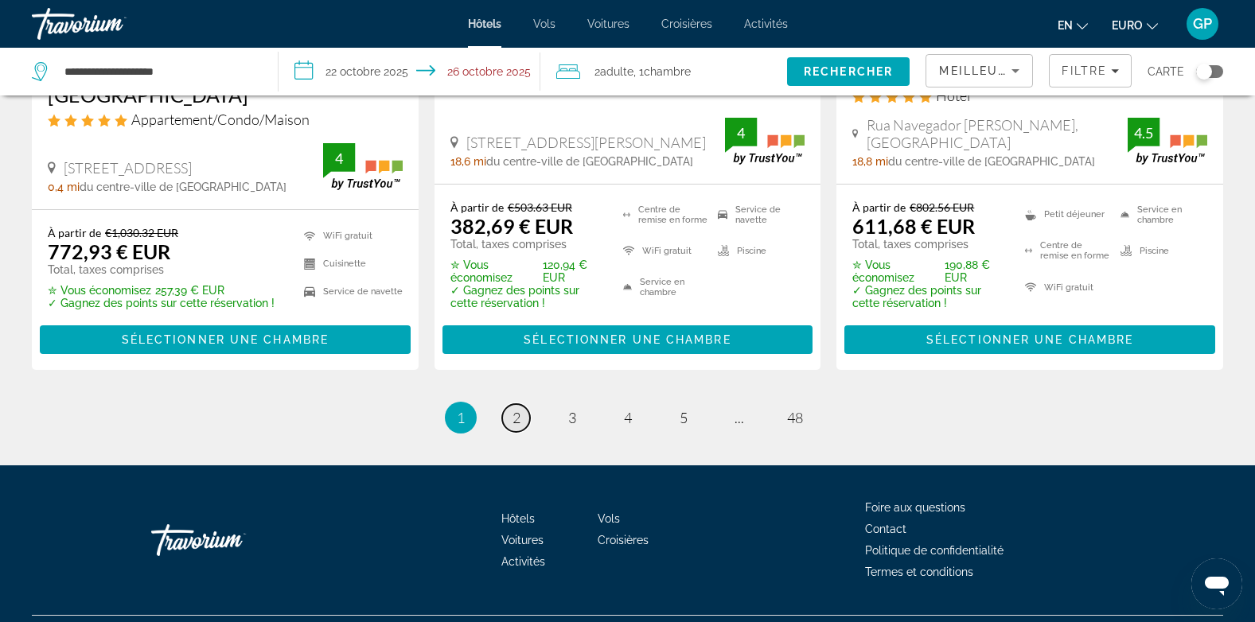
click at [518, 409] on span "2" at bounding box center [516, 418] width 8 height 18
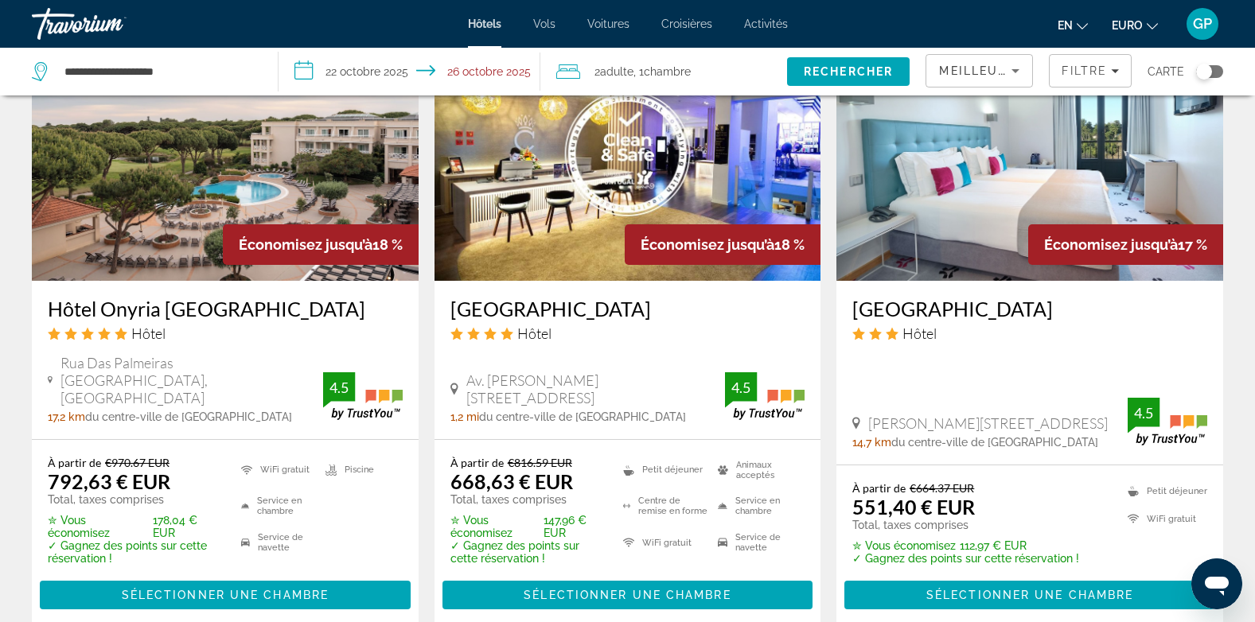
scroll to position [2069, 0]
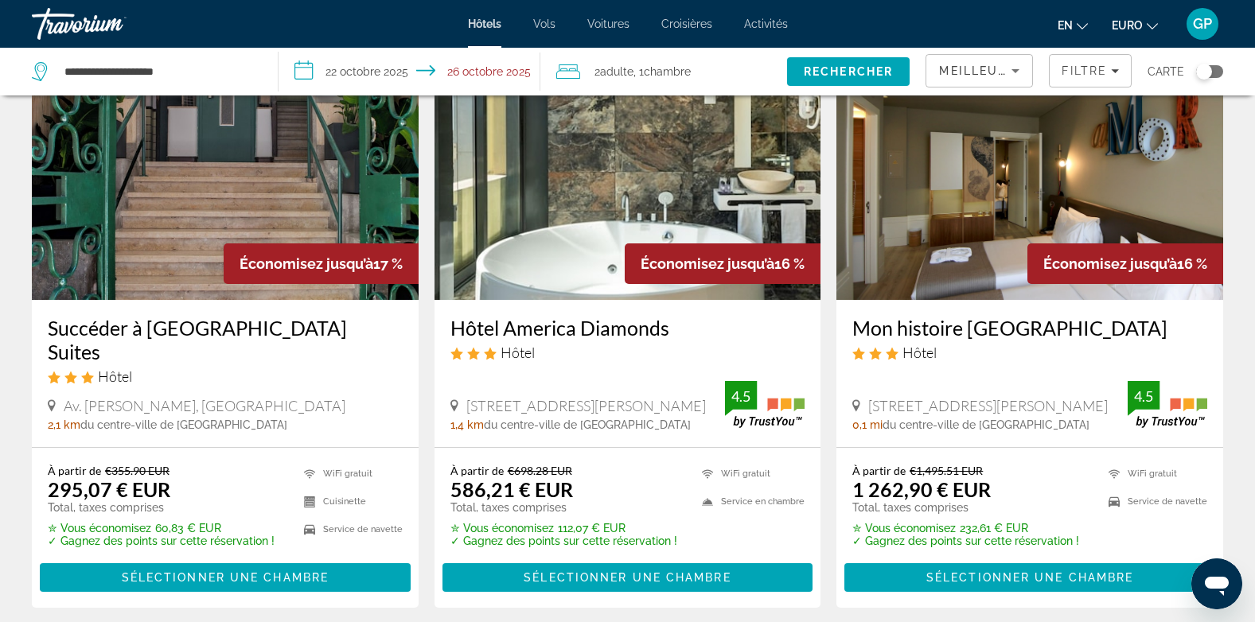
scroll to position [75, 0]
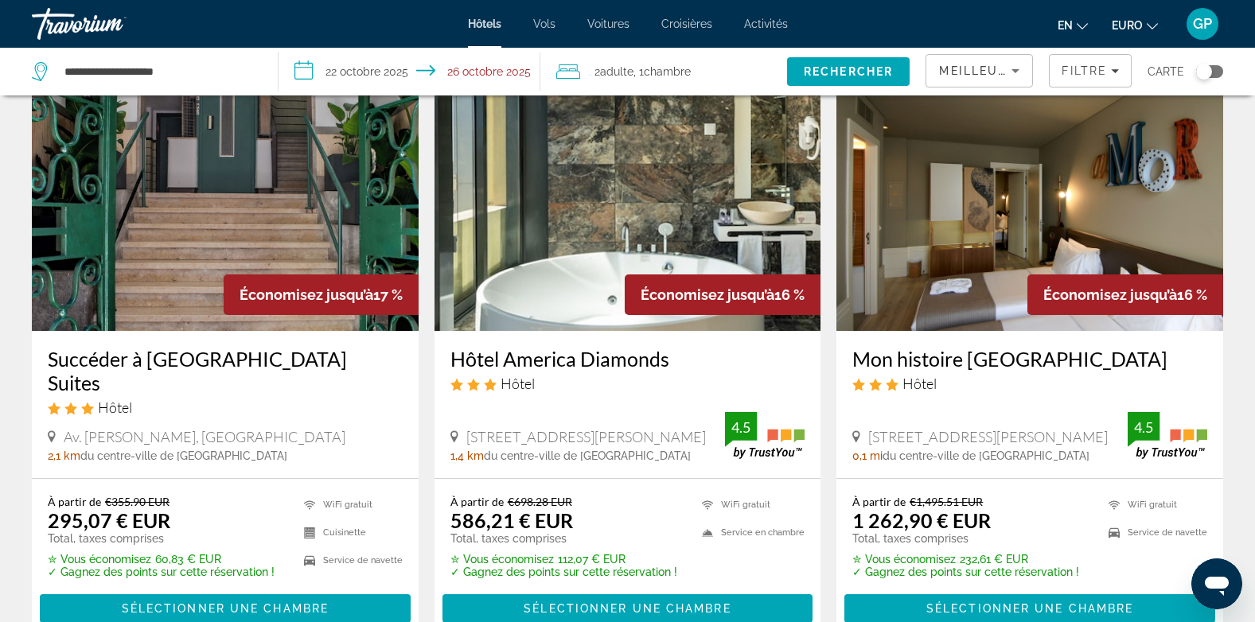
click at [189, 291] on img "Contenu principal" at bounding box center [225, 203] width 387 height 255
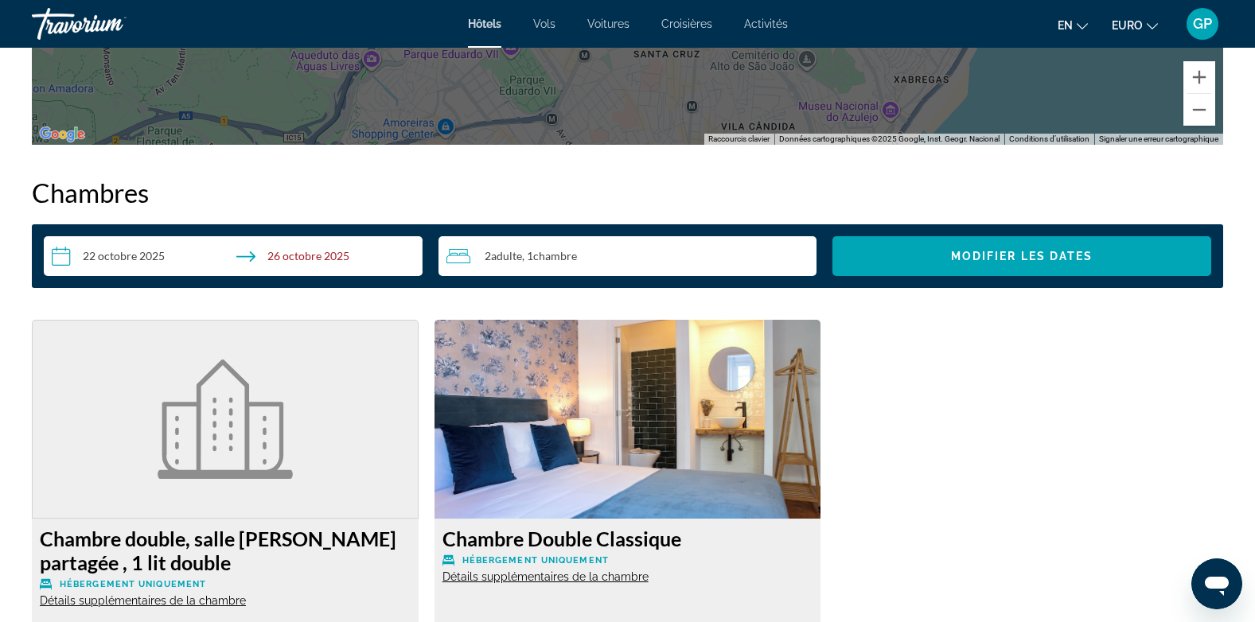
scroll to position [1990, 0]
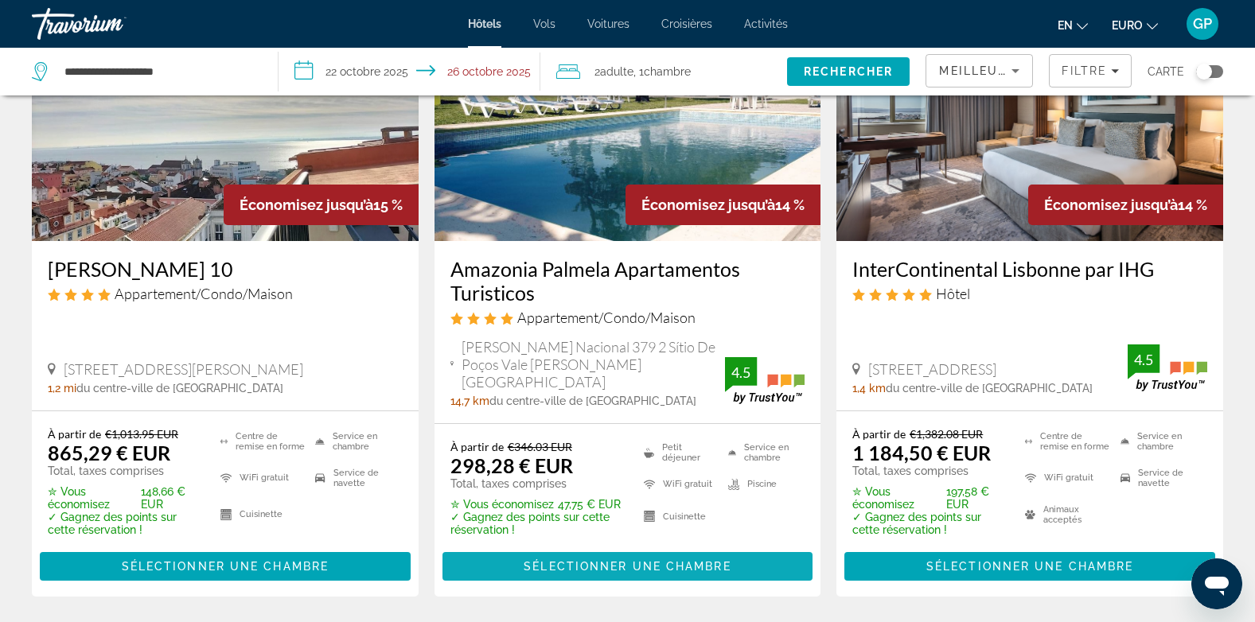
scroll to position [2069, 0]
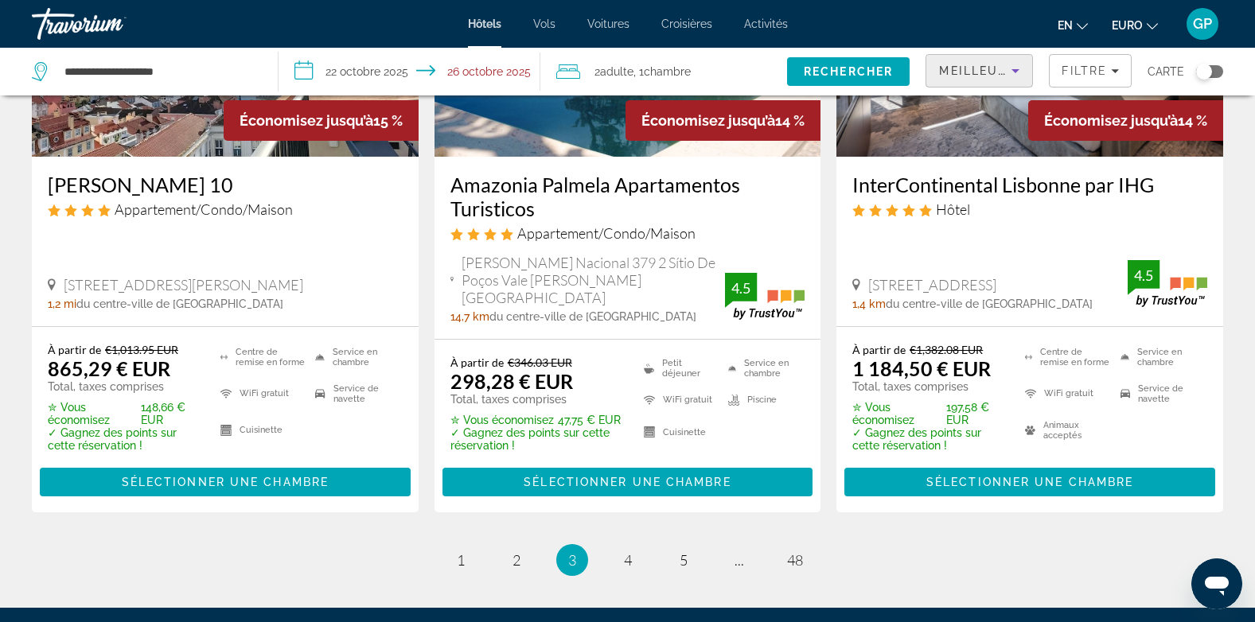
click at [968, 66] on span "Meilleures offres" at bounding box center [1009, 70] width 141 height 13
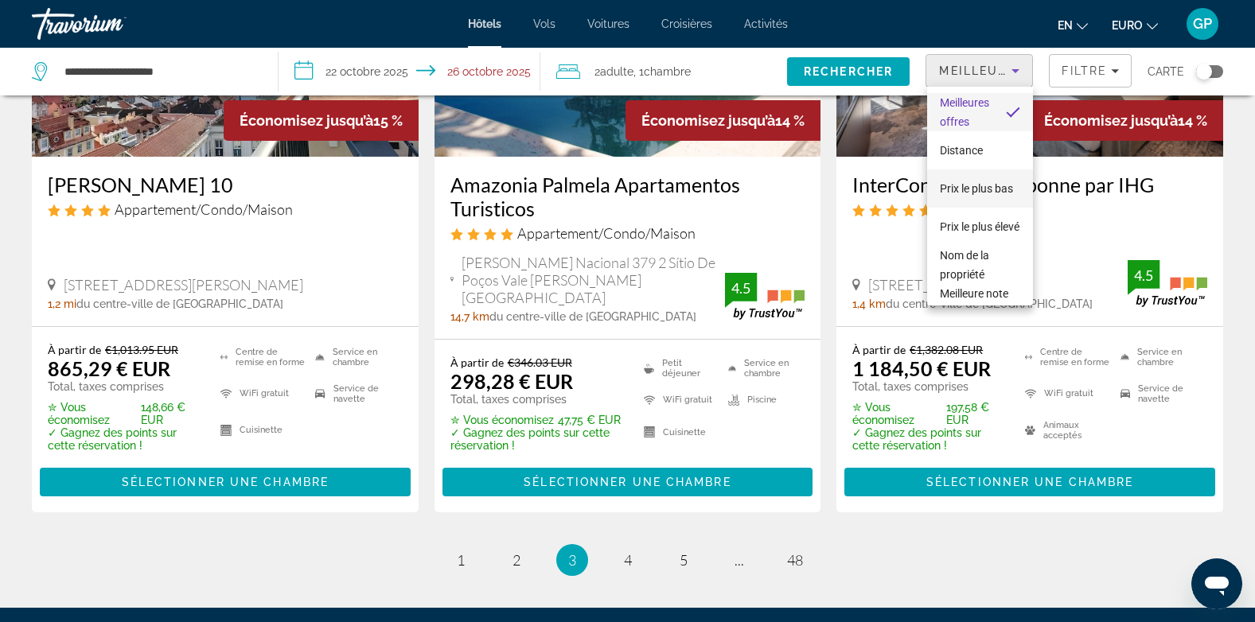
click at [962, 185] on span "Prix le plus bas" at bounding box center [976, 188] width 73 height 13
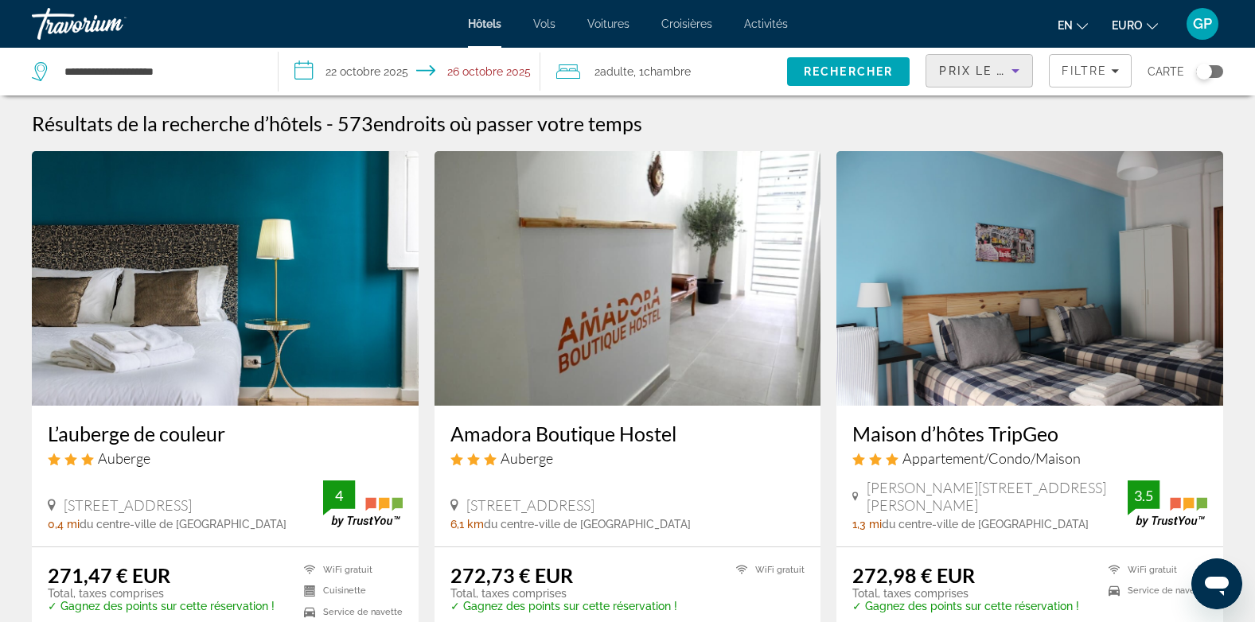
click at [607, 318] on img "Contenu principal" at bounding box center [628, 278] width 387 height 255
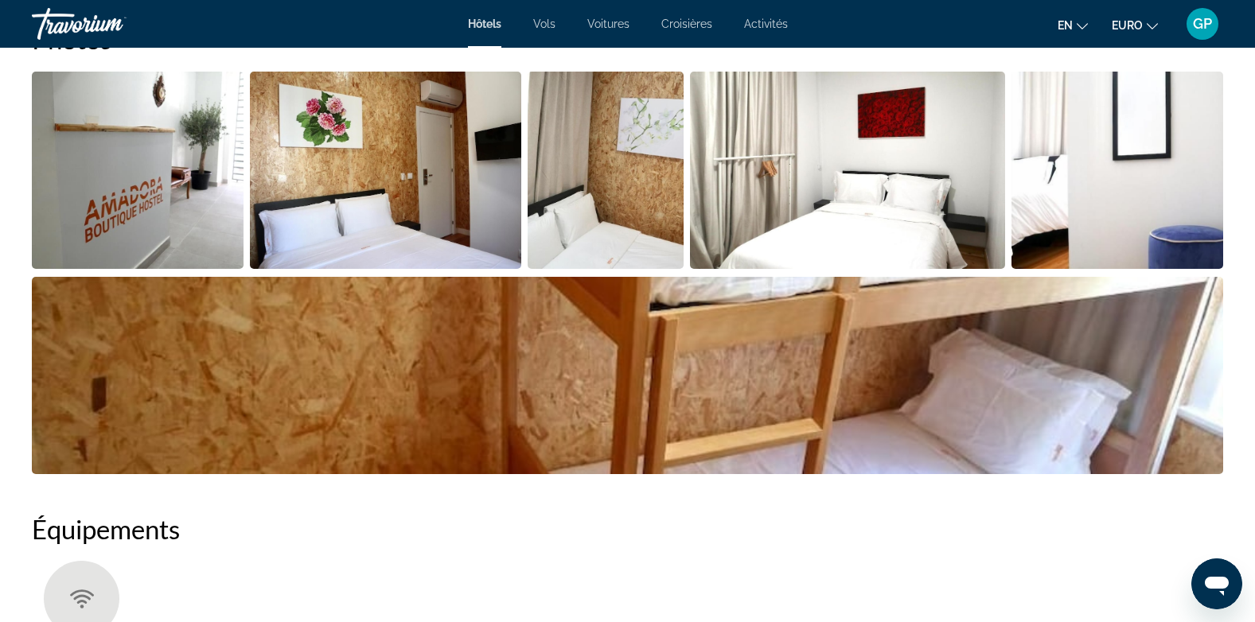
scroll to position [1035, 0]
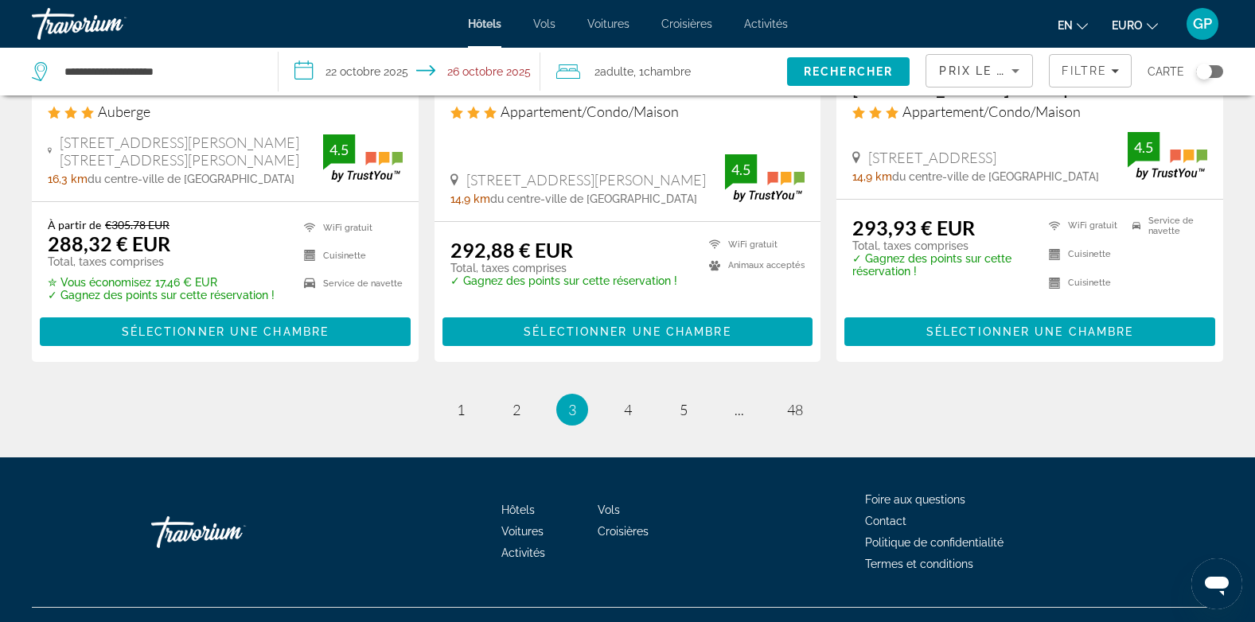
scroll to position [2116, 0]
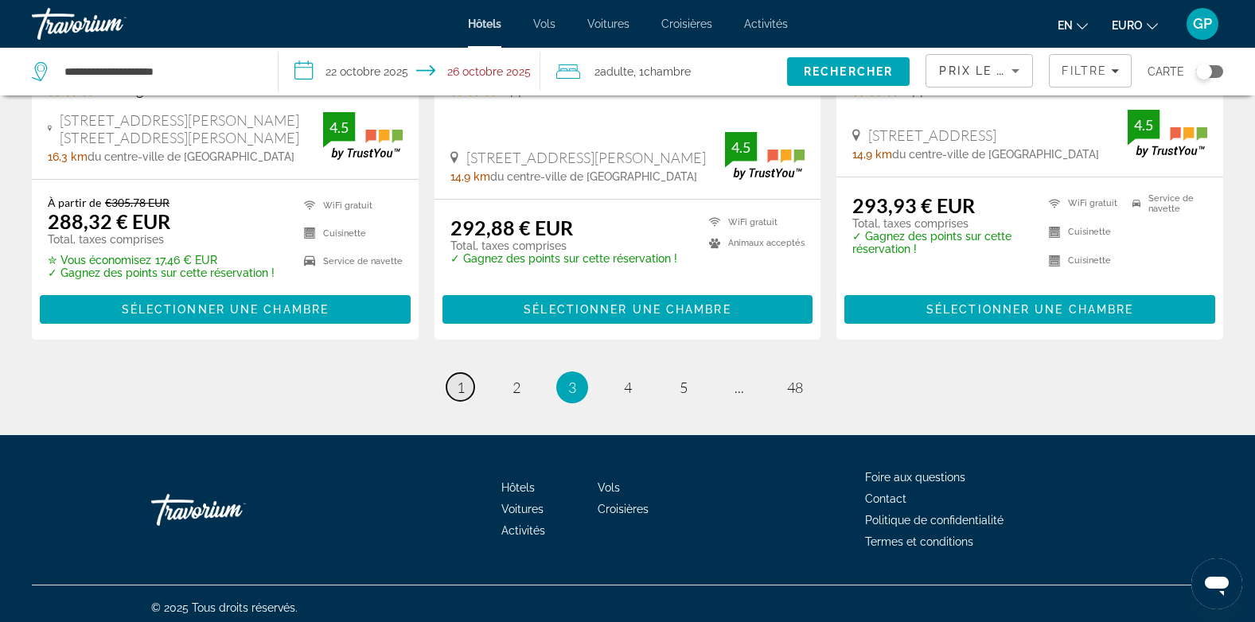
click at [457, 379] on span "1" at bounding box center [461, 388] width 8 height 18
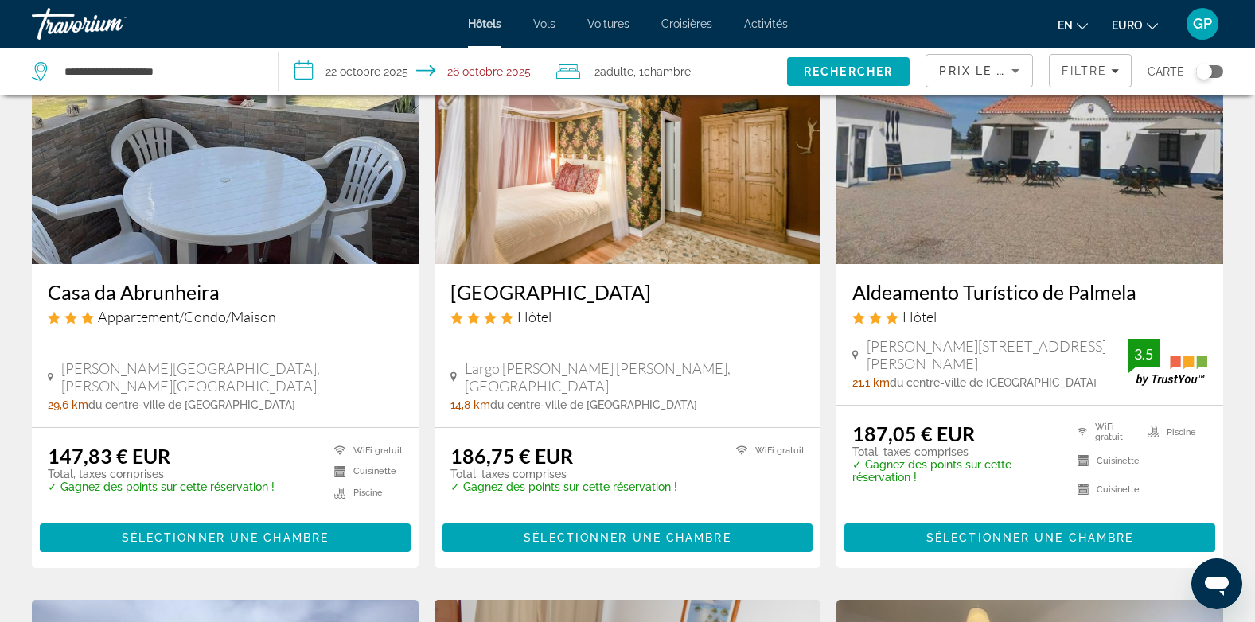
scroll to position [159, 0]
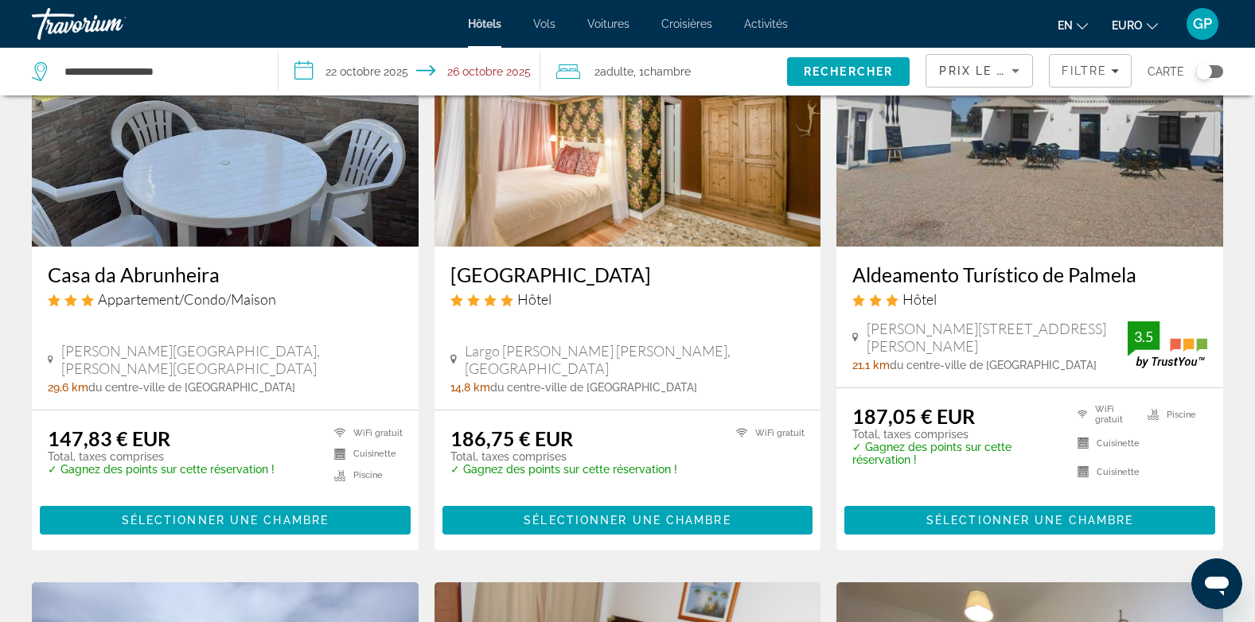
click at [649, 337] on div "[GEOGRAPHIC_DATA] Hôtel [GEOGRAPHIC_DATA][PERSON_NAME][PERSON_NAME], [GEOGRAPHI…" at bounding box center [628, 328] width 387 height 163
click at [635, 216] on img "Contenu principal" at bounding box center [628, 119] width 387 height 255
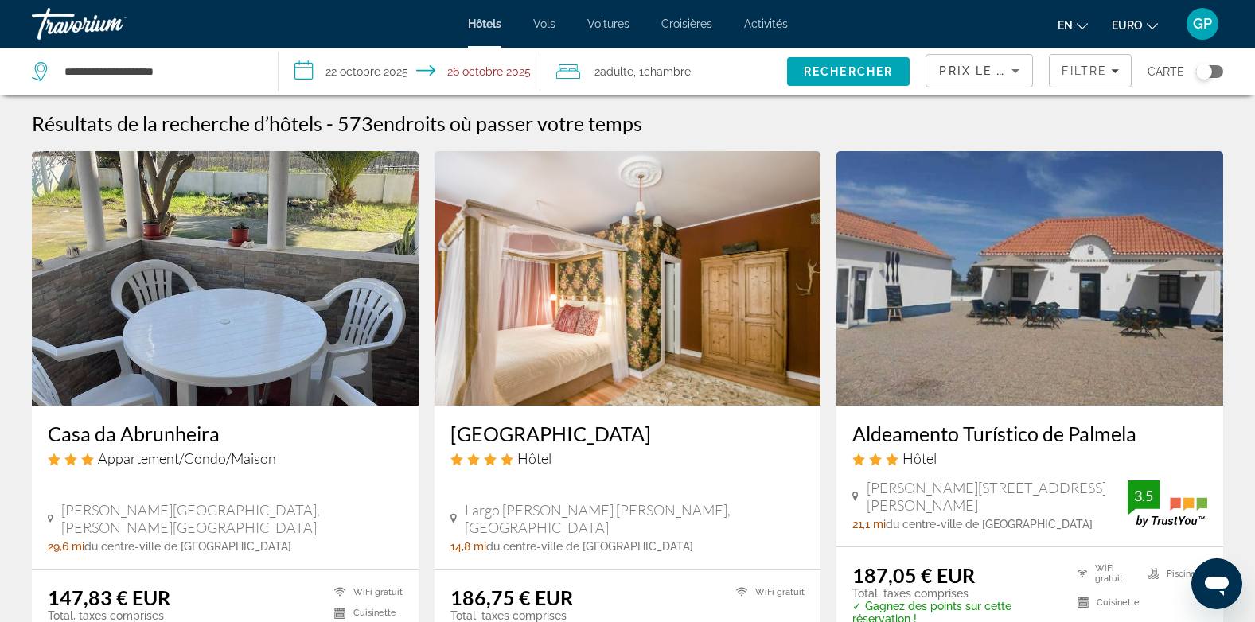
click at [1017, 331] on img "Contenu principal" at bounding box center [1029, 278] width 387 height 255
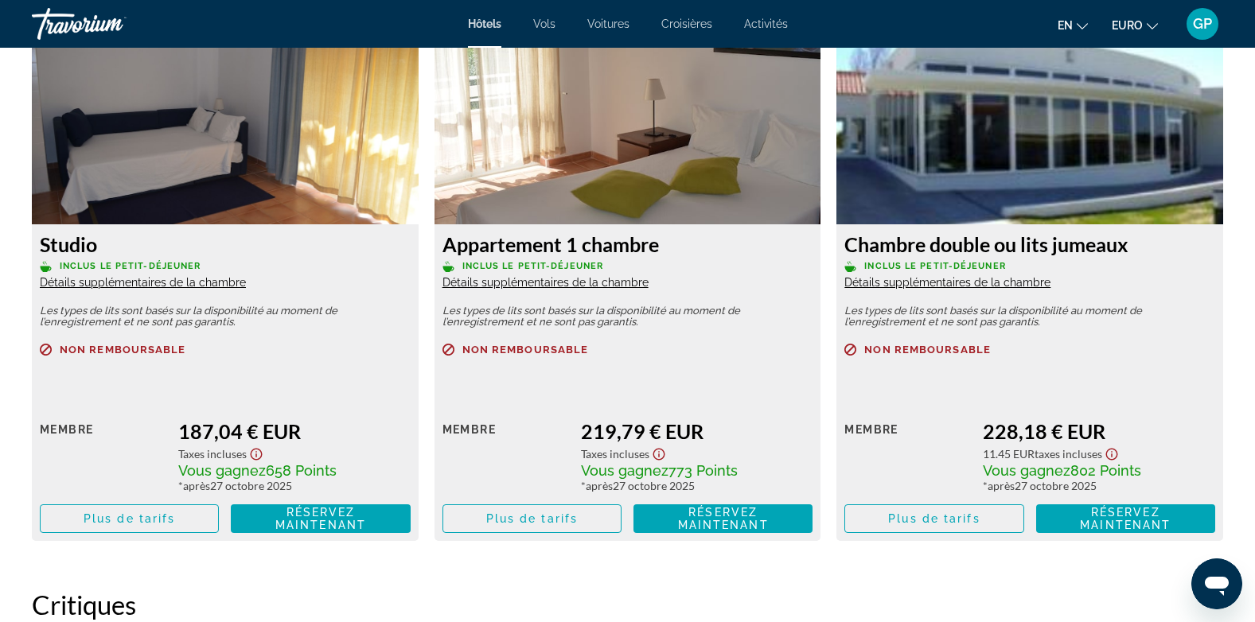
scroll to position [2228, 0]
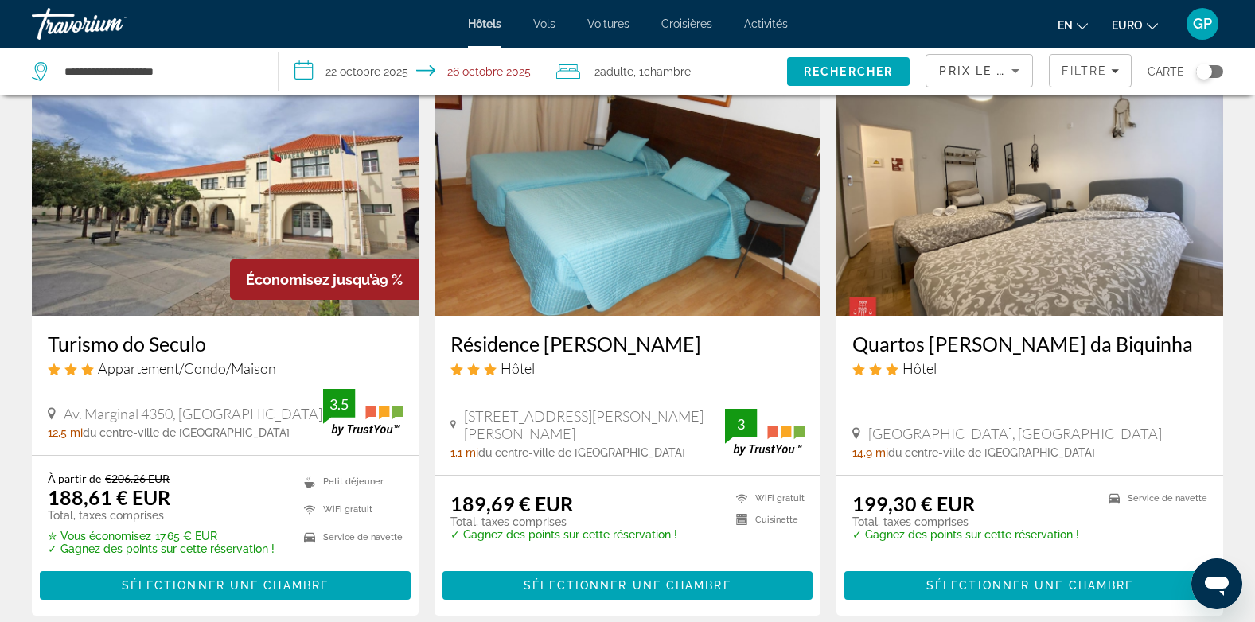
scroll to position [716, 0]
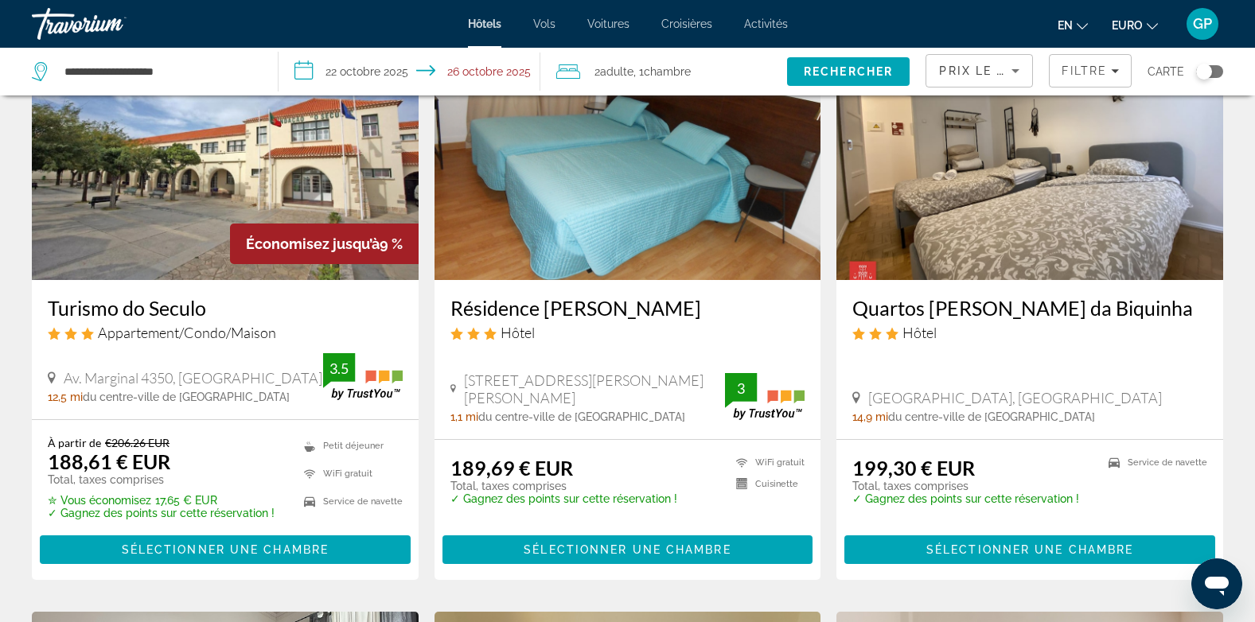
click at [198, 264] on img "Contenu principal" at bounding box center [225, 152] width 387 height 255
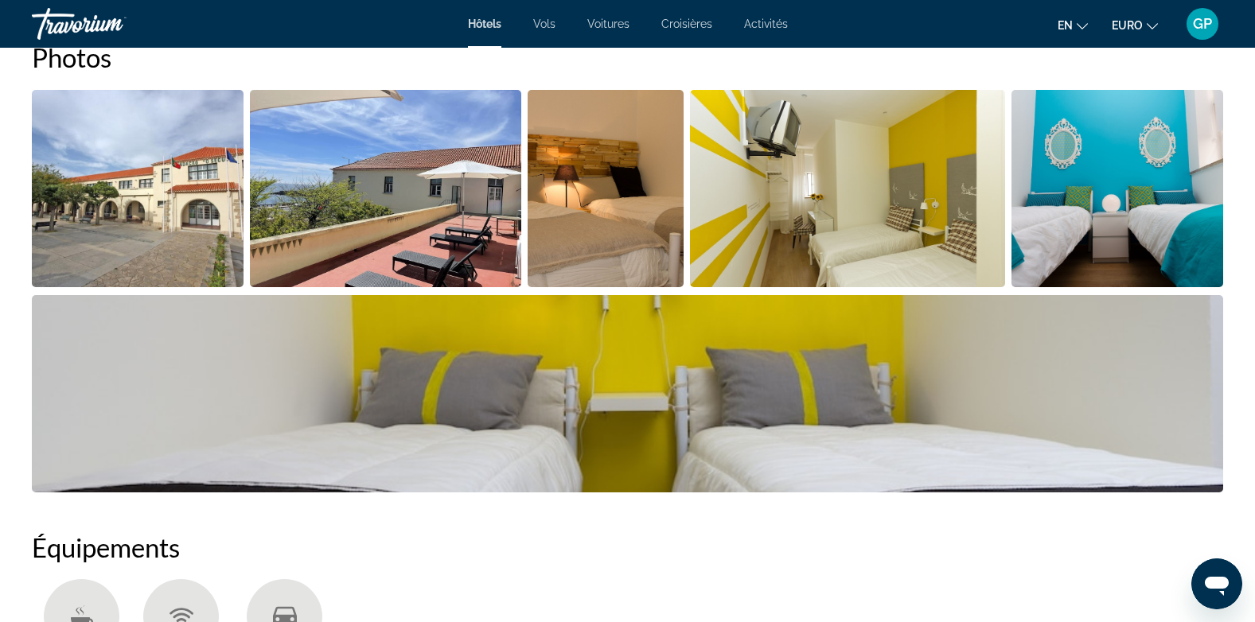
scroll to position [796, 0]
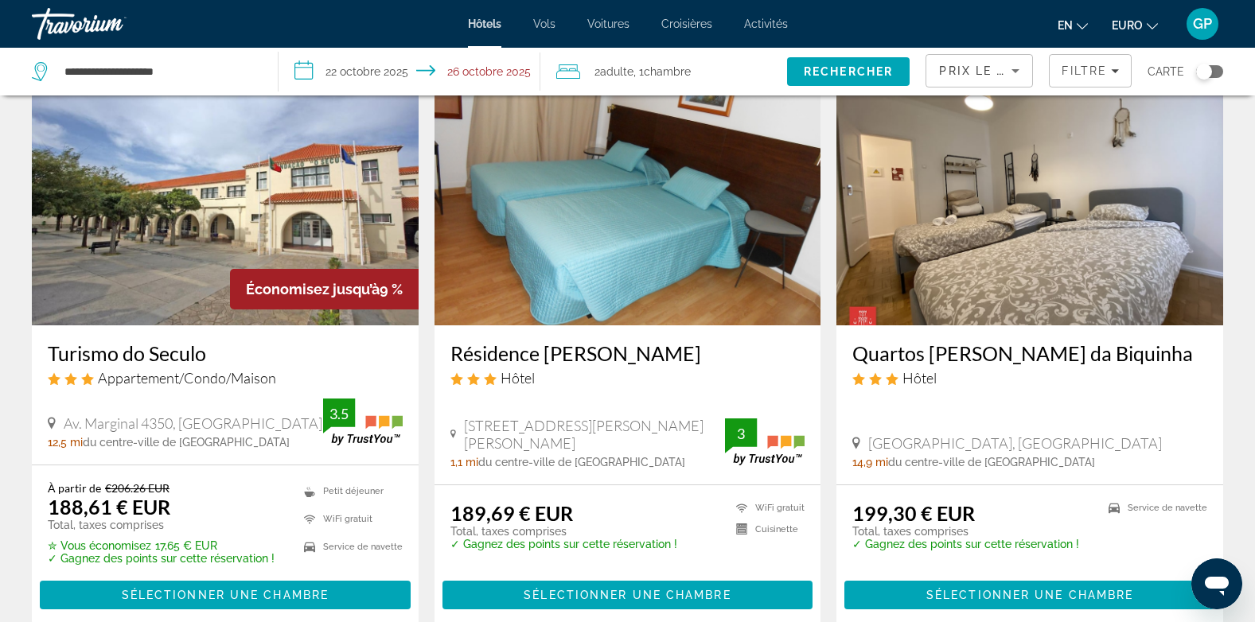
scroll to position [676, 0]
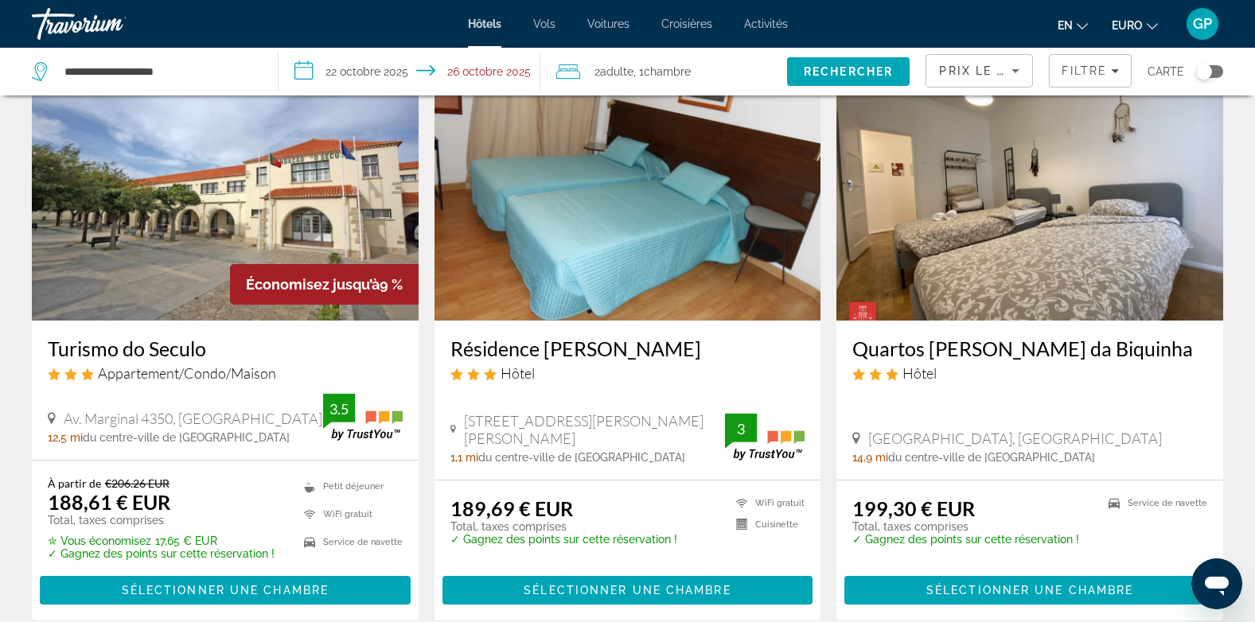
click at [224, 429] on div "Av. Marginal 4350, [GEOGRAPHIC_DATA] 12,5 mi du centre-ville de [GEOGRAPHIC_DAT…" at bounding box center [185, 427] width 275 height 34
click at [245, 293] on div "Économisez jusqu’à 9 %" at bounding box center [324, 284] width 189 height 41
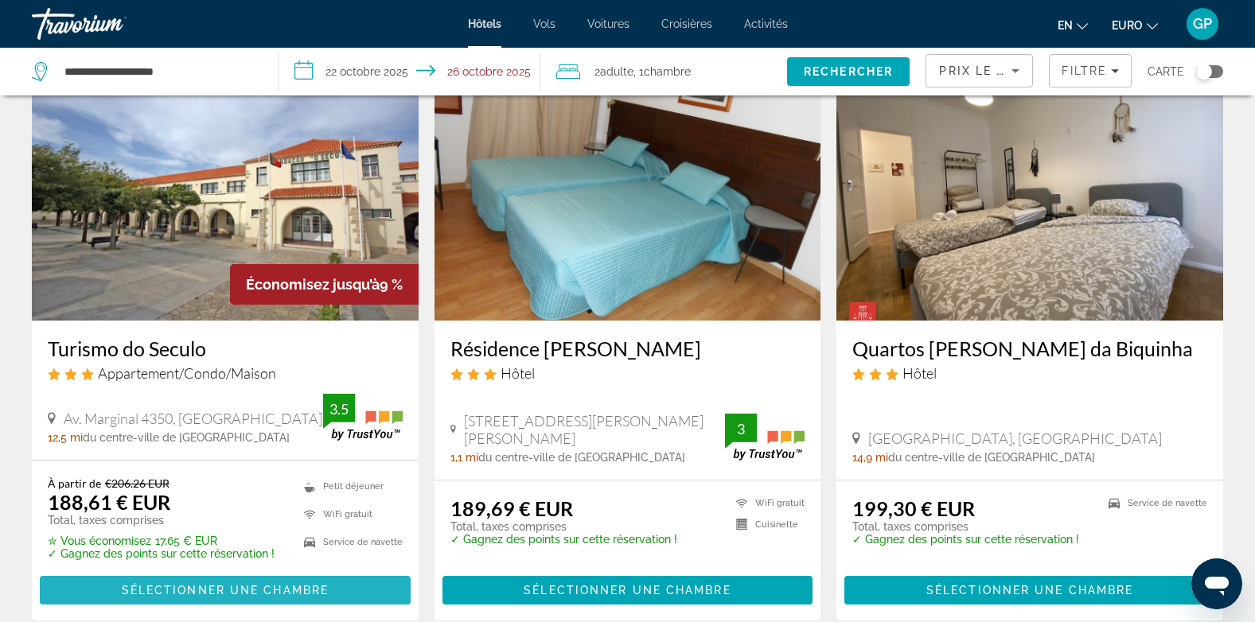
click at [225, 588] on span "Sélectionner une chambre" at bounding box center [225, 590] width 207 height 13
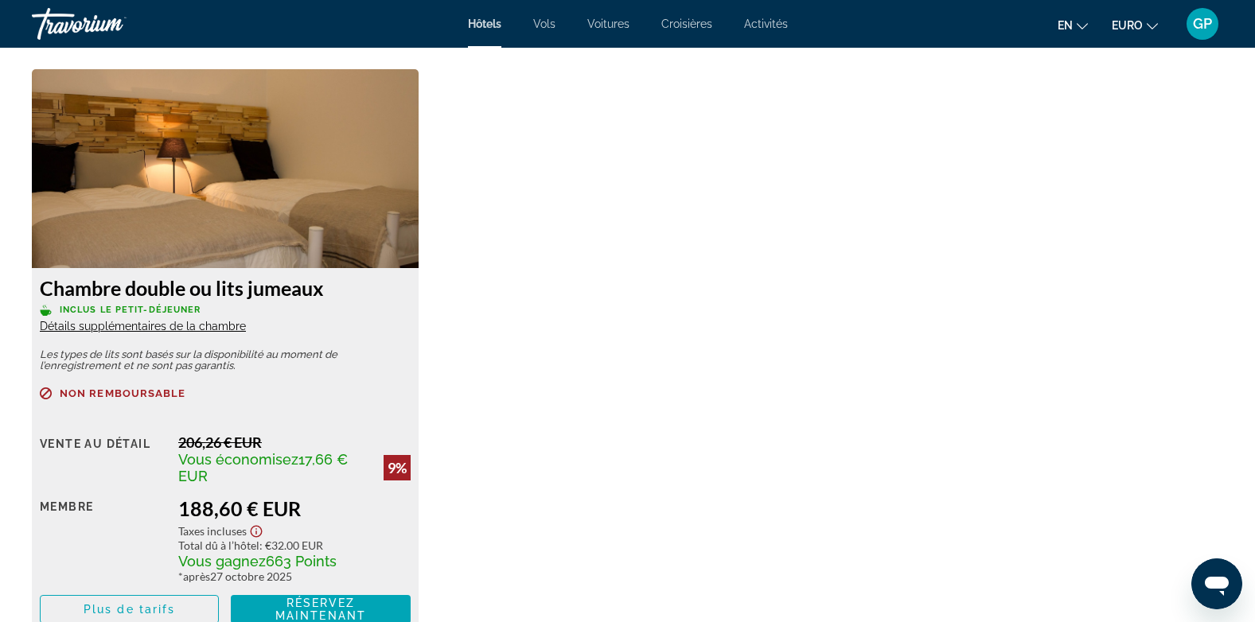
scroll to position [2151, 0]
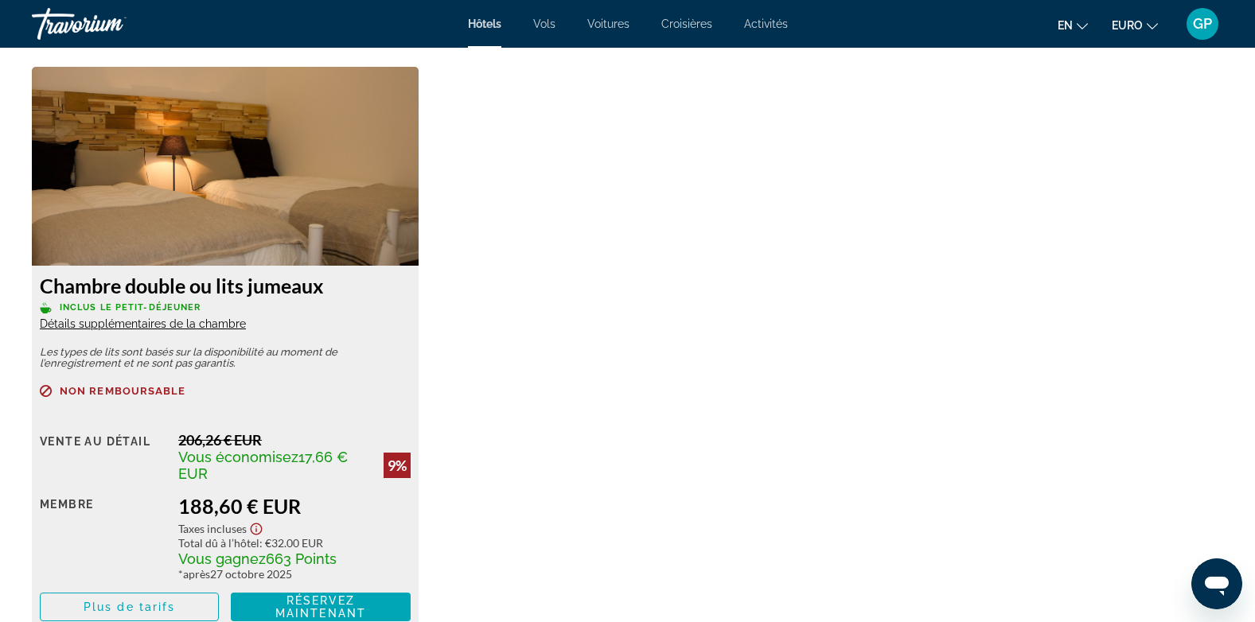
click at [254, 530] on icon "Afficher l’avis de non-responsabilité sur les taxes et les frais" at bounding box center [256, 529] width 19 height 14
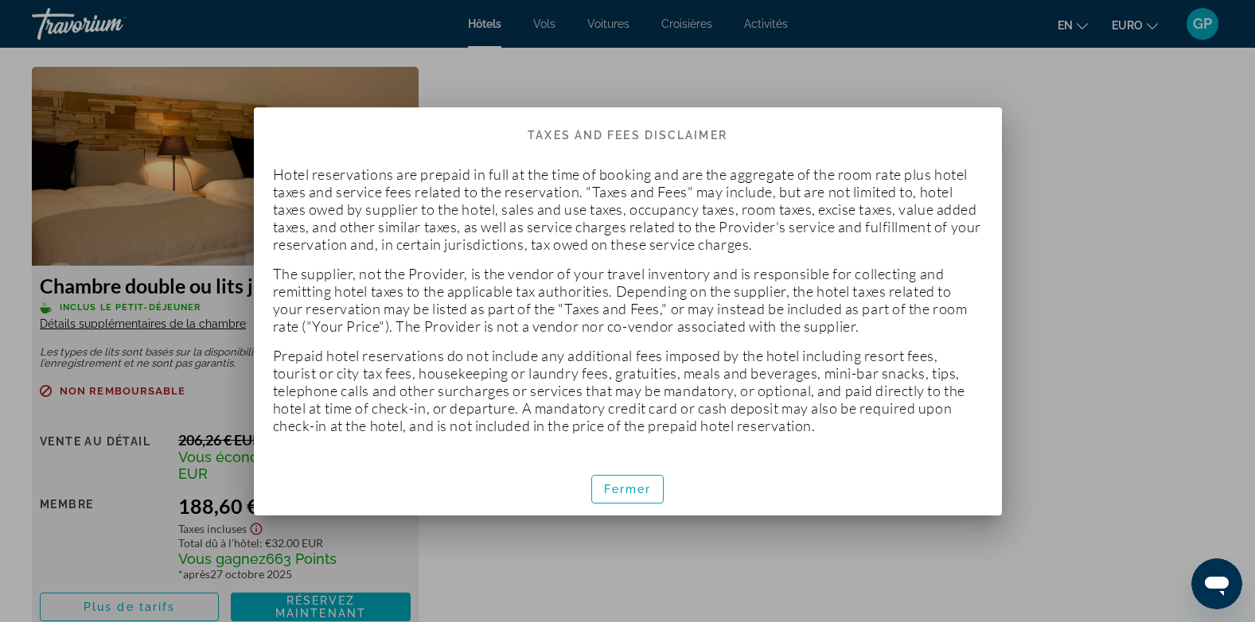
scroll to position [0, 0]
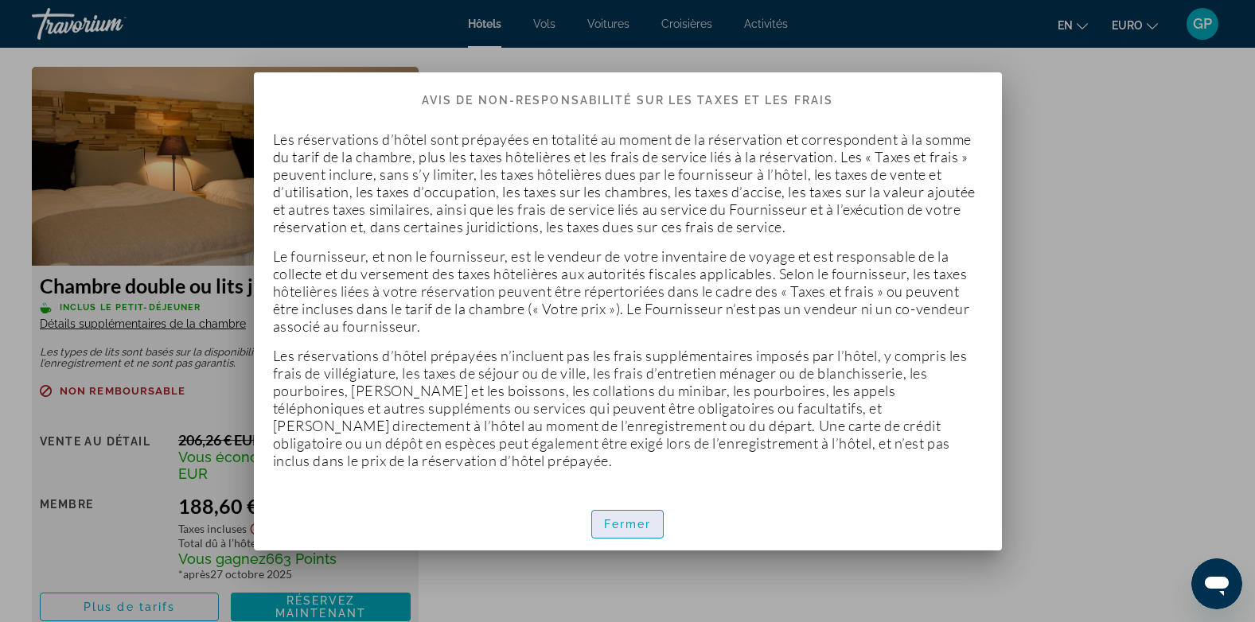
click at [616, 521] on span "Fermer" at bounding box center [628, 524] width 48 height 13
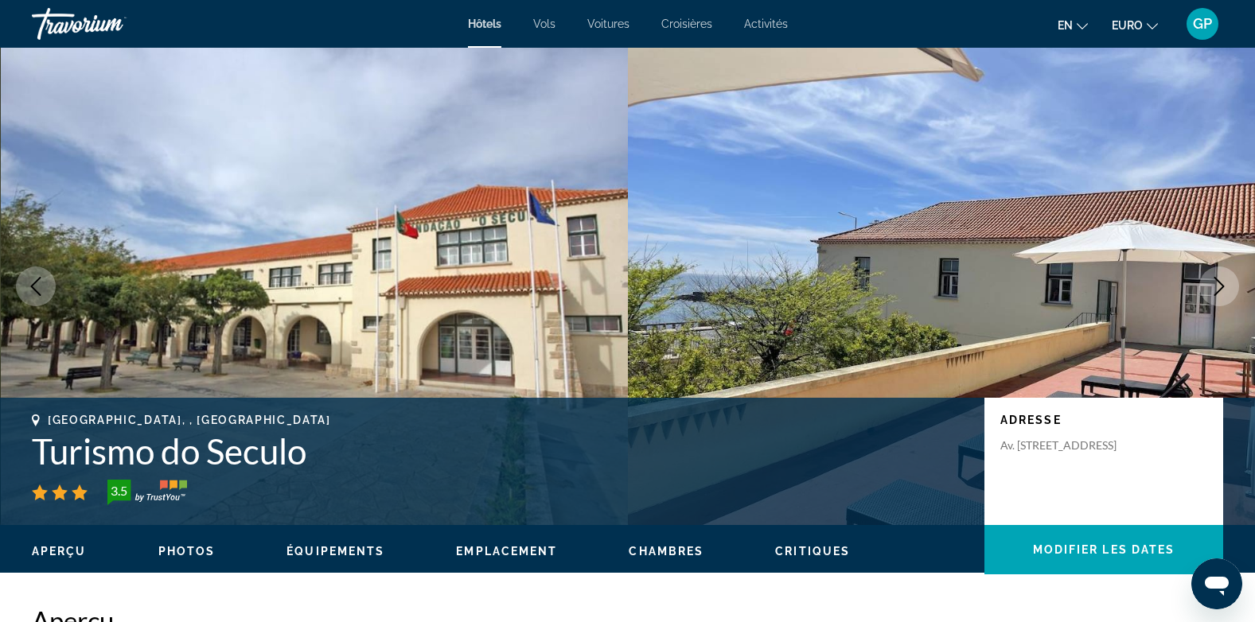
scroll to position [2151, 0]
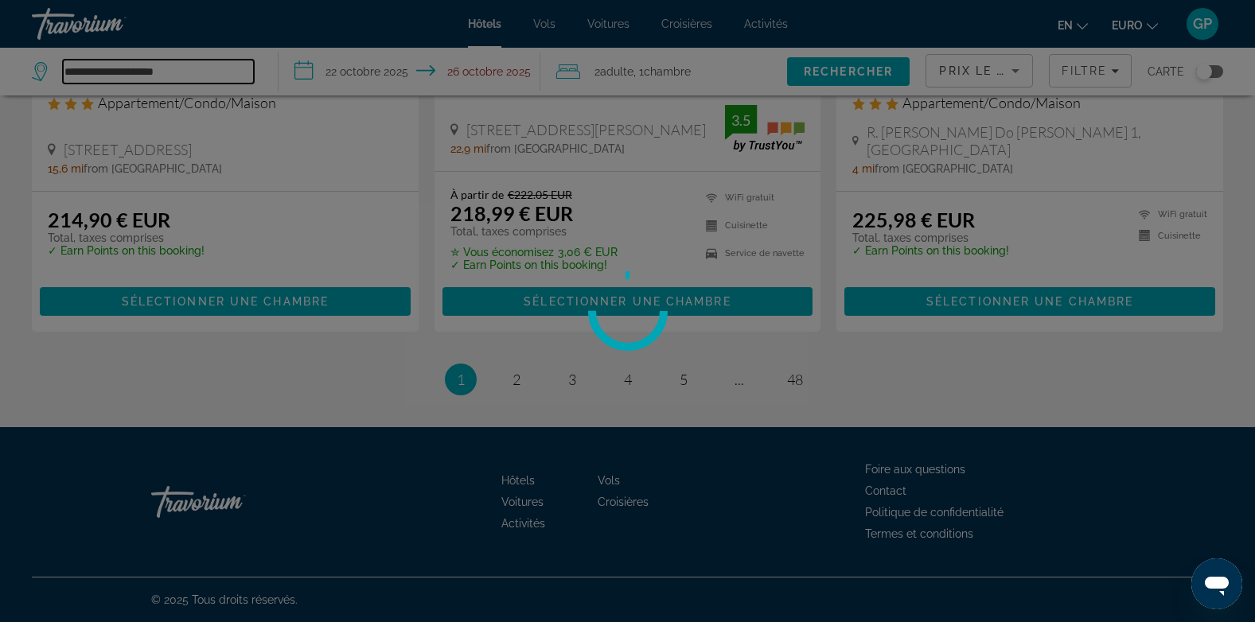
click at [185, 66] on input "**********" at bounding box center [158, 72] width 191 height 24
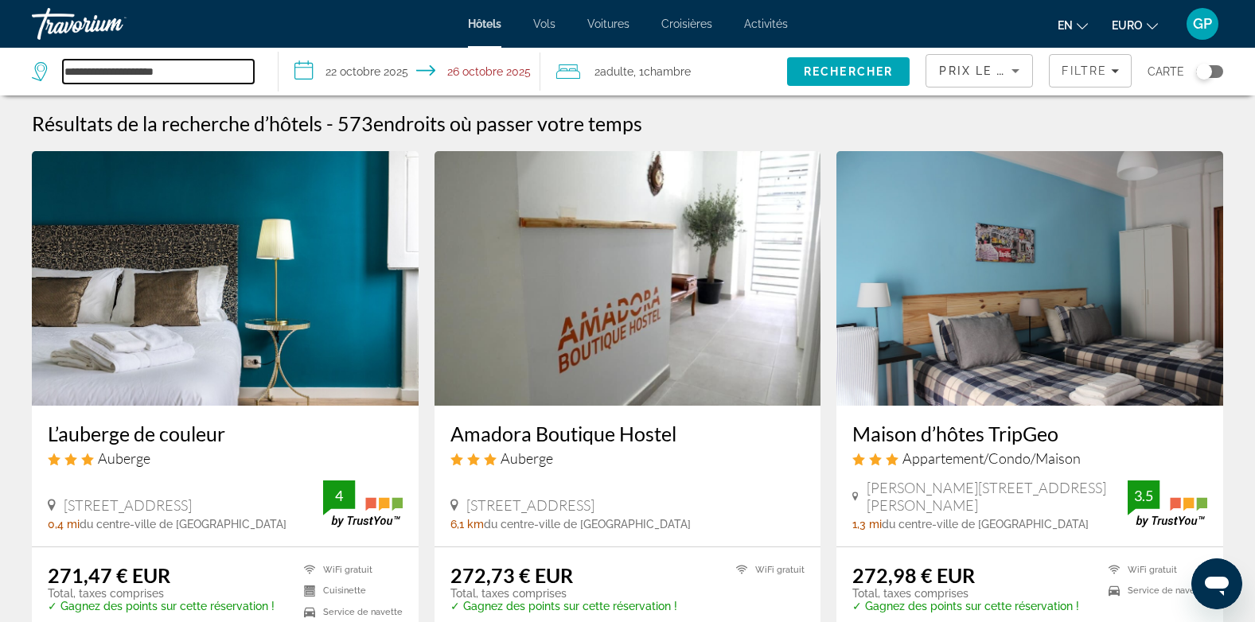
drag, startPoint x: 178, startPoint y: 72, endPoint x: 61, endPoint y: 70, distance: 117.0
click at [62, 70] on div "**********" at bounding box center [143, 72] width 222 height 24
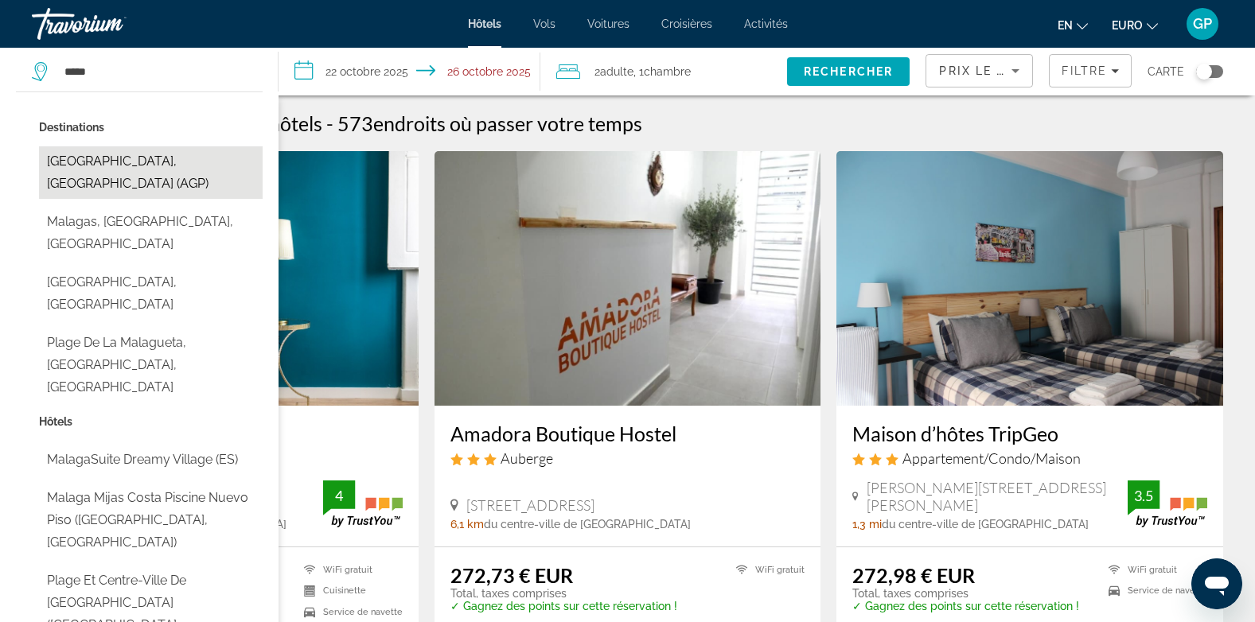
click at [75, 158] on button "[GEOGRAPHIC_DATA], [GEOGRAPHIC_DATA] (AGP)" at bounding box center [151, 172] width 224 height 53
type input "**********"
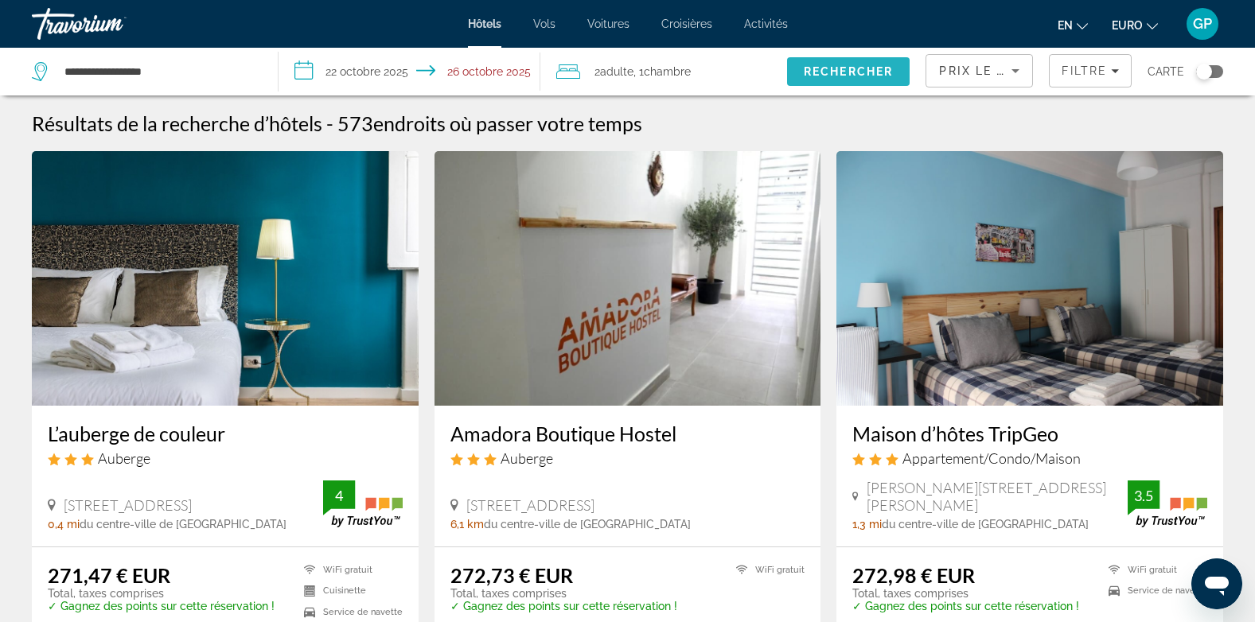
click at [851, 60] on span "Rechercher" at bounding box center [848, 72] width 123 height 38
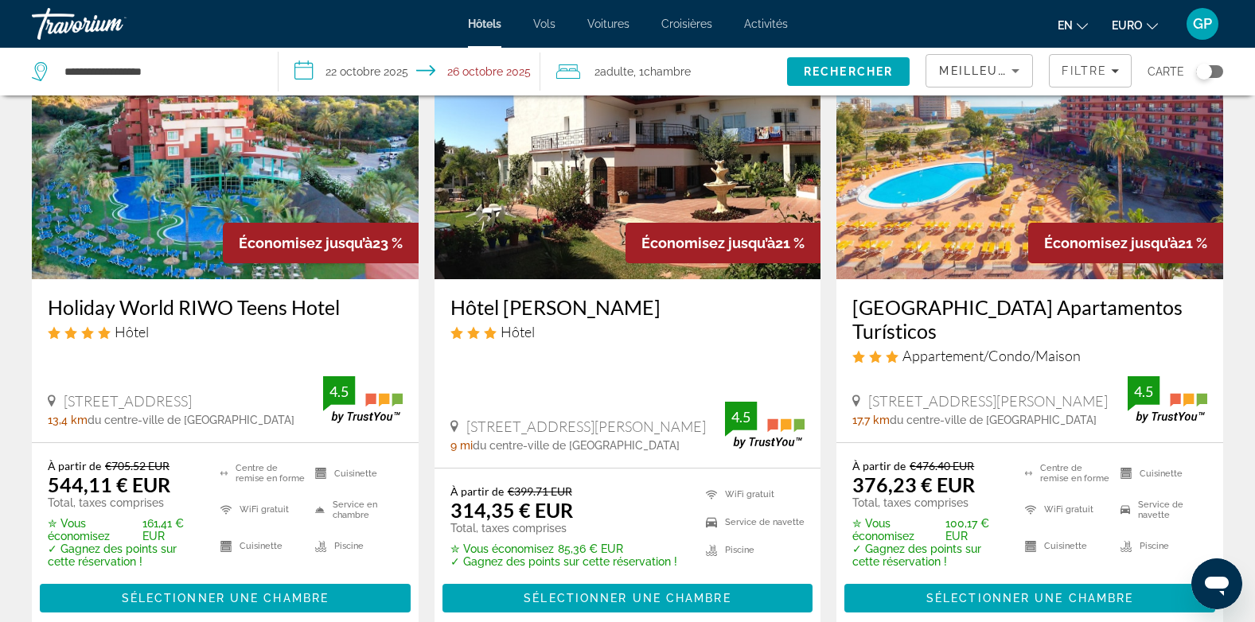
scroll to position [1313, 0]
